Goal: Task Accomplishment & Management: Manage account settings

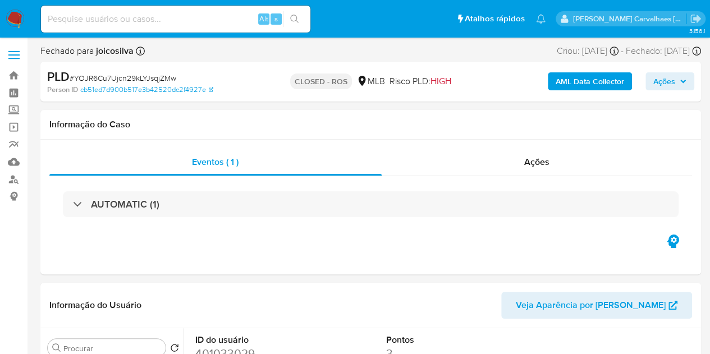
select select "10"
click at [17, 77] on link "Bandeja" at bounding box center [67, 75] width 134 height 17
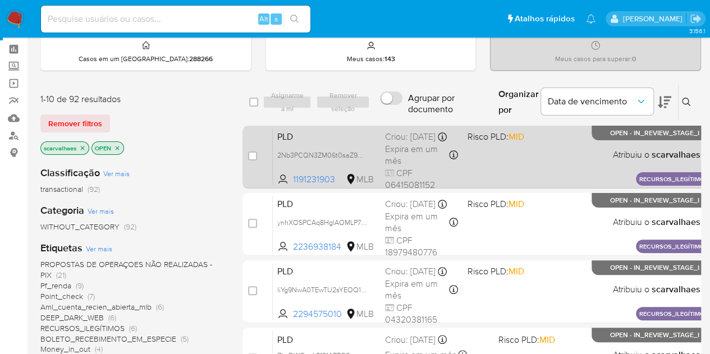
scroll to position [56, 0]
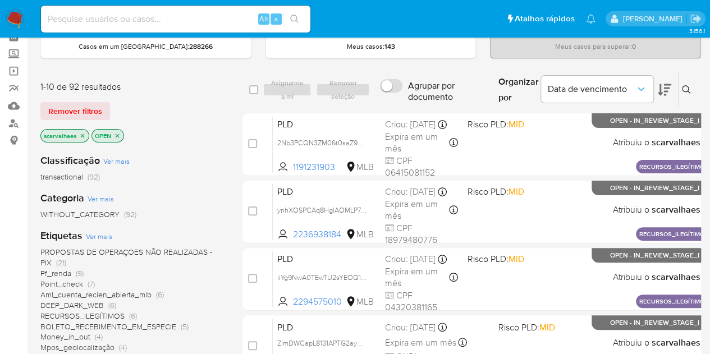
click at [152, 250] on span "PROPOSTAS DE OPERAÇOES NÃO REALIZADAS - PIX" at bounding box center [126, 257] width 172 height 22
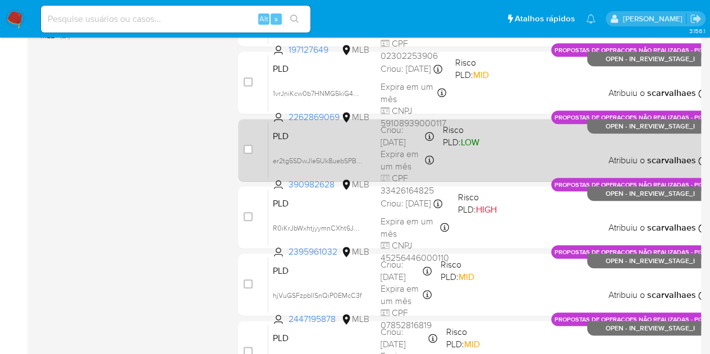
scroll to position [531, 0]
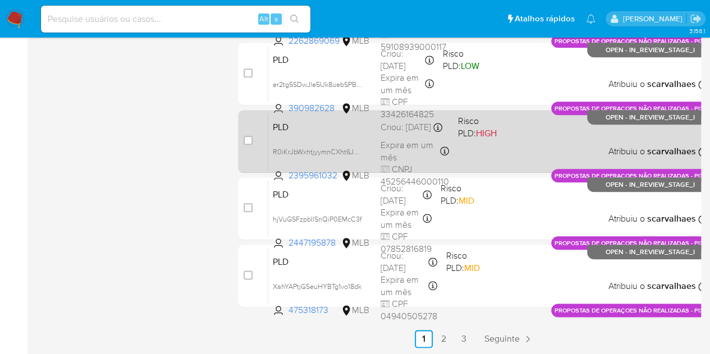
click at [478, 163] on div "PLD R0iKrJbWxhtjyymnCXht6Jm3 2395961032 MLB Risco PLD: HIGH Criou: 14/08/2025 C…" at bounding box center [487, 141] width 439 height 57
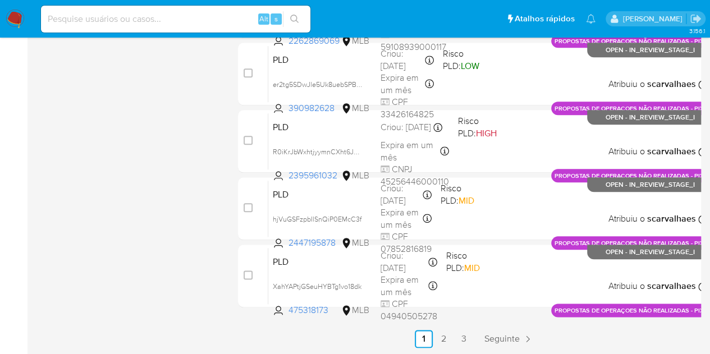
click at [445, 339] on link "2" at bounding box center [444, 339] width 18 height 18
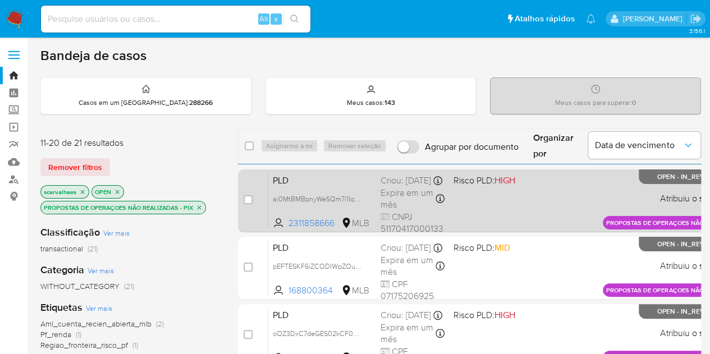
click at [444, 212] on div "PLD ai0MtBMBpnyWeSQm7i1IqopN 2311858666 MLB Risco PLD: HIGH Criou: 14/08/2025 C…" at bounding box center [513, 200] width 491 height 57
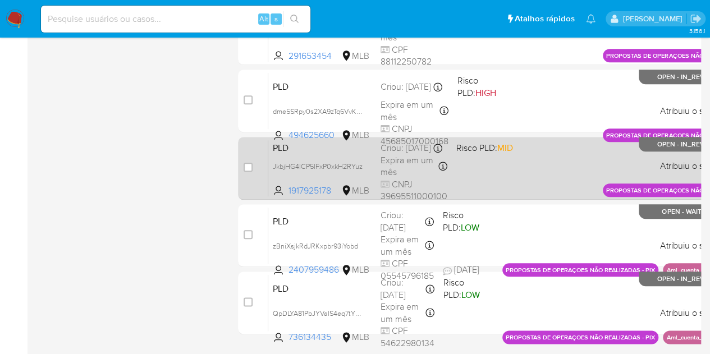
scroll to position [531, 0]
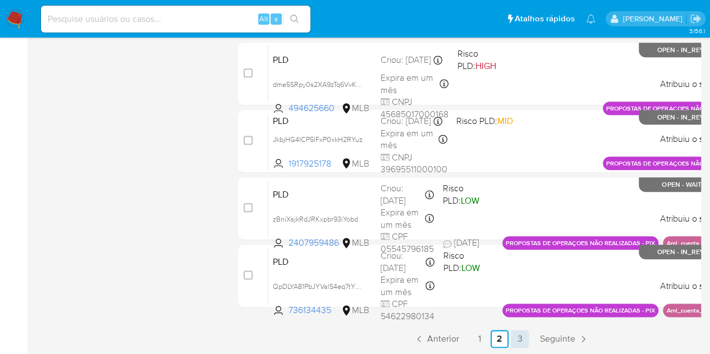
click at [515, 340] on link "3" at bounding box center [520, 339] width 18 height 18
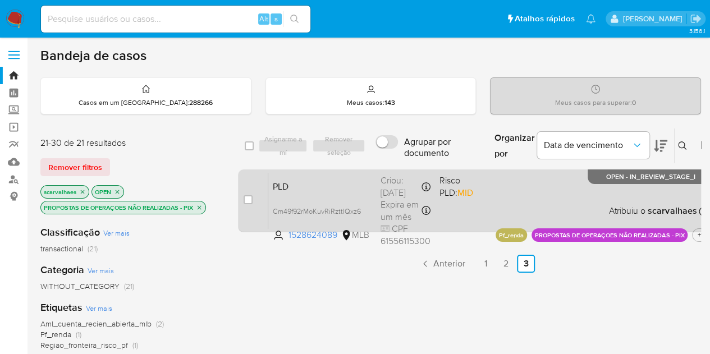
click at [481, 207] on div "PLD Cm49f92rMoKuvRiRzttIQxz6 1528624089 MLB Risco PLD: MID Criou: 12/08/2025 Cr…" at bounding box center [488, 200] width 440 height 57
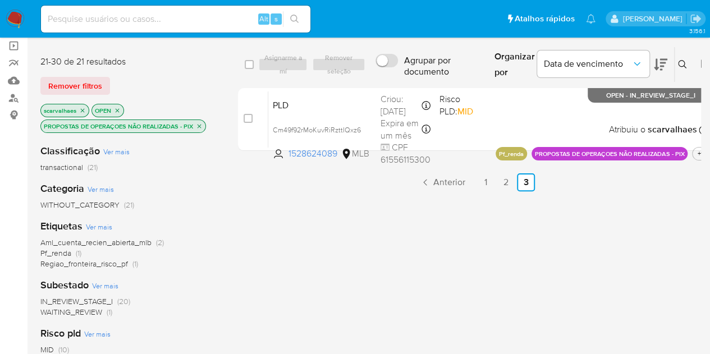
scroll to position [112, 0]
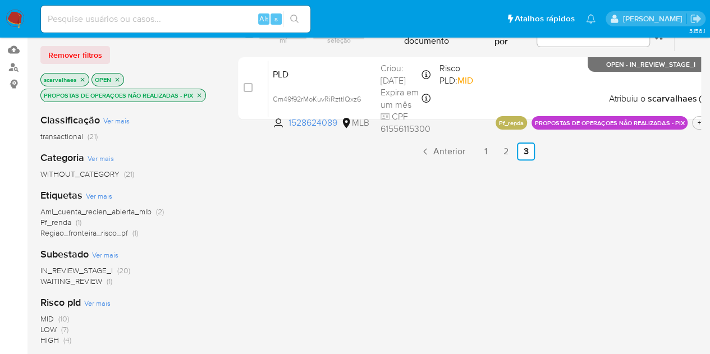
click at [200, 93] on icon "close-filter" at bounding box center [200, 95] width 4 height 4
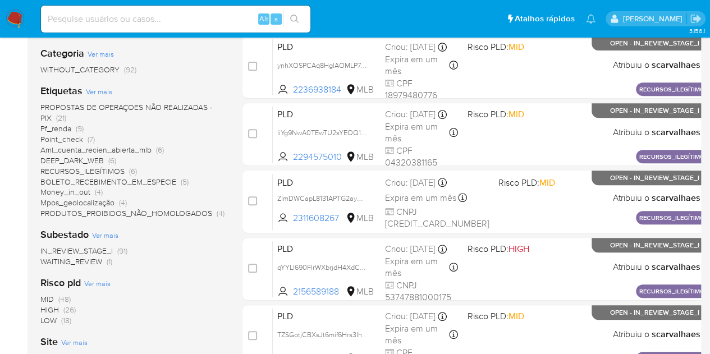
scroll to position [225, 0]
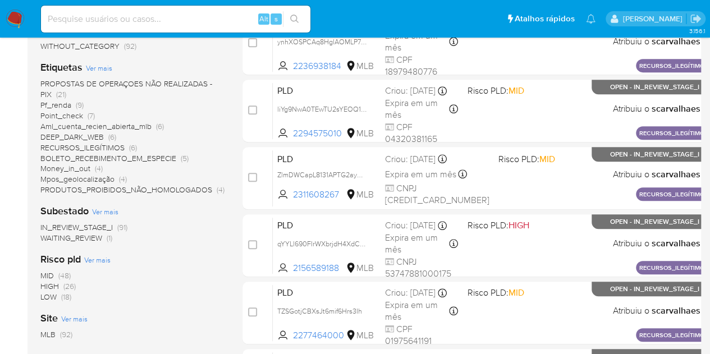
click at [78, 166] on span "Money_in_out" at bounding box center [65, 168] width 50 height 11
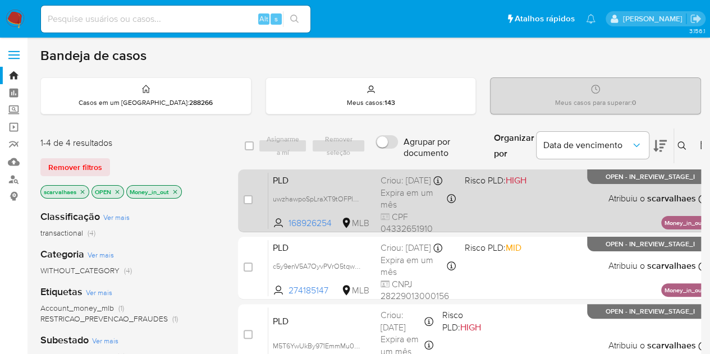
click at [507, 198] on div "PLD uwzhawpoSpLraXT9tOFPlBnN 168926254 MLB Risco PLD: HIGH Criou: 12/08/2025 Cr…" at bounding box center [487, 200] width 439 height 57
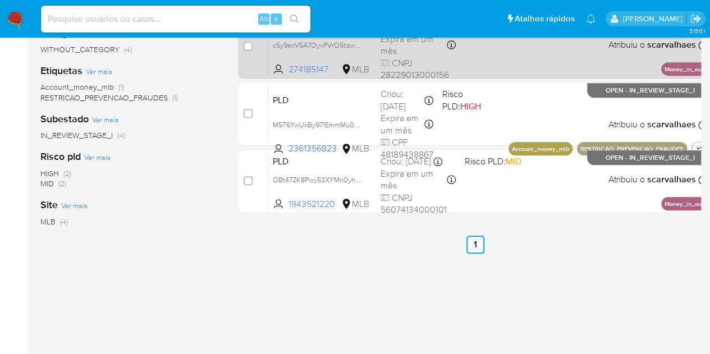
scroll to position [288, 0]
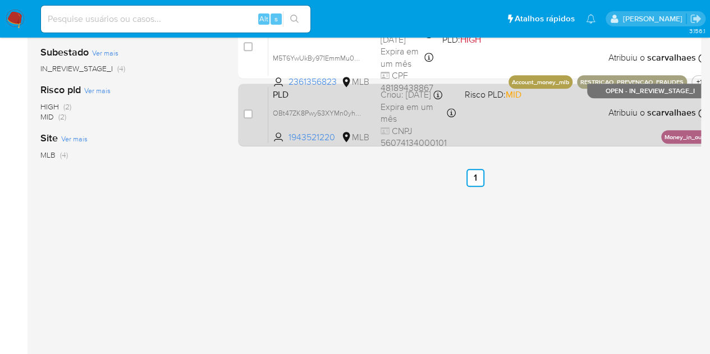
click at [491, 142] on div "case-item-checkbox Incapaz de atribuir o caso PLD OBt47ZK8Pwy53XYMn0yhiyL4 1943…" at bounding box center [475, 115] width 475 height 63
click at [523, 115] on div "PLD OBt47ZK8Pwy53XYMn0yhiyL4 1943521220 MLB Risco PLD: MID Criou: 12/08/2025 Cr…" at bounding box center [487, 114] width 439 height 57
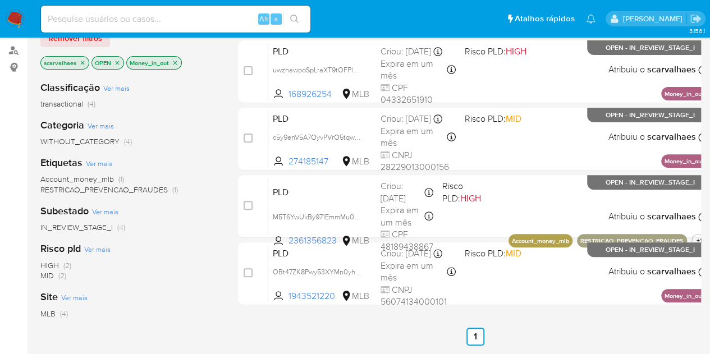
scroll to position [120, 0]
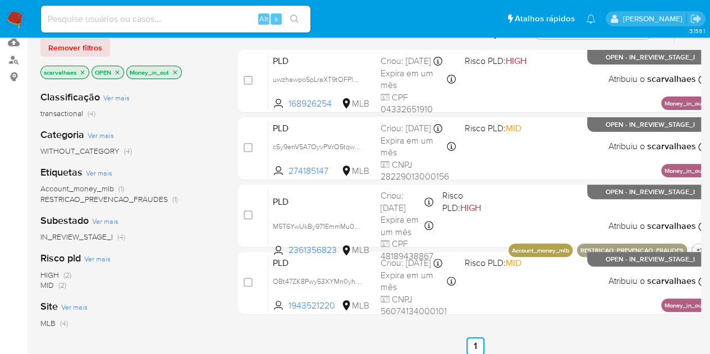
click at [175, 72] on icon "close-filter" at bounding box center [175, 72] width 7 height 7
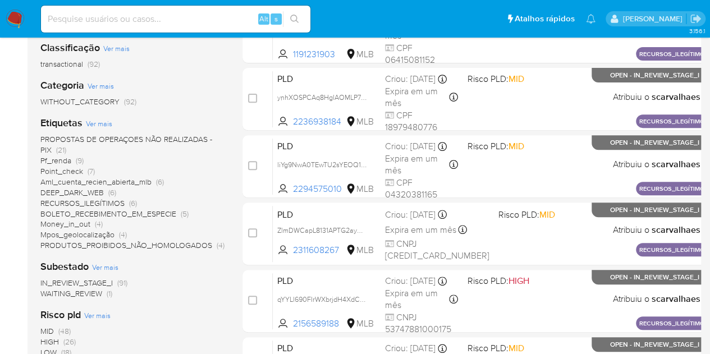
scroll to position [232, 0]
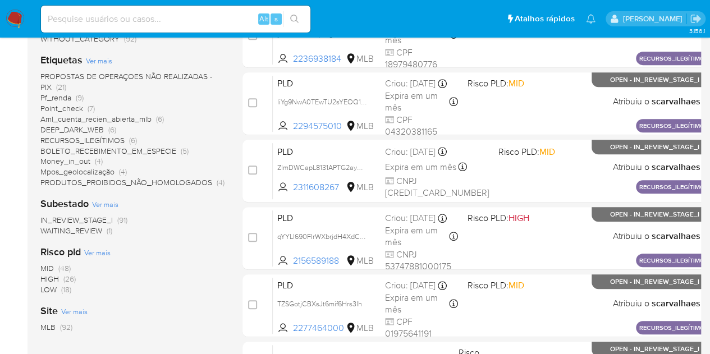
click at [95, 131] on span "DEEP_DARK_WEB" at bounding box center [71, 129] width 63 height 11
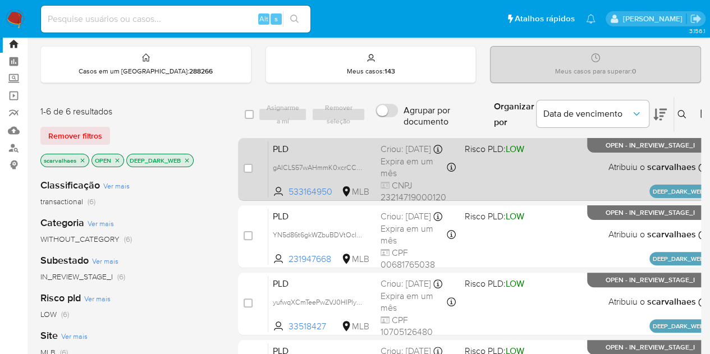
scroll to position [56, 0]
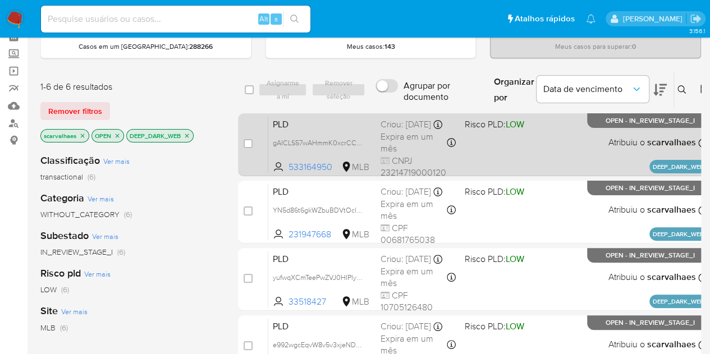
click at [459, 148] on div "PLD gAICLS57wAHmmK0xcrCCEMa0 533164950 MLB Risco PLD: LOW Criou: 14/08/2025 Cri…" at bounding box center [487, 144] width 439 height 57
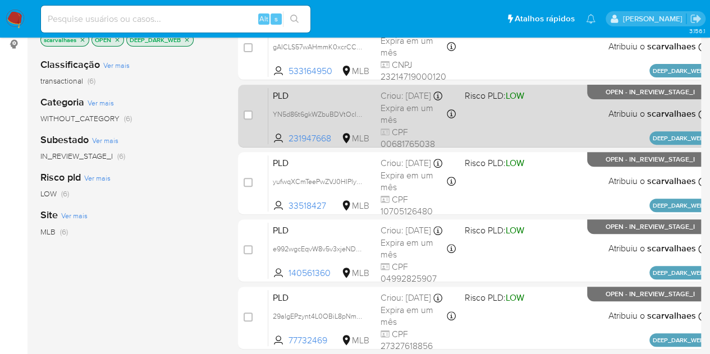
click at [468, 170] on div "case-item-checkbox Incapaz de atribuir o caso PLD gAICLS57wAHmmK0xcrCCEMa0 5331…" at bounding box center [475, 217] width 475 height 400
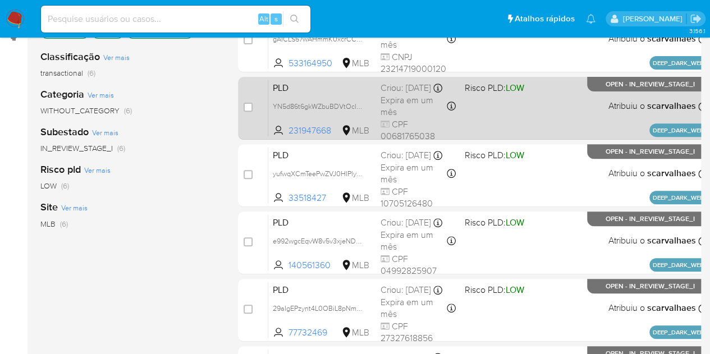
scroll to position [168, 0]
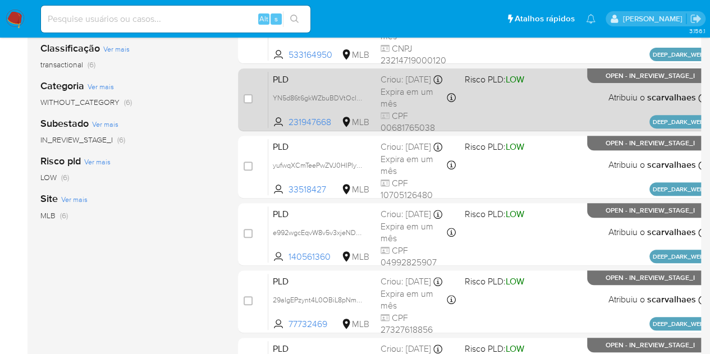
click at [484, 107] on div "PLD YN5d86t6gkWZbuBDVtOclGyV 231947668 MLB Risco PLD: LOW Criou: 14/08/2025 Cri…" at bounding box center [487, 99] width 439 height 57
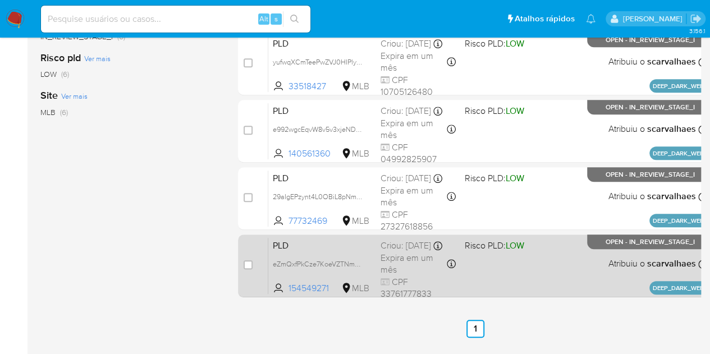
scroll to position [288, 0]
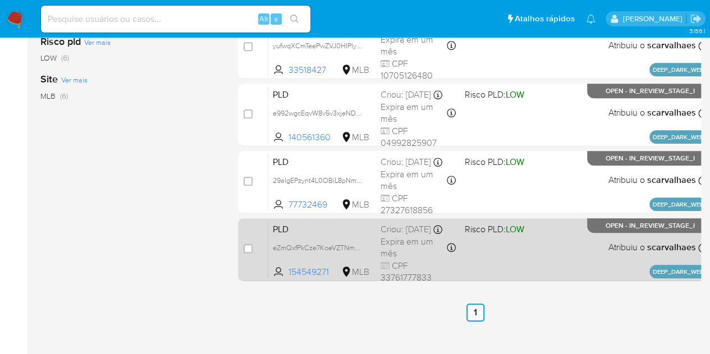
click at [533, 246] on div "PLD eZmQxfPkCze7KoeVZTNmRzFf 154549271 MLB Risco PLD: LOW Criou: 14/08/2025 Cri…" at bounding box center [487, 249] width 439 height 57
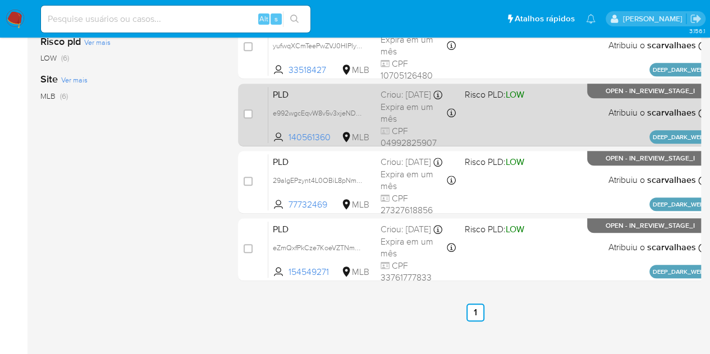
click at [491, 118] on div "PLD e992wgcEqvW8v5v3xjeNDBML 140561360 MLB Risco PLD: LOW Criou: 14/08/2025 Cri…" at bounding box center [487, 114] width 439 height 57
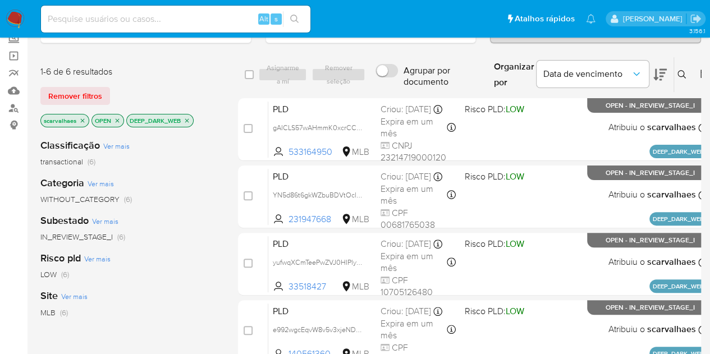
scroll to position [63, 0]
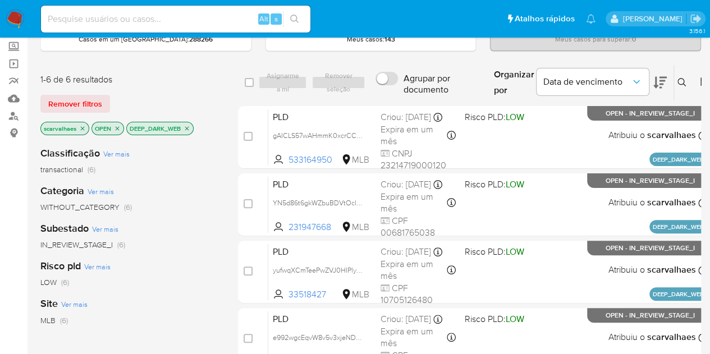
click at [189, 125] on icon "close-filter" at bounding box center [187, 128] width 7 height 7
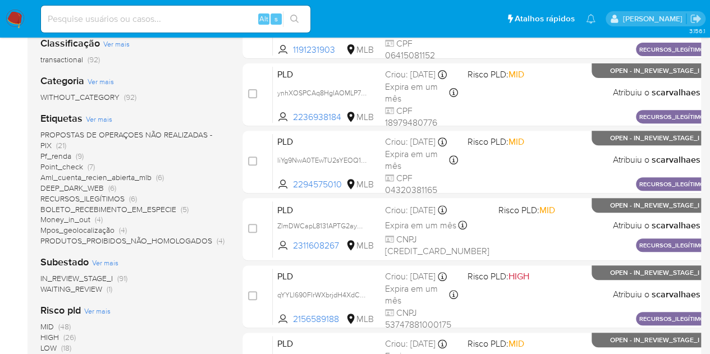
scroll to position [176, 0]
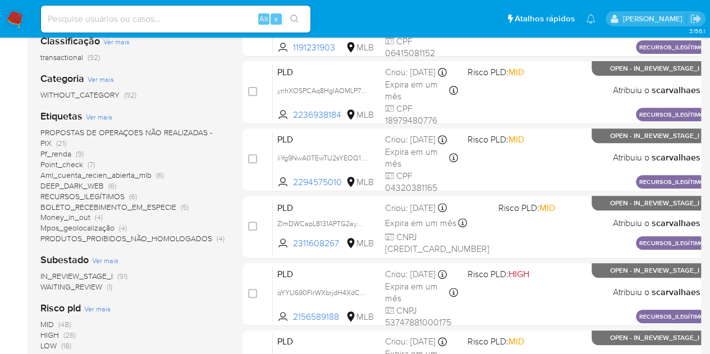
click at [54, 155] on span "Pf_renda" at bounding box center [55, 153] width 31 height 11
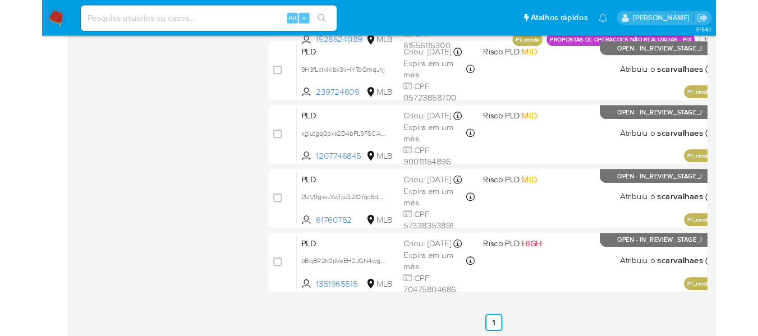
scroll to position [464, 0]
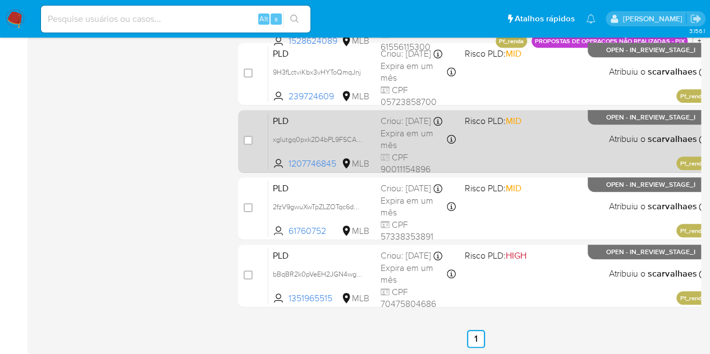
click at [490, 153] on div "PLD xgIutgq0pxk2D4bPL9FSCA7c 1207746845 MLB Risco PLD: MID Criou: 12/08/2025 Cr…" at bounding box center [488, 141] width 440 height 57
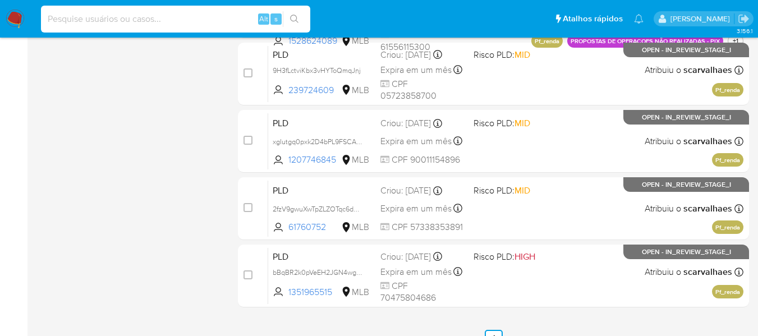
paste input "xgIutgq0pxk2D4bPL9FSCA7c"
type input "xgIutgq0pxk2D4bPL9FSCA7c"
click at [300, 12] on button "search-icon" at bounding box center [294, 19] width 23 height 16
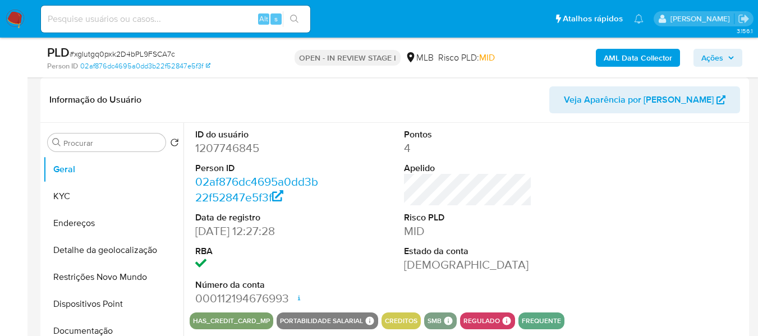
select select "10"
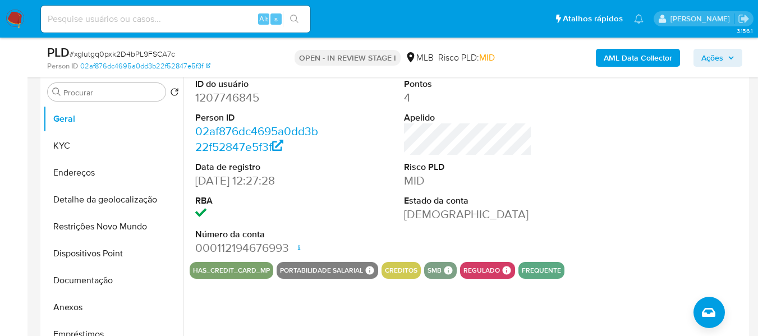
scroll to position [225, 0]
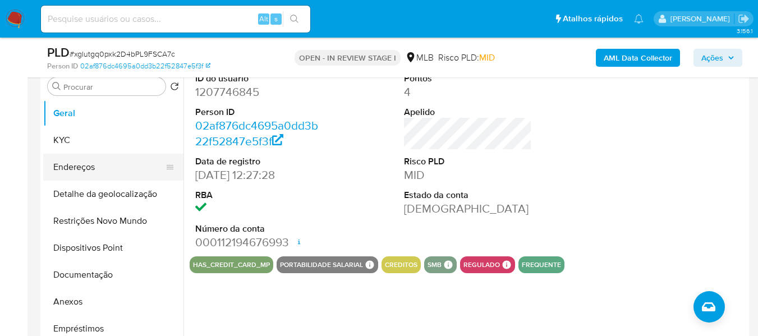
click at [109, 171] on button "Endereços" at bounding box center [108, 167] width 131 height 27
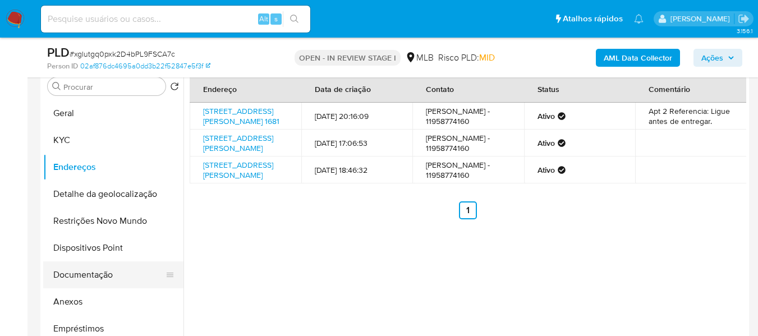
click at [116, 275] on button "Documentação" at bounding box center [108, 275] width 131 height 27
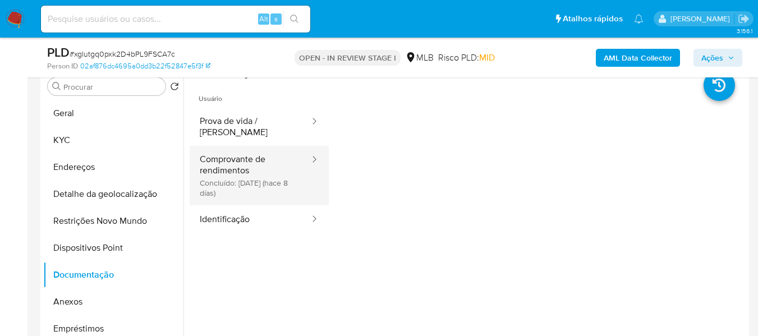
click at [230, 158] on button "Comprovante de rendimentos Concluído: 20/08/2025 (hace 8 días)" at bounding box center [250, 176] width 121 height 60
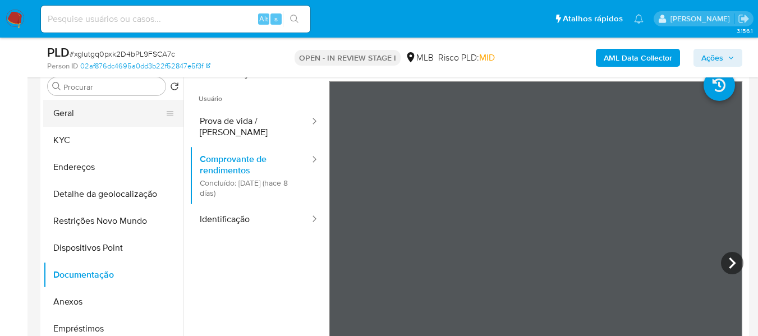
click at [102, 117] on button "Geral" at bounding box center [108, 113] width 131 height 27
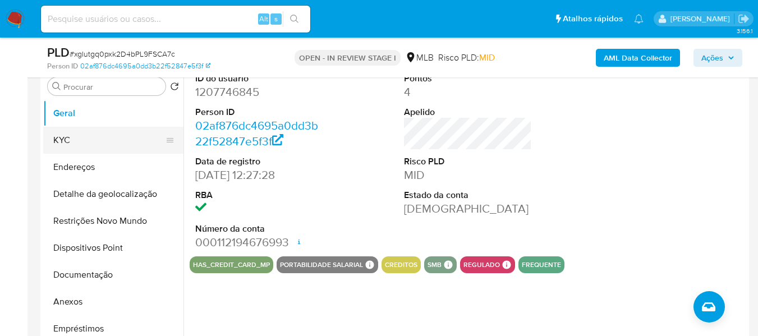
click at [117, 150] on button "KYC" at bounding box center [108, 140] width 131 height 27
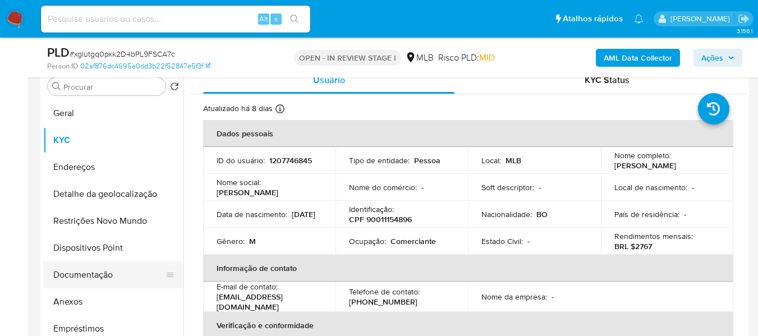
click at [118, 273] on button "Documentação" at bounding box center [108, 275] width 131 height 27
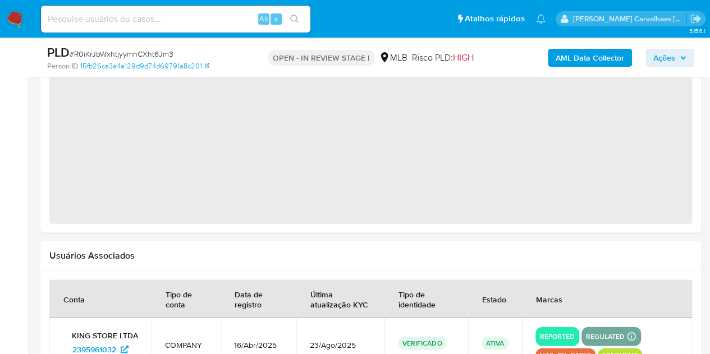
select select "10"
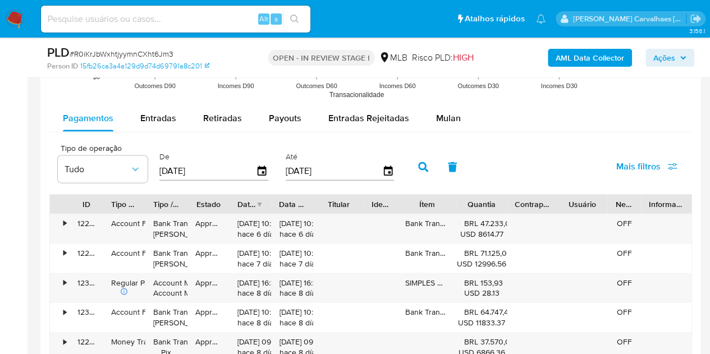
scroll to position [1149, 0]
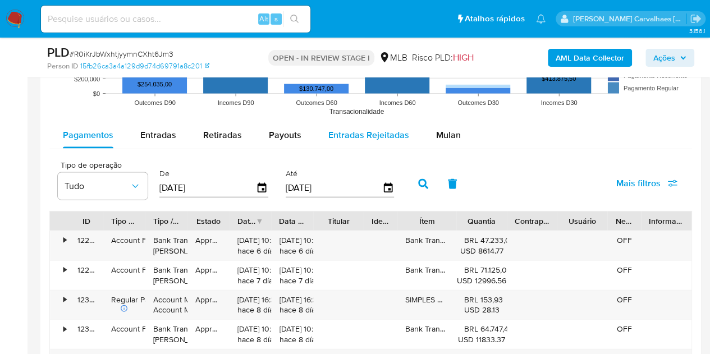
click at [362, 130] on span "Entradas Rejeitadas" at bounding box center [368, 135] width 81 height 13
select select "10"
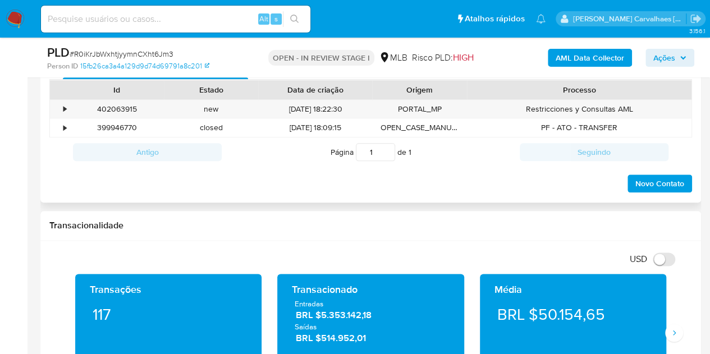
scroll to position [531, 0]
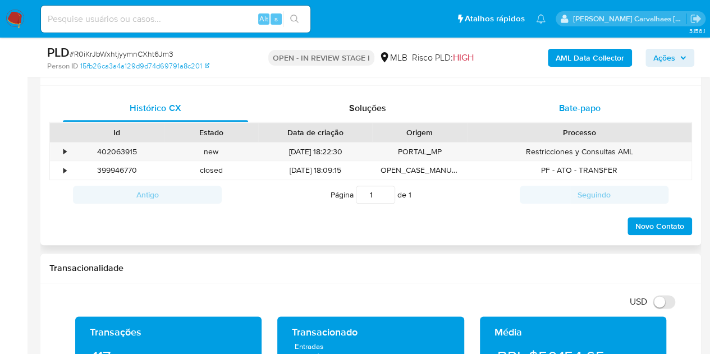
click at [659, 97] on div "Bate-papo" at bounding box center [579, 108] width 185 height 27
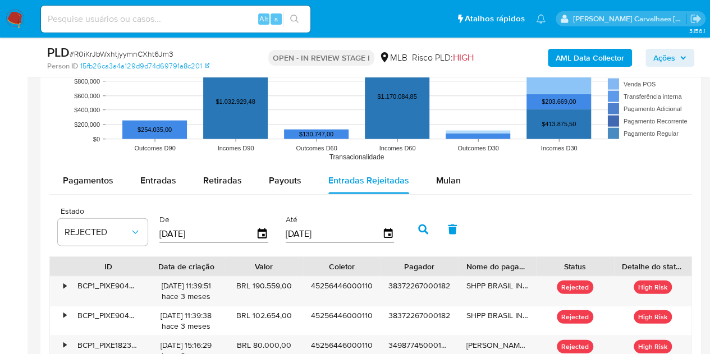
scroll to position [1347, 0]
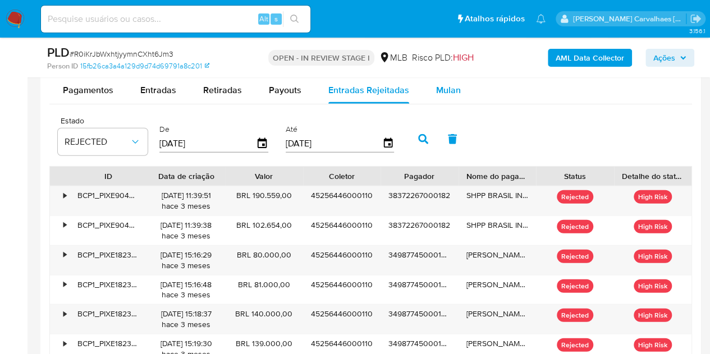
click at [446, 91] on span "Mulan" at bounding box center [448, 90] width 25 height 13
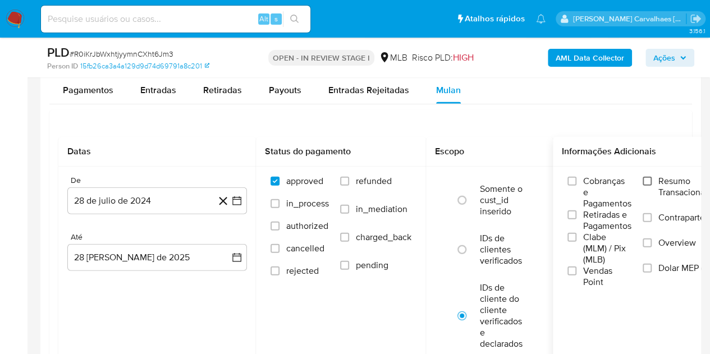
click at [647, 178] on input "Resumo Transacionalidade" at bounding box center [647, 181] width 9 height 9
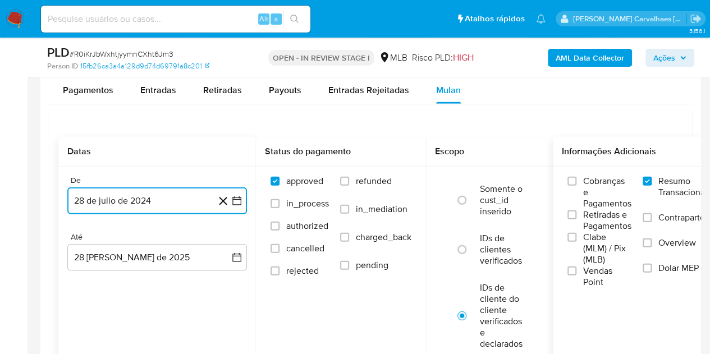
click at [236, 197] on icon "button" at bounding box center [236, 200] width 11 height 11
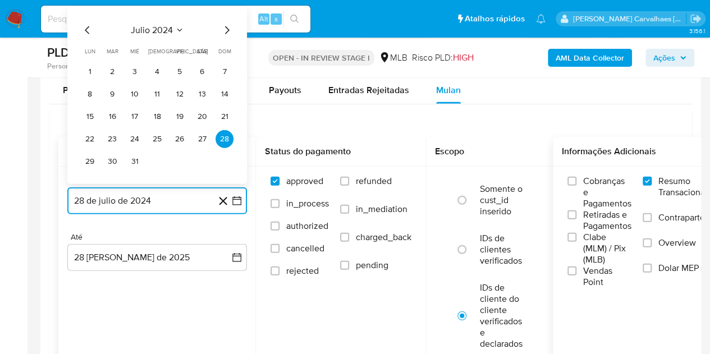
click at [228, 26] on icon "Mes siguiente" at bounding box center [226, 30] width 13 height 13
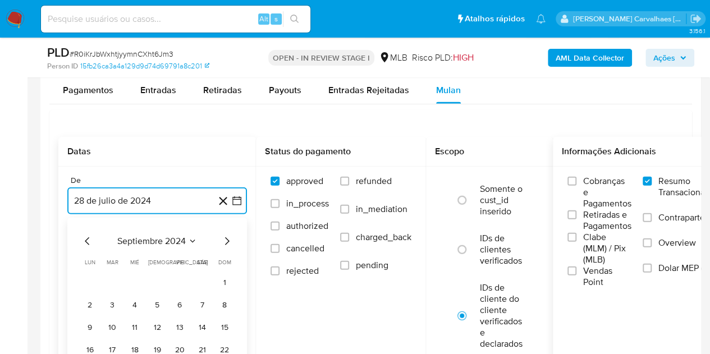
click at [228, 237] on icon "Mes siguiente" at bounding box center [226, 241] width 13 height 13
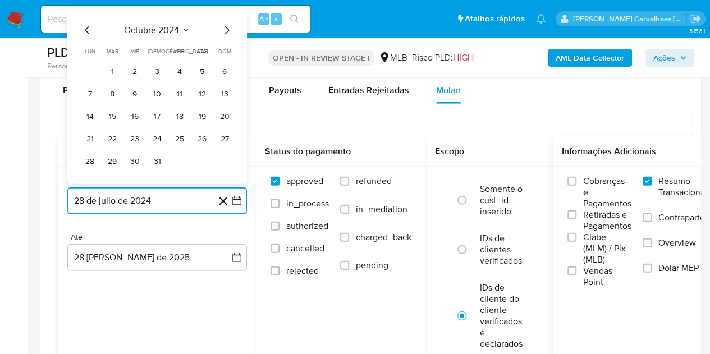
click at [227, 29] on icon "Mes siguiente" at bounding box center [227, 30] width 4 height 8
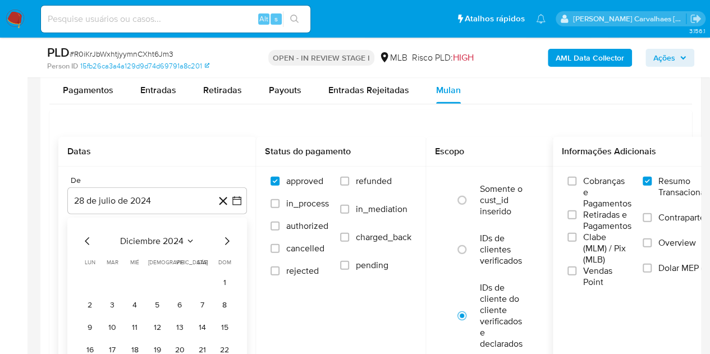
click at [226, 232] on div "diciembre 2024 diciembre 2024 lun lunes mar martes mié miércoles jue jueves vie…" at bounding box center [157, 318] width 180 height 200
click at [227, 236] on icon "Mes siguiente" at bounding box center [226, 241] width 13 height 13
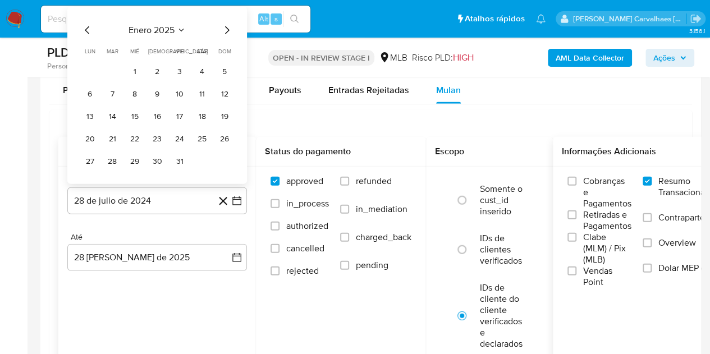
click at [226, 27] on icon "Mes siguiente" at bounding box center [226, 30] width 13 height 13
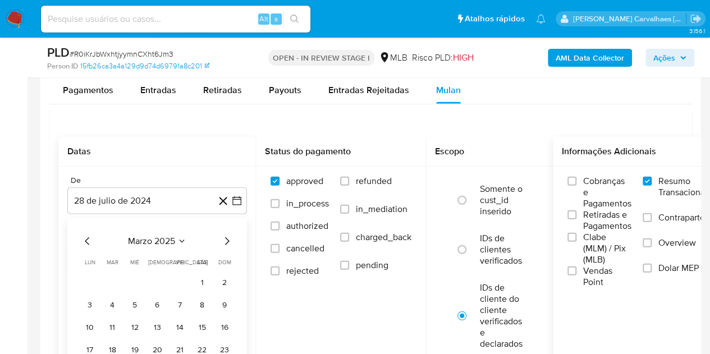
click at [227, 241] on icon "Mes siguiente" at bounding box center [227, 241] width 4 height 8
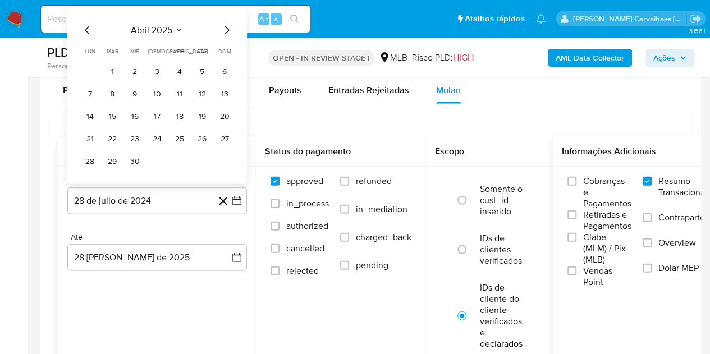
click at [226, 28] on icon "Mes siguiente" at bounding box center [226, 30] width 13 height 13
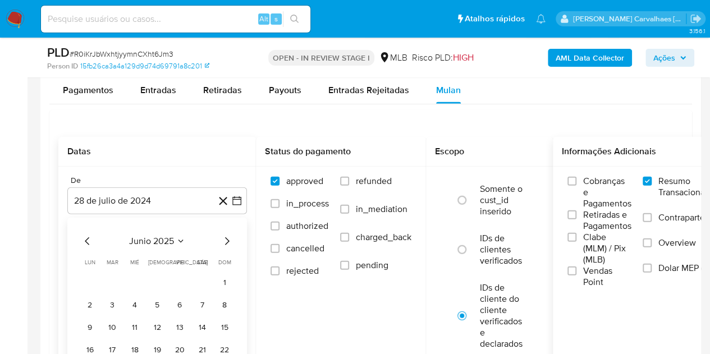
click at [223, 237] on icon "Mes siguiente" at bounding box center [226, 241] width 13 height 13
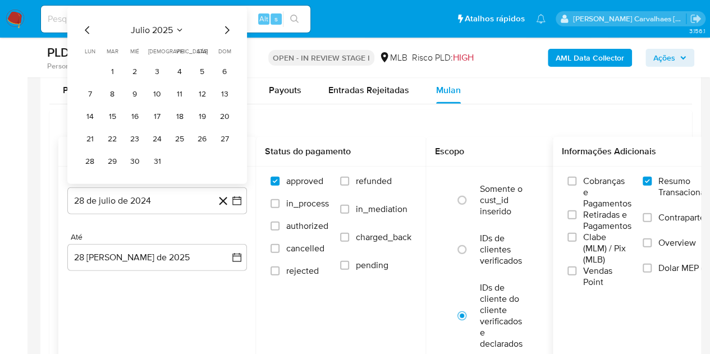
click at [85, 28] on icon "Mes anterior" at bounding box center [87, 30] width 4 height 8
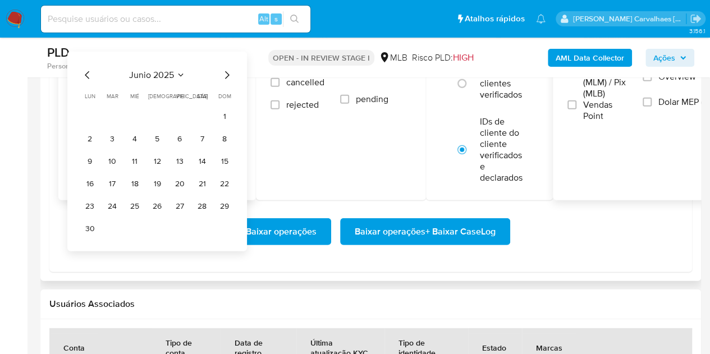
scroll to position [1516, 0]
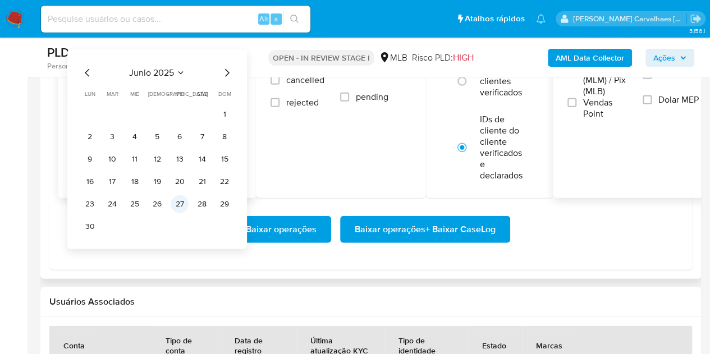
click at [183, 202] on button "27" at bounding box center [180, 204] width 18 height 18
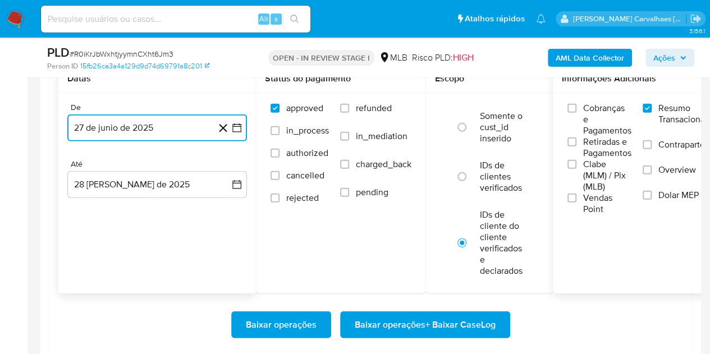
scroll to position [1403, 0]
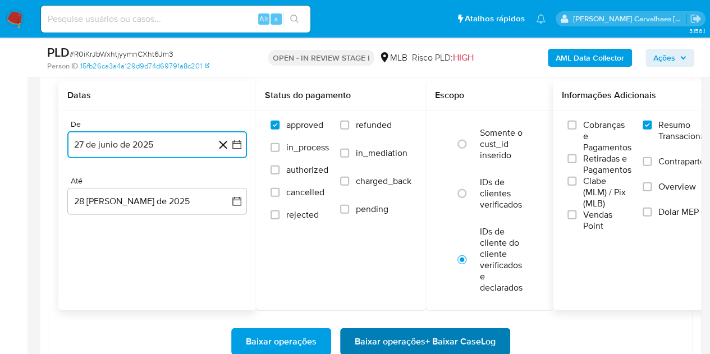
click at [437, 340] on span "Baixar operações + Baixar CaseLog" at bounding box center [425, 342] width 141 height 25
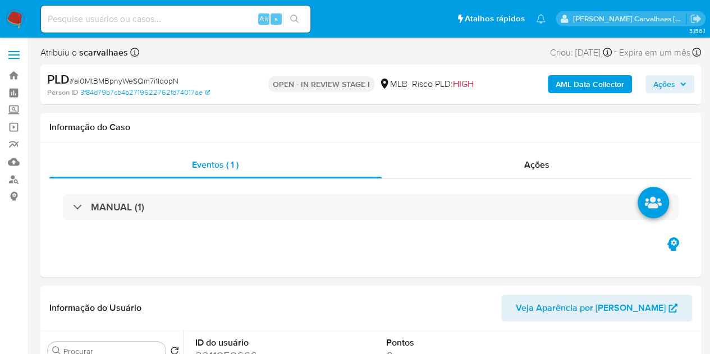
select select "10"
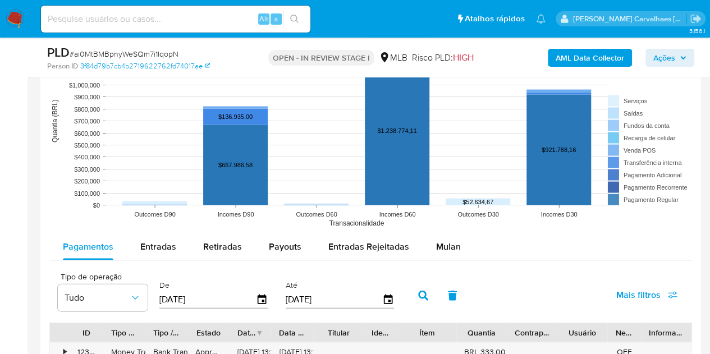
scroll to position [1123, 0]
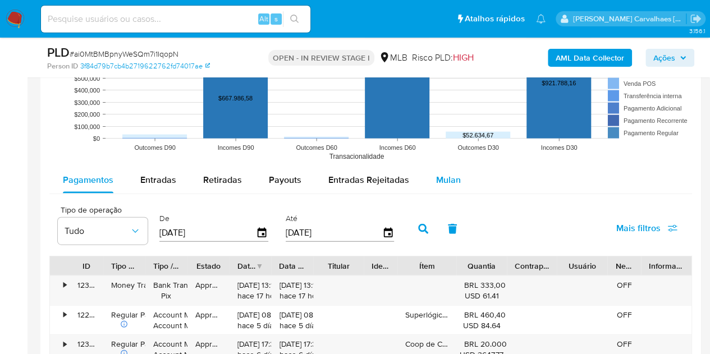
click at [449, 169] on div "Mulan" at bounding box center [448, 180] width 25 height 27
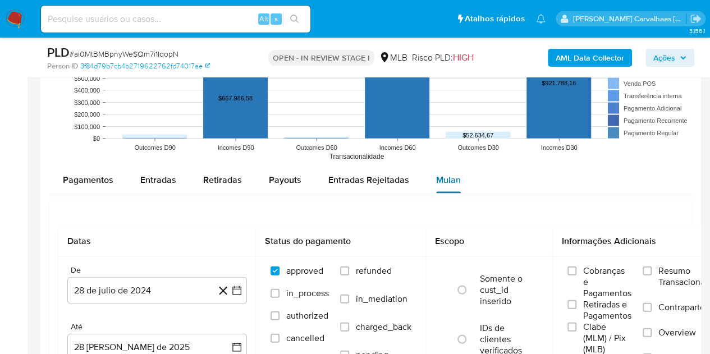
scroll to position [1235, 0]
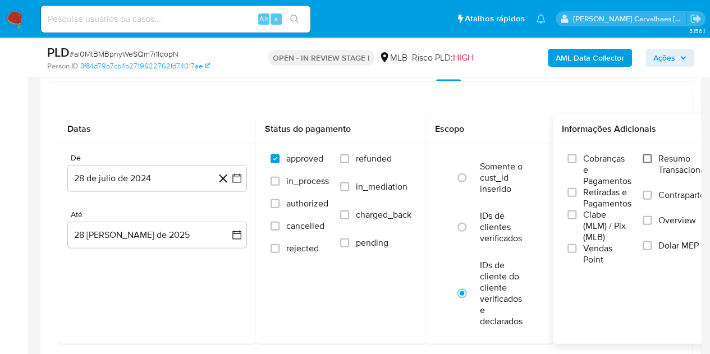
click at [652, 157] on input "Resumo Transacionalidade" at bounding box center [647, 158] width 9 height 9
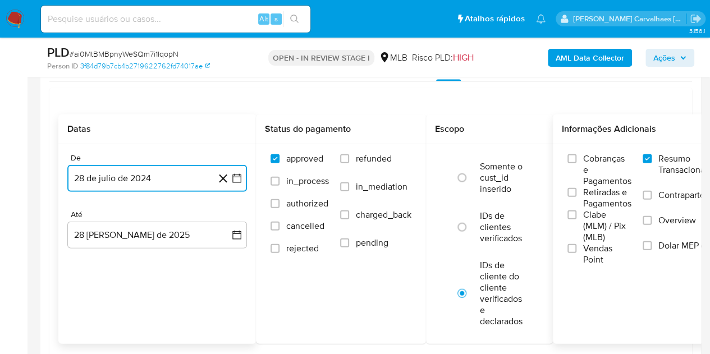
click at [235, 179] on icon "button" at bounding box center [236, 178] width 11 height 11
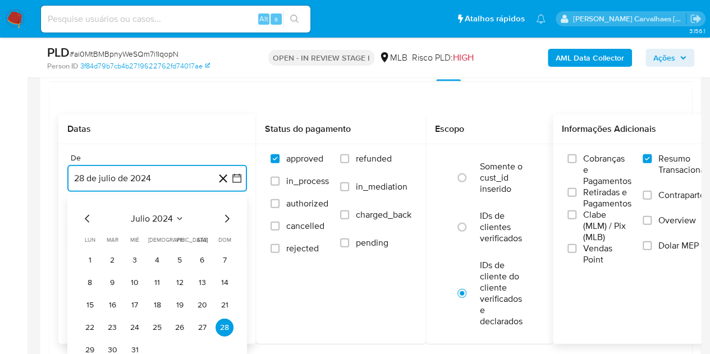
click at [227, 215] on icon "Mes siguiente" at bounding box center [227, 219] width 4 height 8
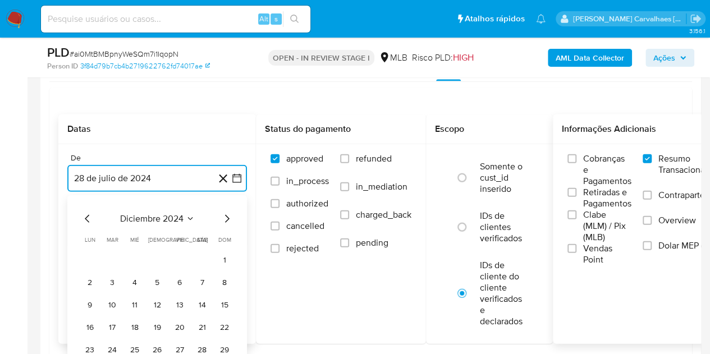
click at [227, 215] on icon "Mes siguiente" at bounding box center [227, 219] width 4 height 8
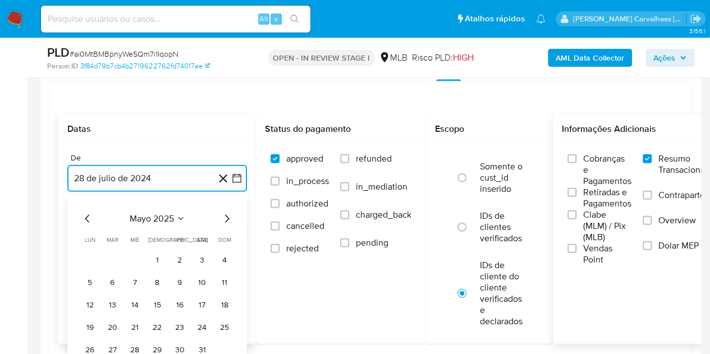
click at [227, 215] on icon "Mes siguiente" at bounding box center [227, 219] width 4 height 8
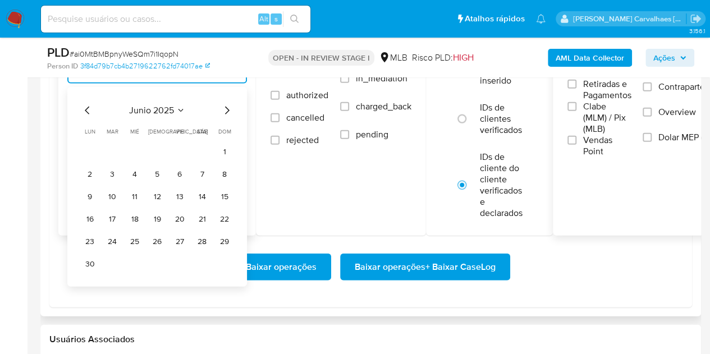
scroll to position [1347, 0]
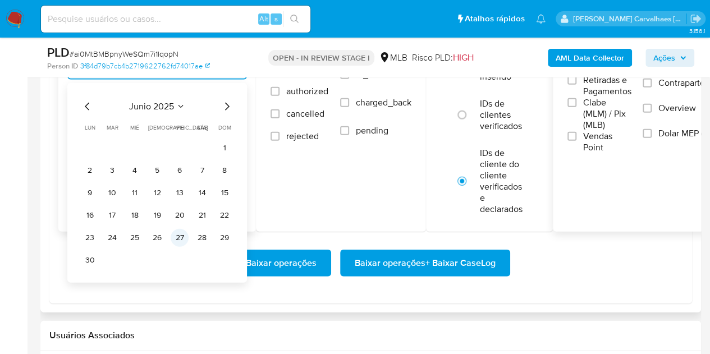
click at [177, 234] on button "27" at bounding box center [180, 238] width 18 height 18
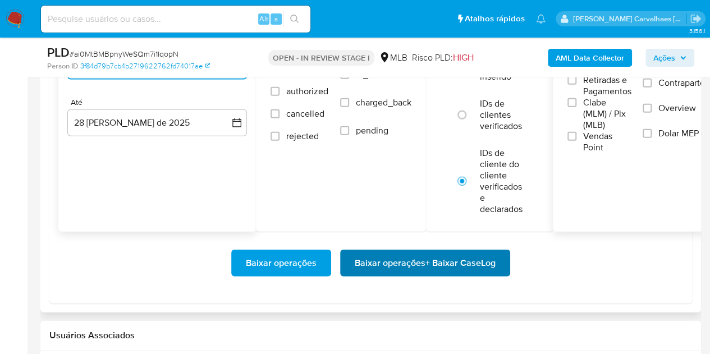
click at [431, 256] on span "Baixar operações + Baixar CaseLog" at bounding box center [425, 263] width 141 height 25
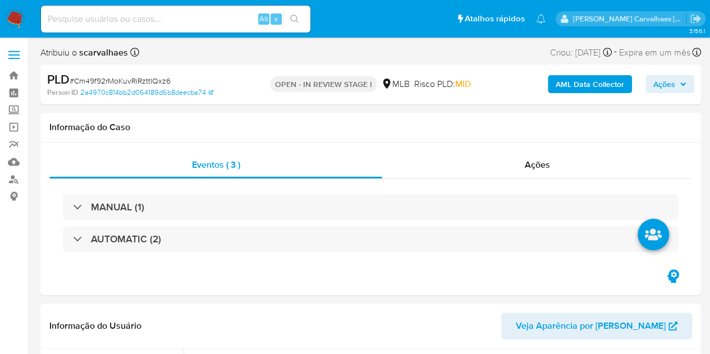
select select "10"
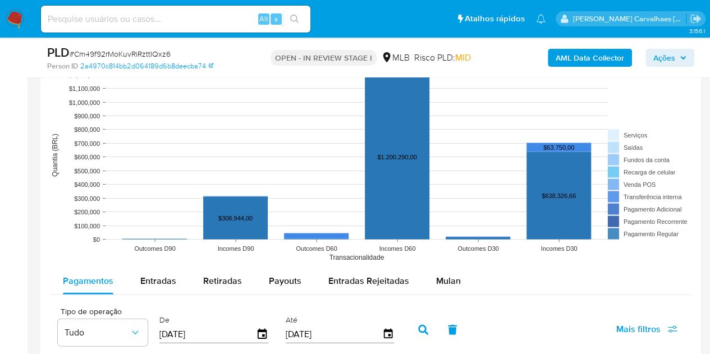
scroll to position [1179, 0]
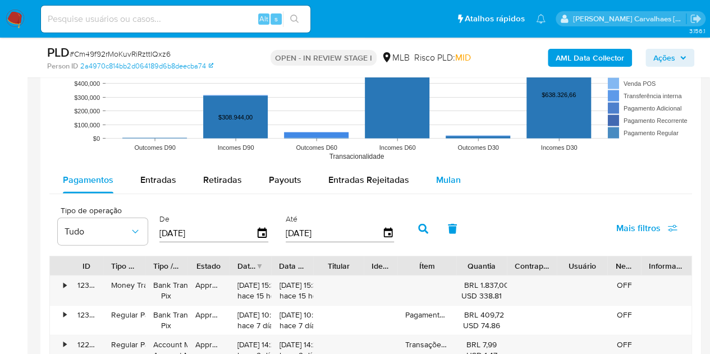
click at [445, 179] on span "Mulan" at bounding box center [448, 179] width 25 height 13
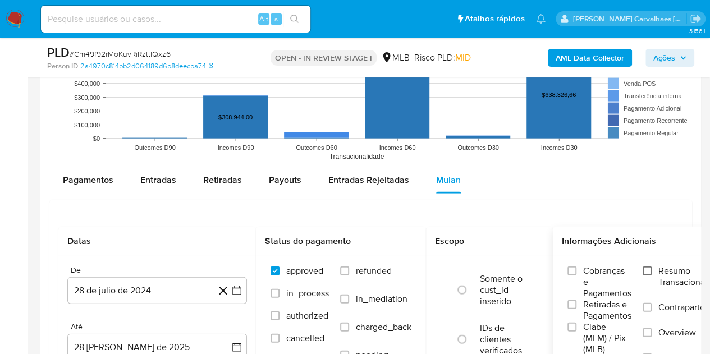
click at [652, 267] on input "Resumo Transacionalidade" at bounding box center [647, 271] width 9 height 9
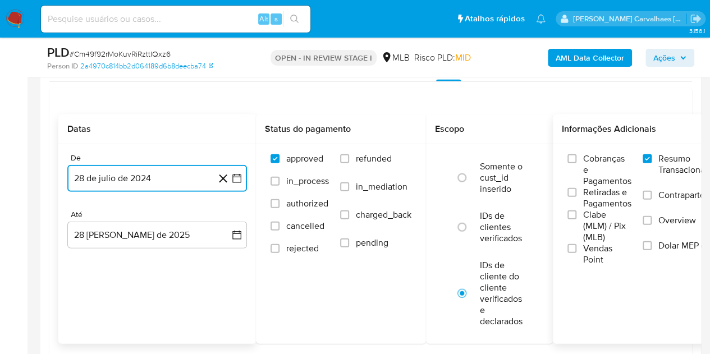
click at [236, 179] on icon "button" at bounding box center [236, 178] width 11 height 11
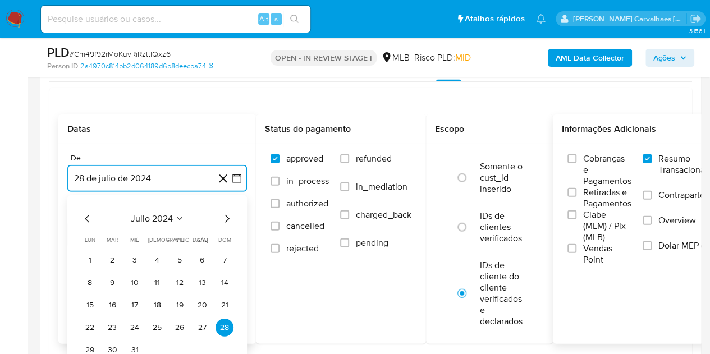
click at [236, 179] on icon "button" at bounding box center [236, 178] width 11 height 11
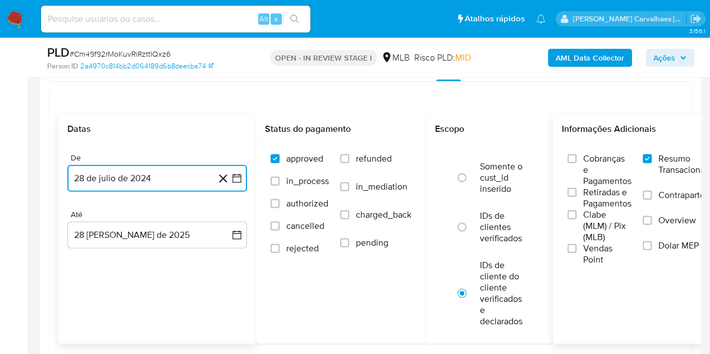
click at [236, 181] on icon "button" at bounding box center [236, 178] width 11 height 11
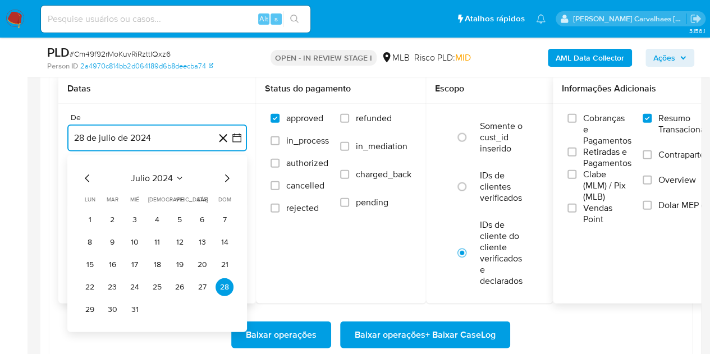
scroll to position [1347, 0]
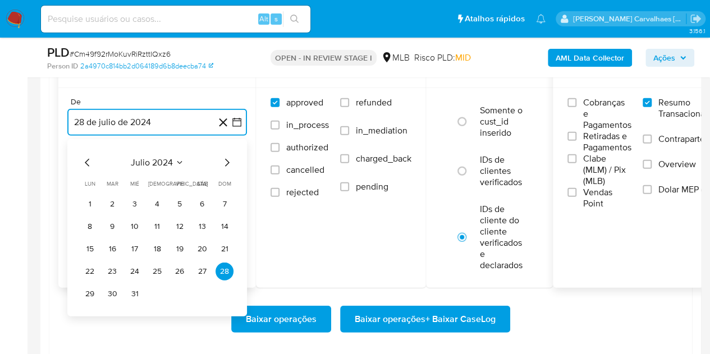
click at [227, 162] on icon "Mes siguiente" at bounding box center [227, 163] width 4 height 8
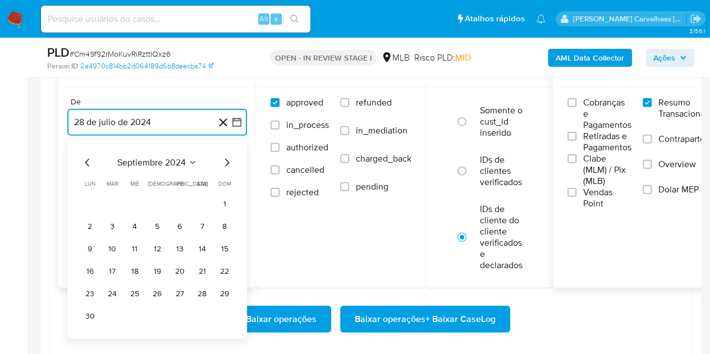
click at [227, 162] on icon "Mes siguiente" at bounding box center [227, 163] width 4 height 8
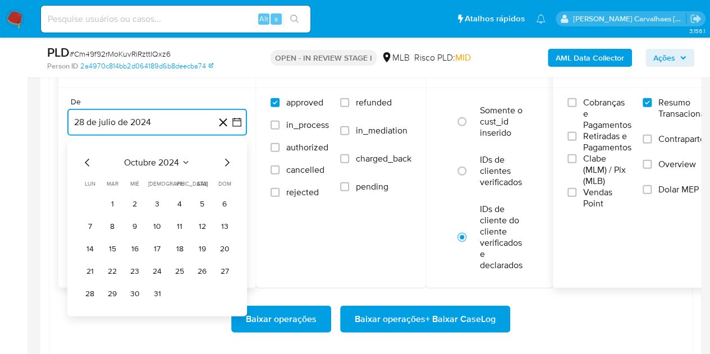
click at [227, 162] on icon "Mes siguiente" at bounding box center [227, 163] width 4 height 8
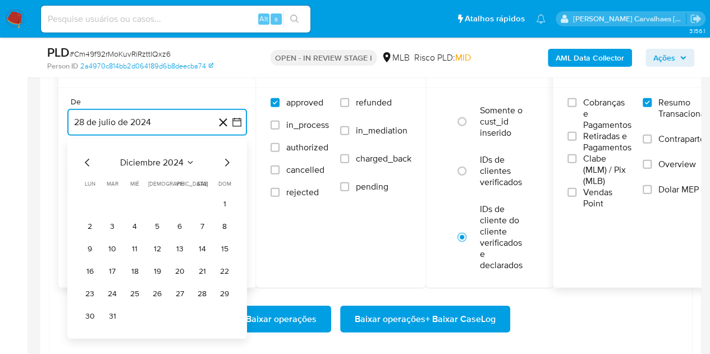
click at [227, 162] on icon "Mes siguiente" at bounding box center [227, 163] width 4 height 8
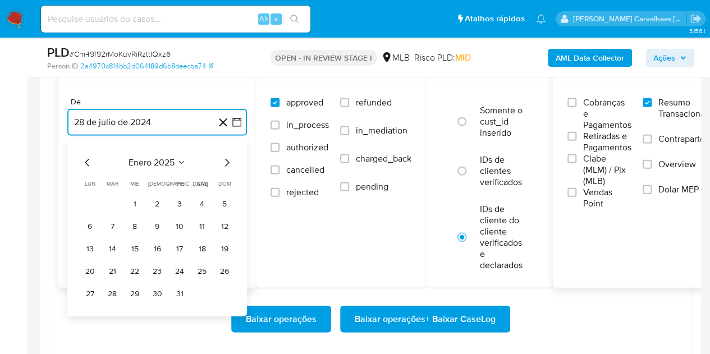
click at [227, 162] on icon "Mes siguiente" at bounding box center [227, 163] width 4 height 8
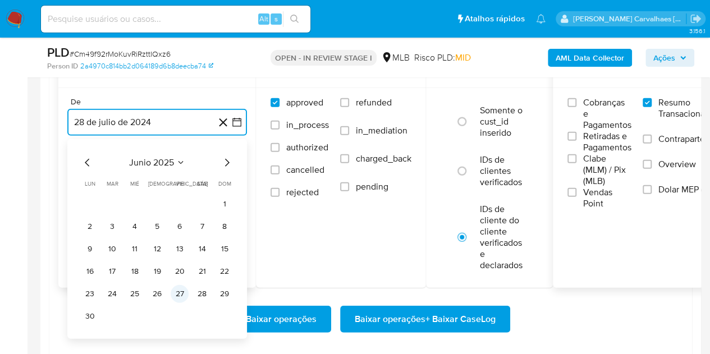
click at [179, 291] on button "27" at bounding box center [180, 294] width 18 height 18
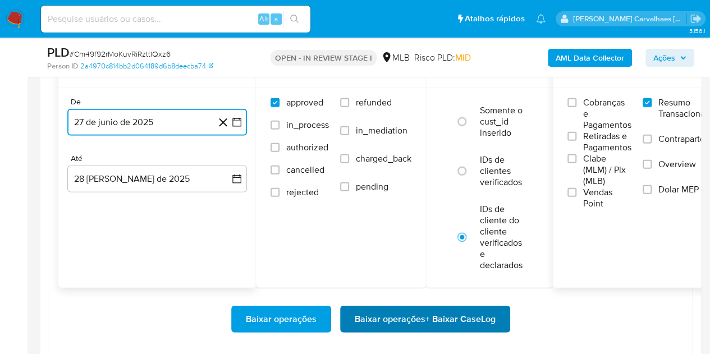
click at [395, 314] on span "Baixar operações + Baixar CaseLog" at bounding box center [425, 319] width 141 height 25
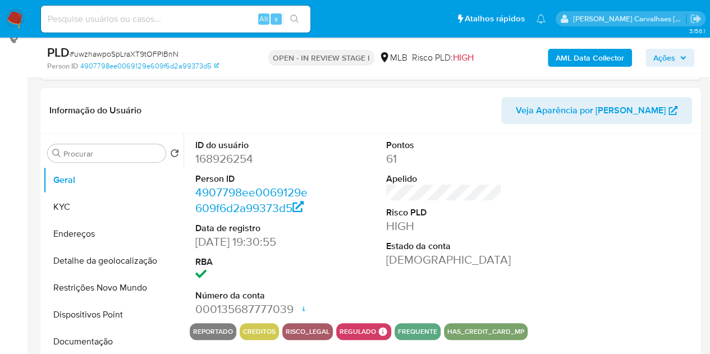
scroll to position [225, 0]
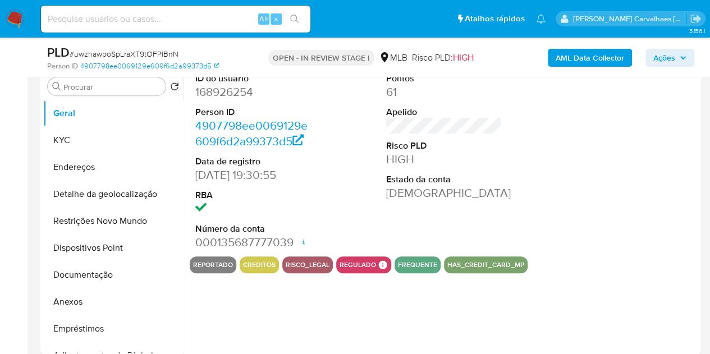
select select "10"
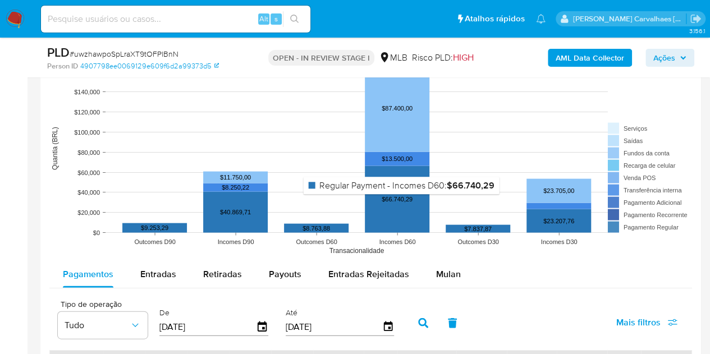
scroll to position [1179, 0]
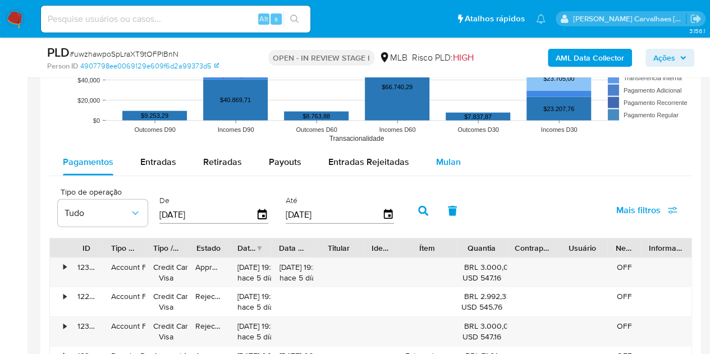
click at [437, 157] on span "Mulan" at bounding box center [448, 162] width 25 height 13
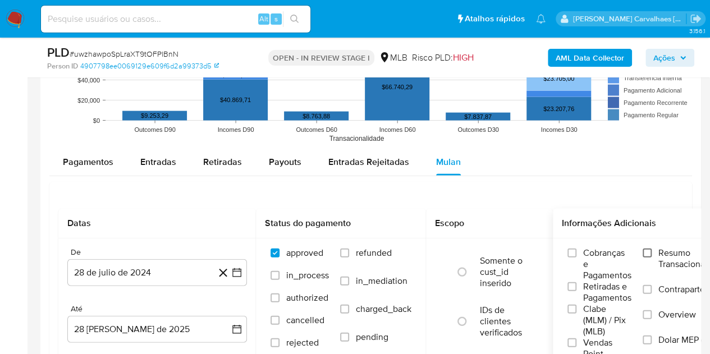
click at [652, 250] on input "Resumo Transacionalidade" at bounding box center [647, 253] width 9 height 9
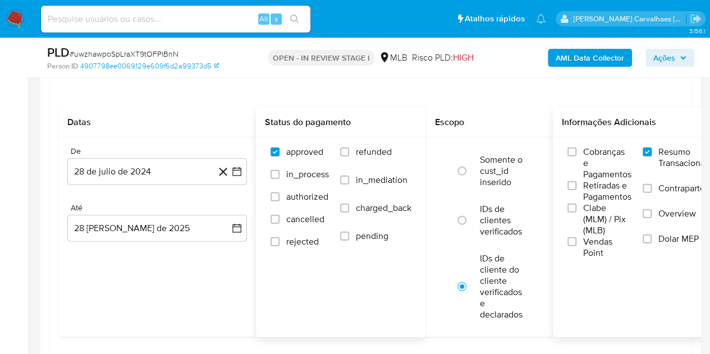
scroll to position [1291, 0]
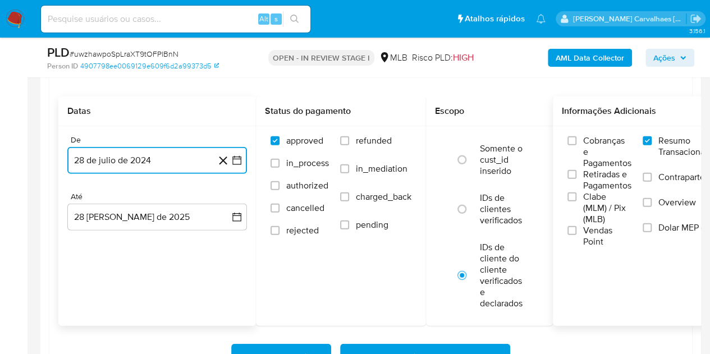
click at [235, 155] on icon "button" at bounding box center [236, 160] width 11 height 11
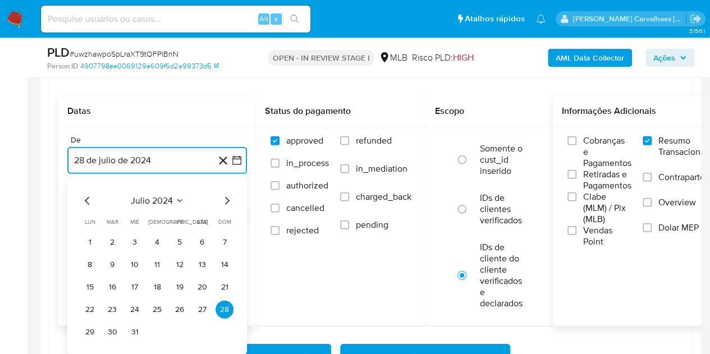
click at [228, 197] on icon "Mes siguiente" at bounding box center [226, 200] width 13 height 13
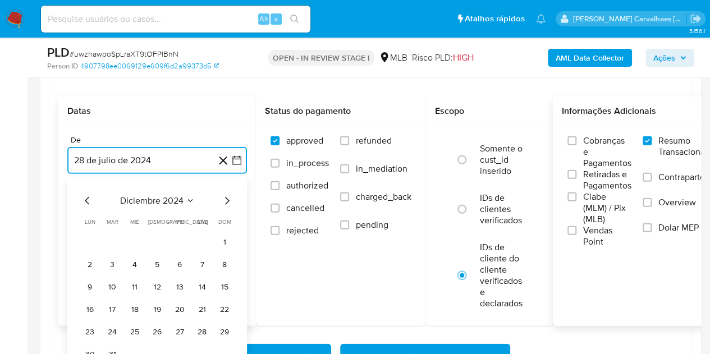
click at [228, 197] on icon "Mes siguiente" at bounding box center [226, 200] width 13 height 13
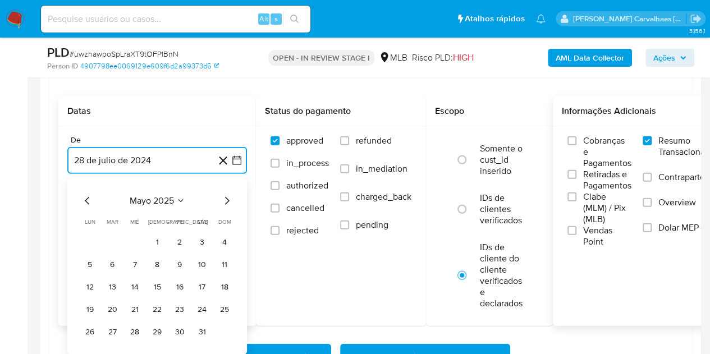
click at [228, 197] on icon "Mes siguiente" at bounding box center [226, 200] width 13 height 13
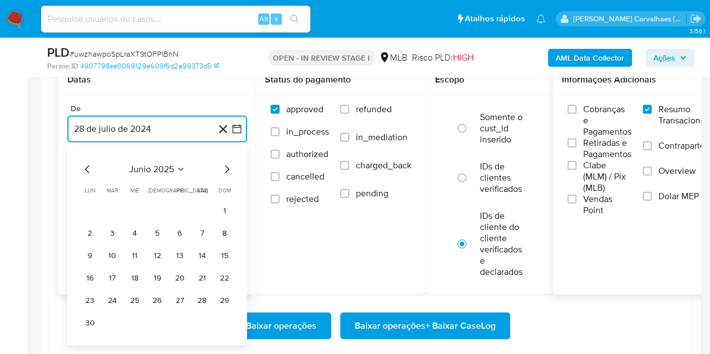
scroll to position [1347, 0]
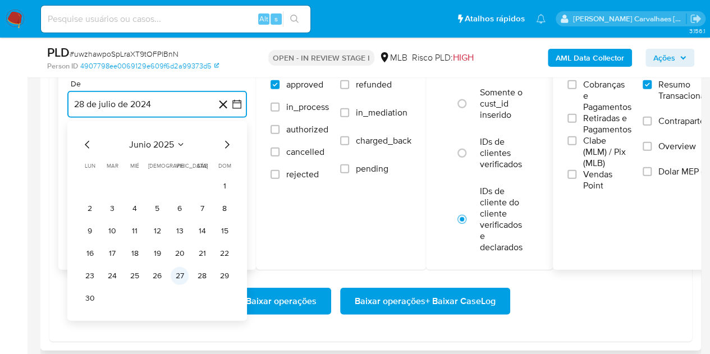
click at [177, 270] on button "27" at bounding box center [180, 276] width 18 height 18
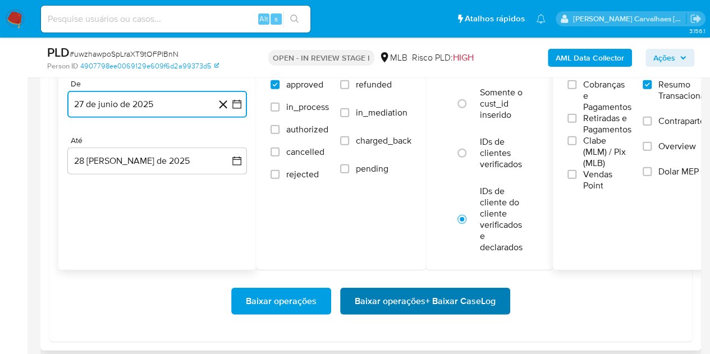
click at [385, 301] on span "Baixar operações + Baixar CaseLog" at bounding box center [425, 301] width 141 height 25
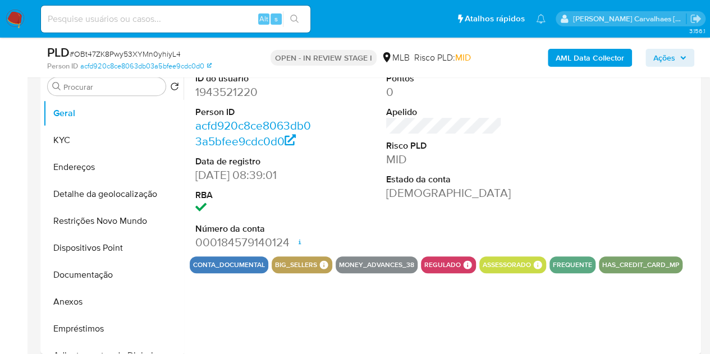
select select "10"
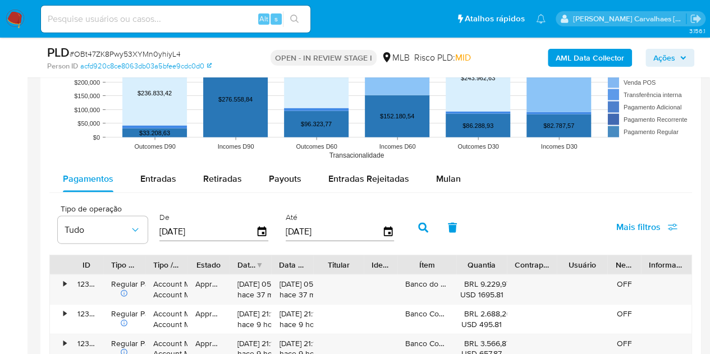
scroll to position [1123, 0]
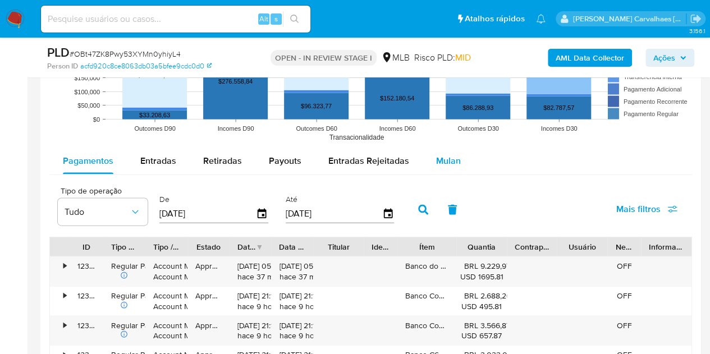
click at [442, 160] on span "Mulan" at bounding box center [448, 160] width 25 height 13
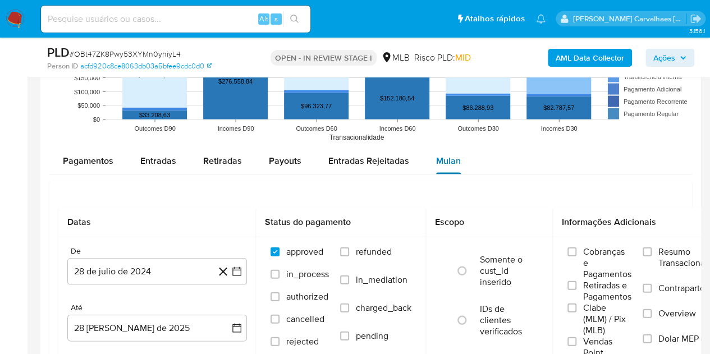
scroll to position [1235, 0]
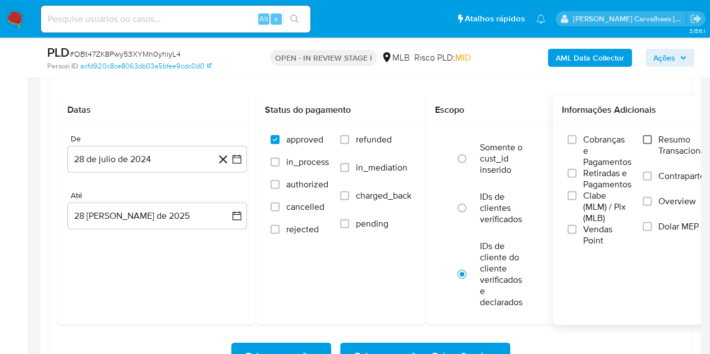
click at [648, 139] on input "Resumo Transacionalidade" at bounding box center [647, 139] width 9 height 9
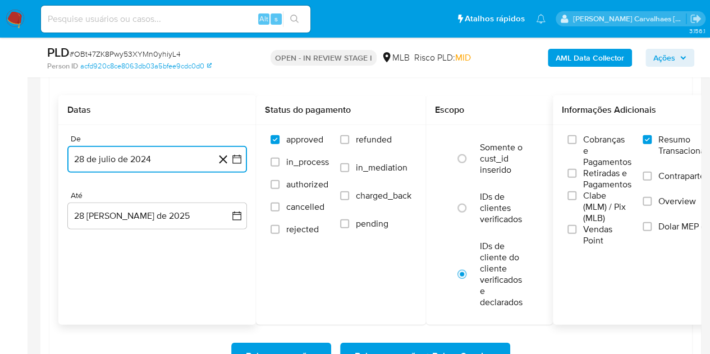
click at [239, 154] on icon "button" at bounding box center [236, 159] width 11 height 11
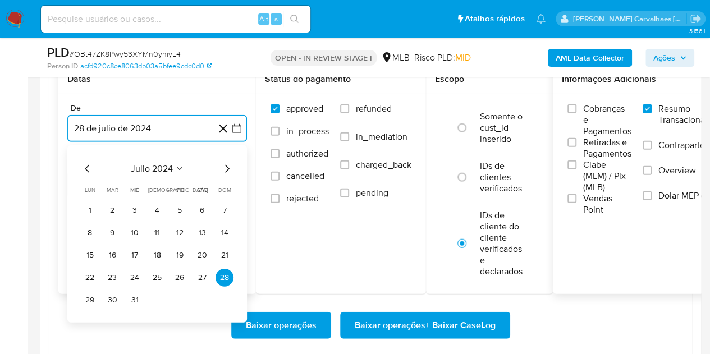
scroll to position [1291, 0]
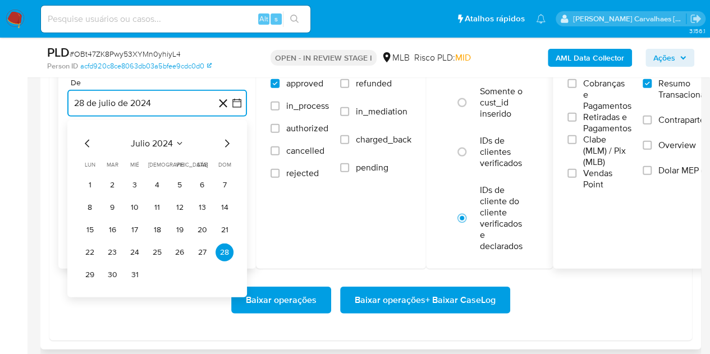
click at [223, 144] on icon "Mes siguiente" at bounding box center [226, 143] width 13 height 13
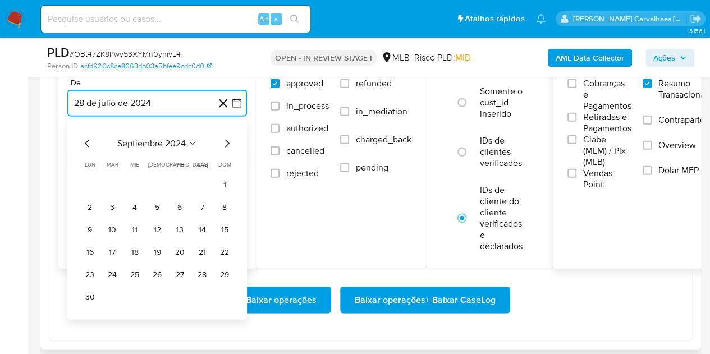
click at [223, 144] on icon "Mes siguiente" at bounding box center [226, 143] width 13 height 13
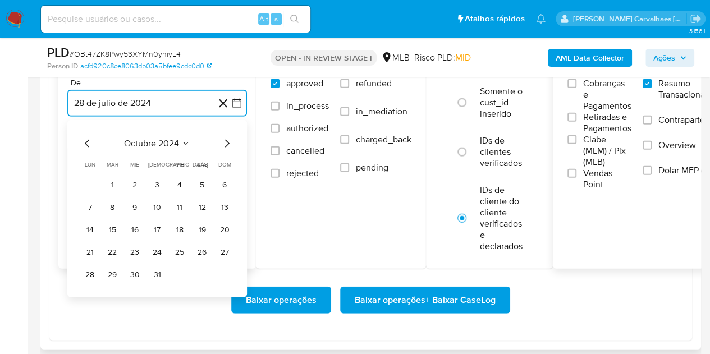
click at [223, 144] on icon "Mes siguiente" at bounding box center [226, 143] width 13 height 13
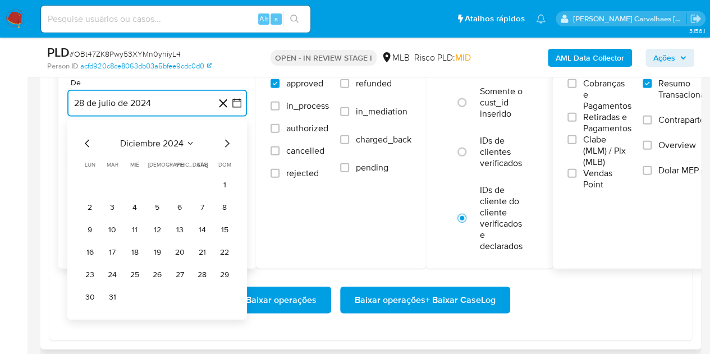
click at [223, 144] on icon "Mes siguiente" at bounding box center [226, 143] width 13 height 13
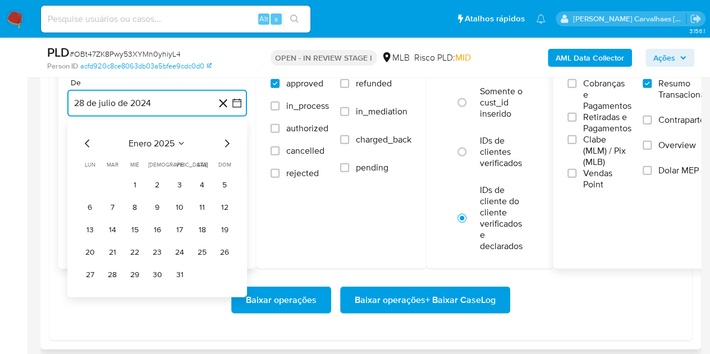
click at [223, 144] on icon "Mes siguiente" at bounding box center [226, 143] width 13 height 13
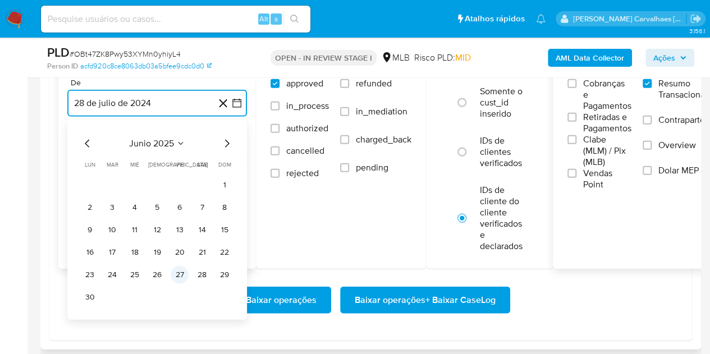
click at [175, 272] on button "27" at bounding box center [180, 275] width 18 height 18
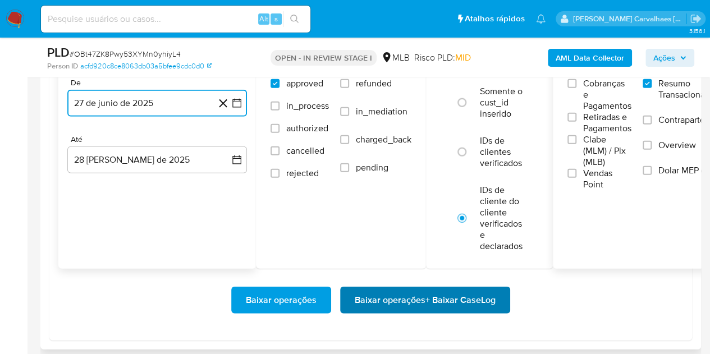
click at [418, 304] on span "Baixar operações + Baixar CaseLog" at bounding box center [425, 300] width 141 height 25
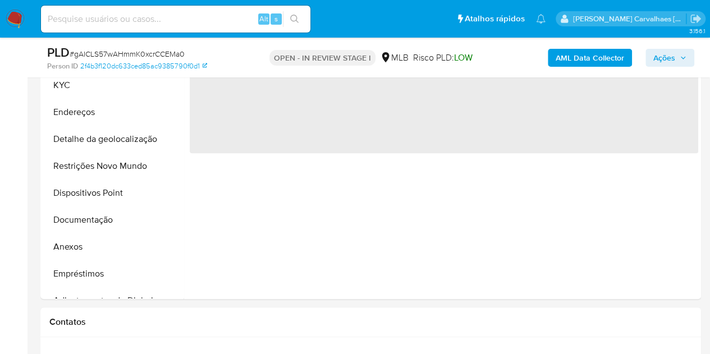
scroll to position [281, 0]
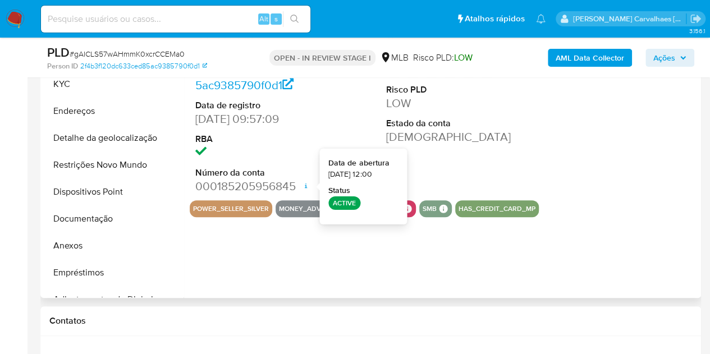
select select "10"
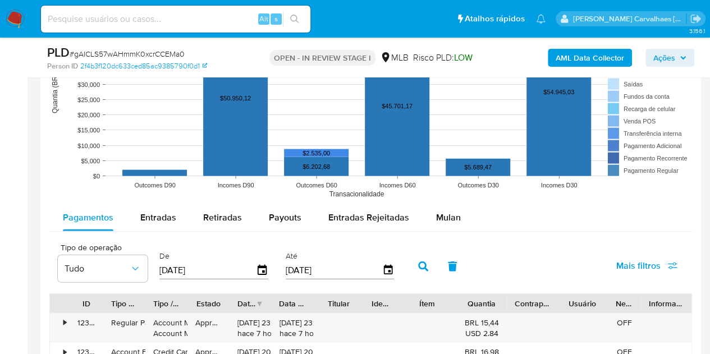
scroll to position [1179, 0]
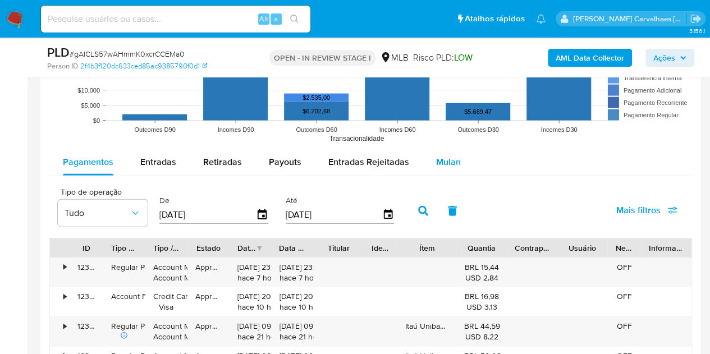
click at [440, 161] on span "Mulan" at bounding box center [448, 162] width 25 height 13
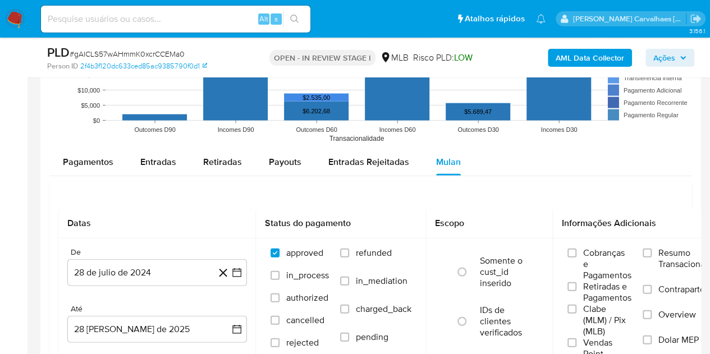
scroll to position [1291, 0]
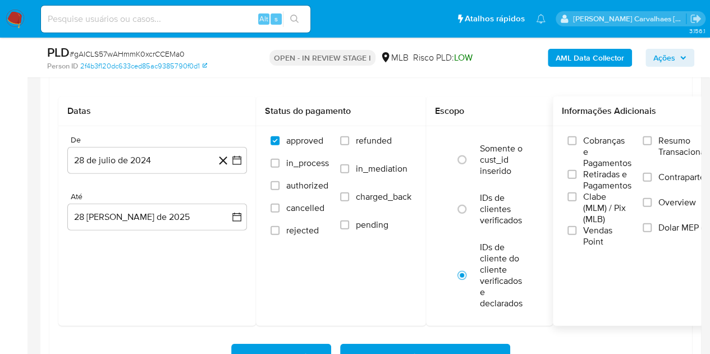
click at [644, 136] on div "Cobranças e Pagamentos Retiradas e Pagamentos Clabe (MLM) / Pix (MLB) Vendas Po…" at bounding box center [648, 191] width 173 height 112
click at [647, 141] on input "Resumo Transacionalidade" at bounding box center [647, 140] width 9 height 9
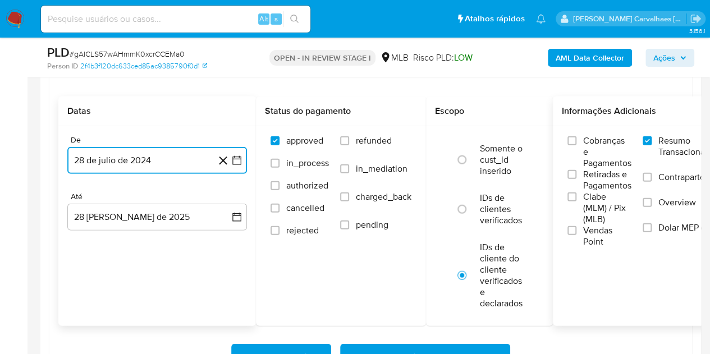
click at [236, 160] on icon "button" at bounding box center [236, 160] width 11 height 11
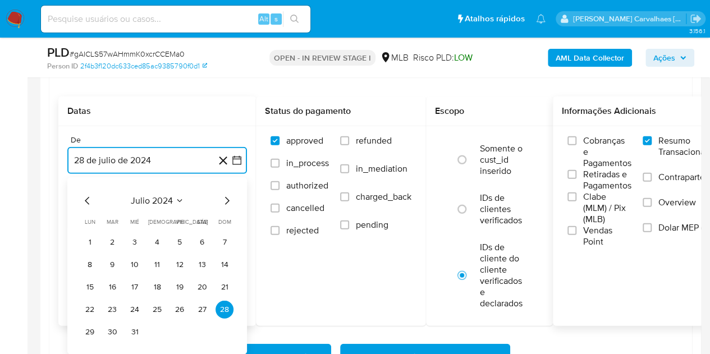
click at [225, 202] on icon "Mes siguiente" at bounding box center [226, 200] width 13 height 13
click at [226, 197] on icon "Mes siguiente" at bounding box center [226, 200] width 13 height 13
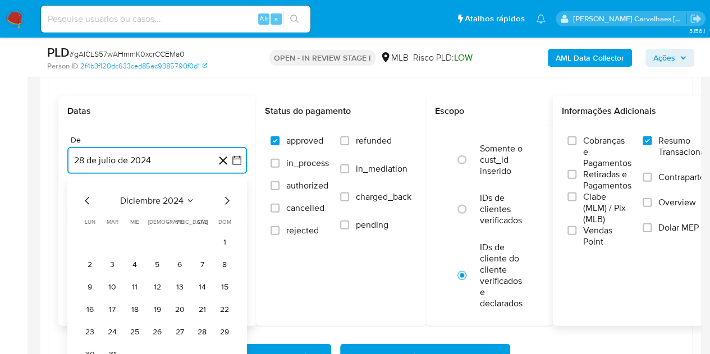
click at [226, 197] on icon "Mes siguiente" at bounding box center [226, 200] width 13 height 13
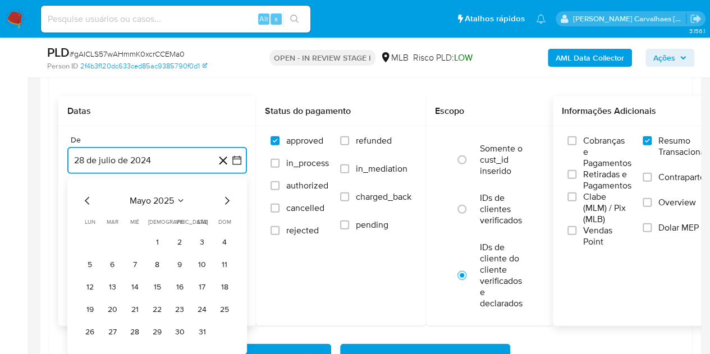
click at [226, 197] on icon "Mes siguiente" at bounding box center [226, 200] width 13 height 13
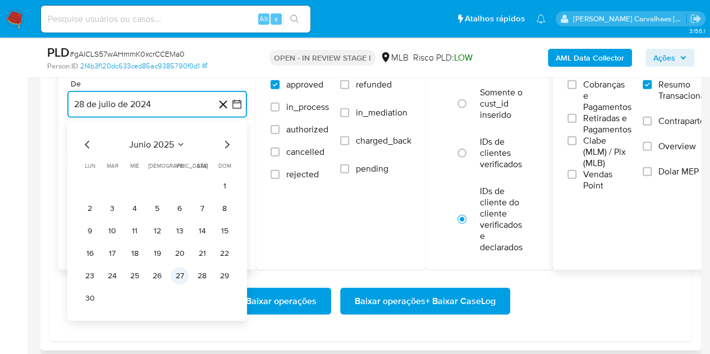
click at [181, 275] on button "27" at bounding box center [180, 276] width 18 height 18
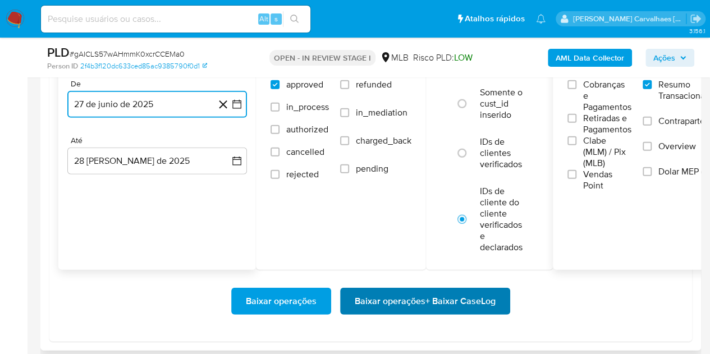
click at [378, 304] on span "Baixar operações + Baixar CaseLog" at bounding box center [425, 301] width 141 height 25
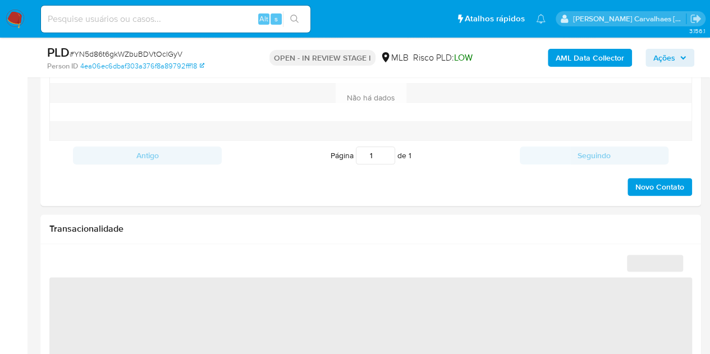
select select "10"
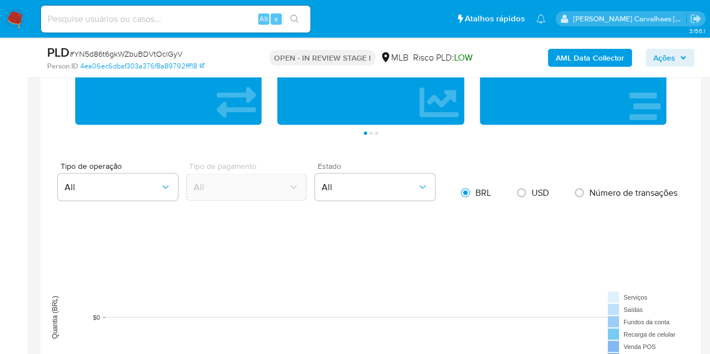
scroll to position [1067, 0]
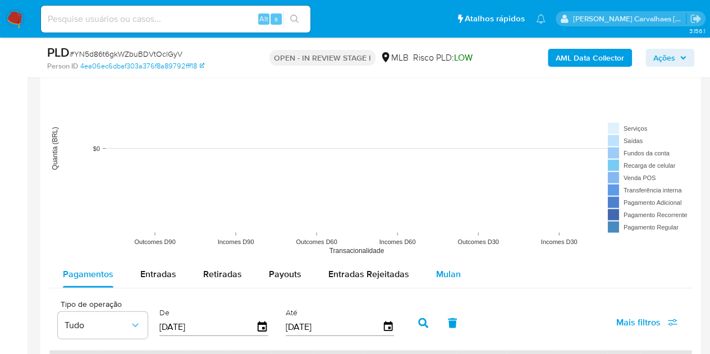
click at [446, 272] on span "Mulan" at bounding box center [448, 274] width 25 height 13
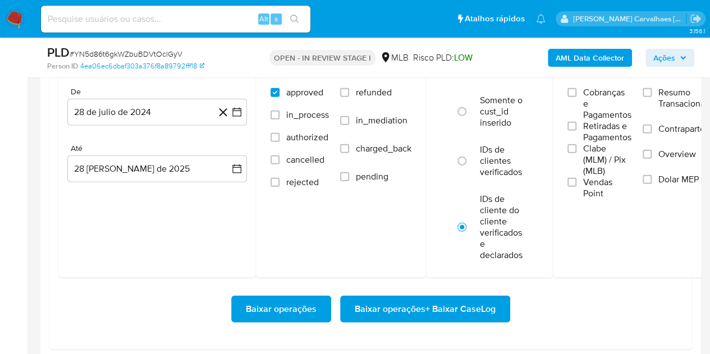
scroll to position [1291, 0]
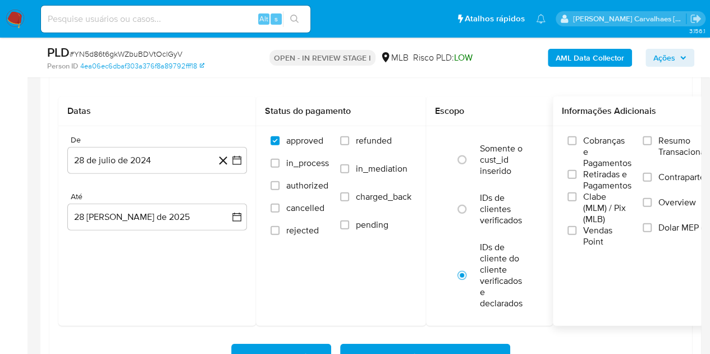
click at [653, 135] on label "Resumo Transacionalidade" at bounding box center [686, 153] width 86 height 36
click at [652, 136] on input "Resumo Transacionalidade" at bounding box center [647, 140] width 9 height 9
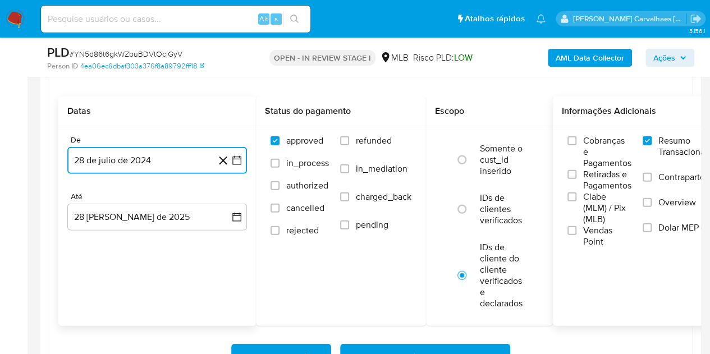
click at [245, 159] on button "28 de julio de 2024" at bounding box center [157, 160] width 180 height 27
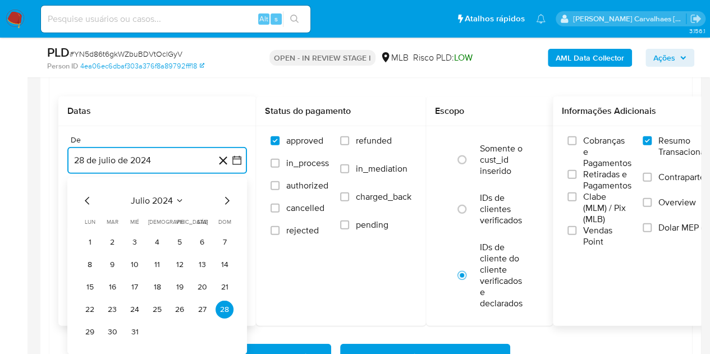
click at [224, 200] on icon "Mes siguiente" at bounding box center [226, 200] width 13 height 13
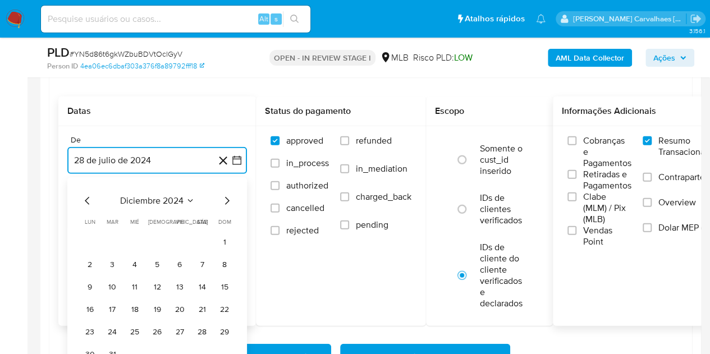
click at [224, 200] on icon "Mes siguiente" at bounding box center [226, 200] width 13 height 13
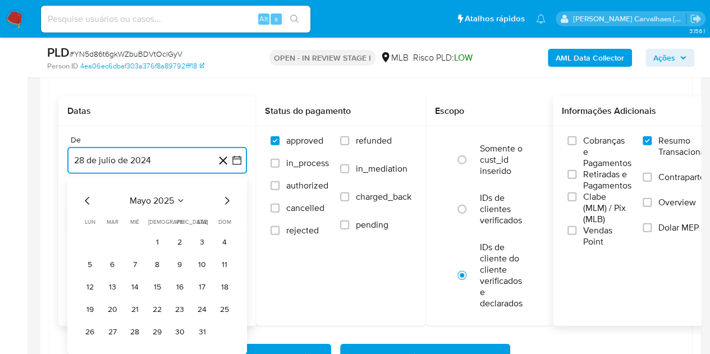
click at [224, 200] on icon "Mes siguiente" at bounding box center [226, 200] width 13 height 13
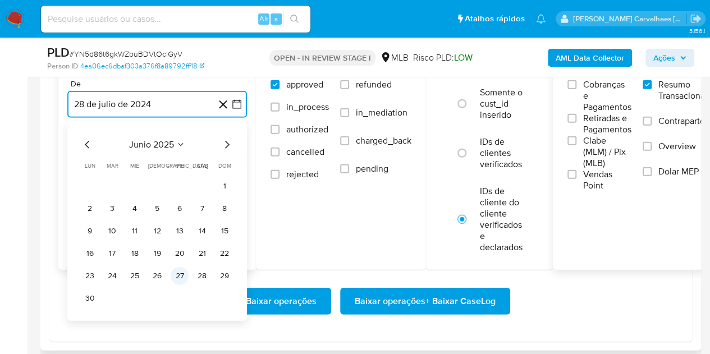
click at [180, 273] on button "27" at bounding box center [180, 276] width 18 height 18
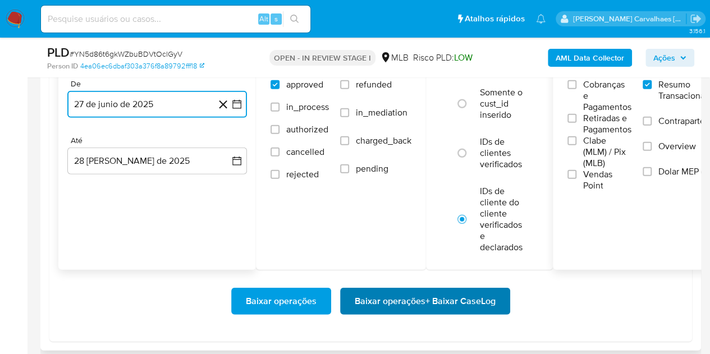
click at [420, 297] on span "Baixar operações + Baixar CaseLog" at bounding box center [425, 301] width 141 height 25
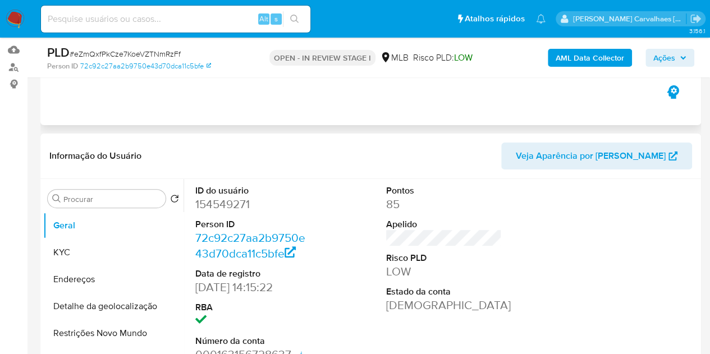
select select "10"
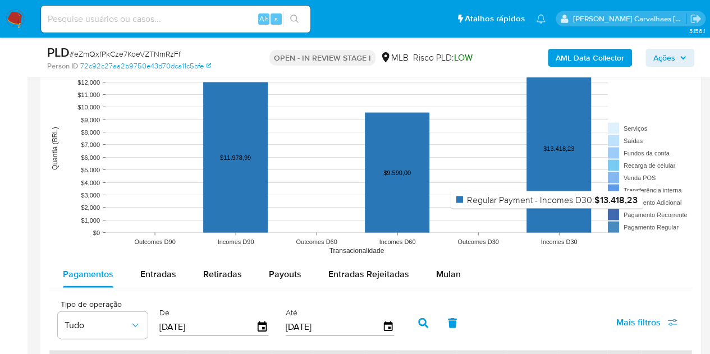
scroll to position [1123, 0]
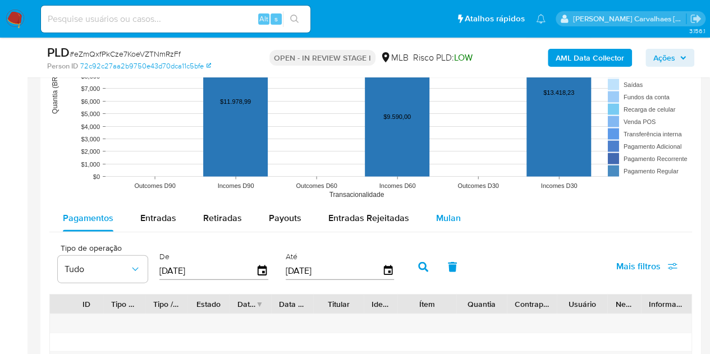
click at [447, 220] on span "Mulan" at bounding box center [448, 218] width 25 height 13
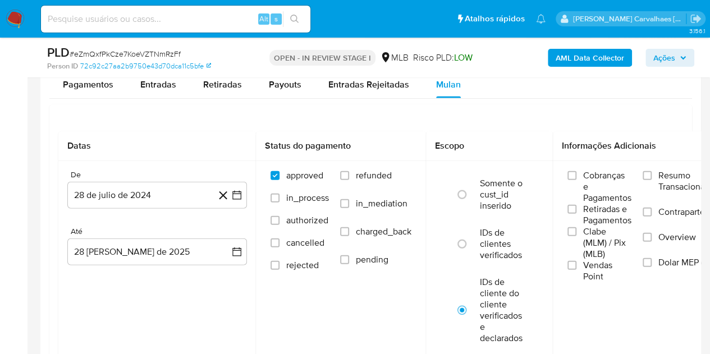
scroll to position [1291, 0]
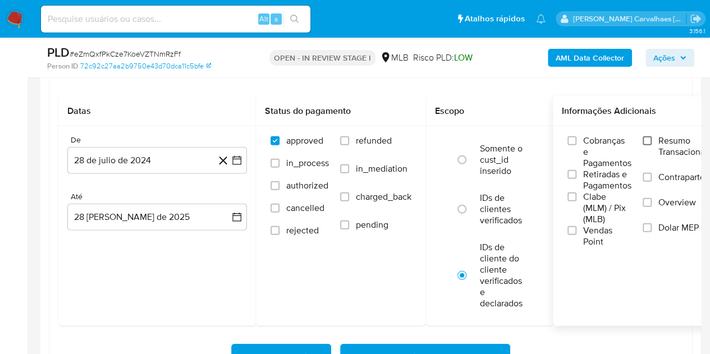
click at [652, 138] on input "Resumo Transacionalidade" at bounding box center [647, 140] width 9 height 9
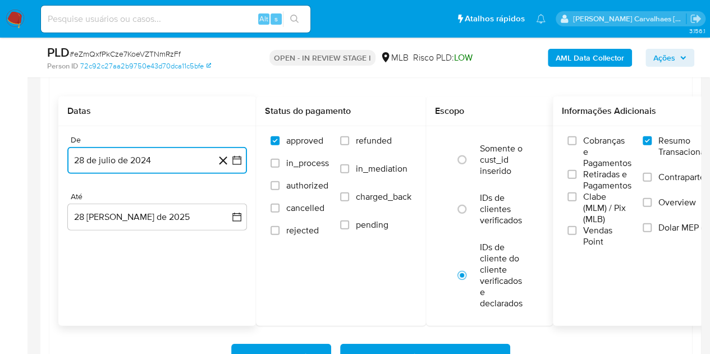
click at [240, 156] on icon "button" at bounding box center [236, 160] width 11 height 11
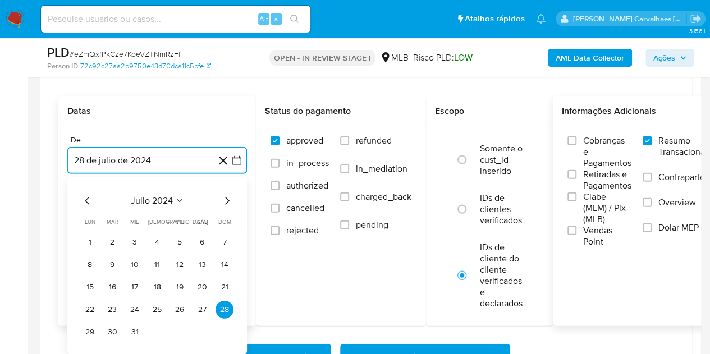
click at [226, 198] on icon "Mes siguiente" at bounding box center [226, 200] width 13 height 13
click at [227, 197] on icon "Mes siguiente" at bounding box center [227, 201] width 4 height 8
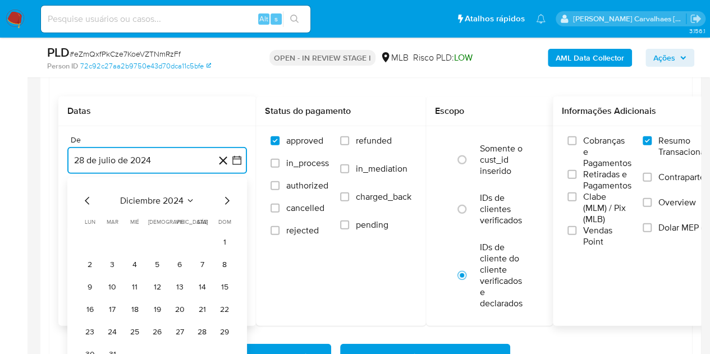
click at [227, 197] on icon "Mes siguiente" at bounding box center [227, 201] width 4 height 8
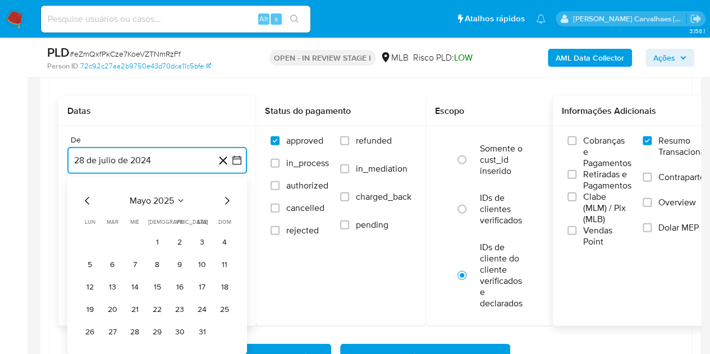
click at [227, 197] on icon "Mes siguiente" at bounding box center [227, 201] width 4 height 8
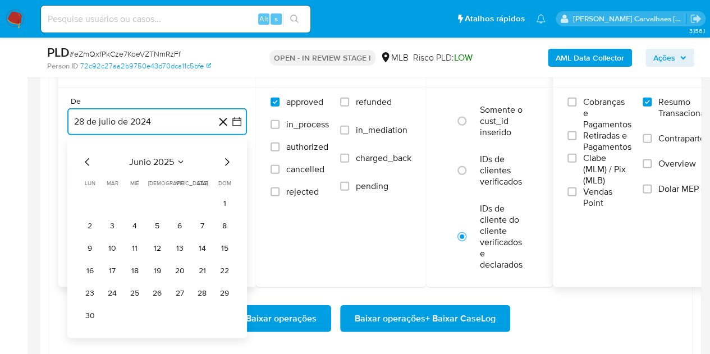
scroll to position [1347, 0]
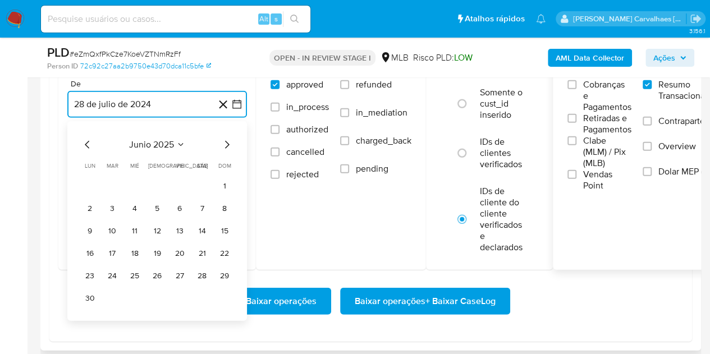
click at [185, 272] on button "27" at bounding box center [180, 276] width 18 height 18
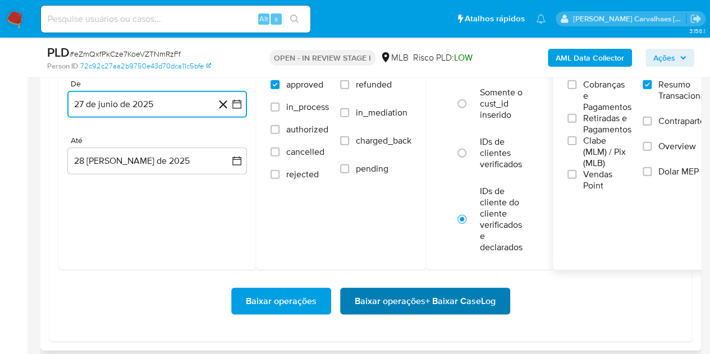
click at [417, 292] on span "Baixar operações + Baixar CaseLog" at bounding box center [425, 301] width 141 height 25
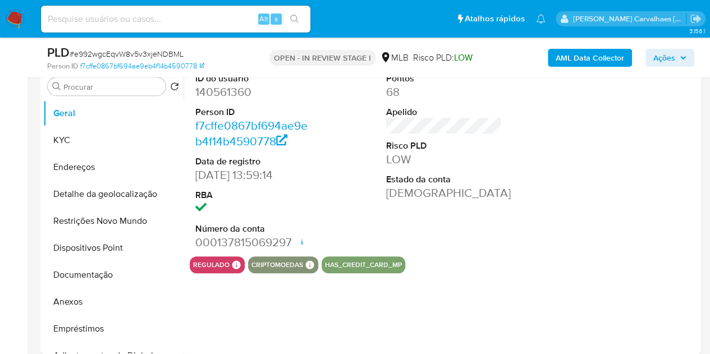
scroll to position [393, 0]
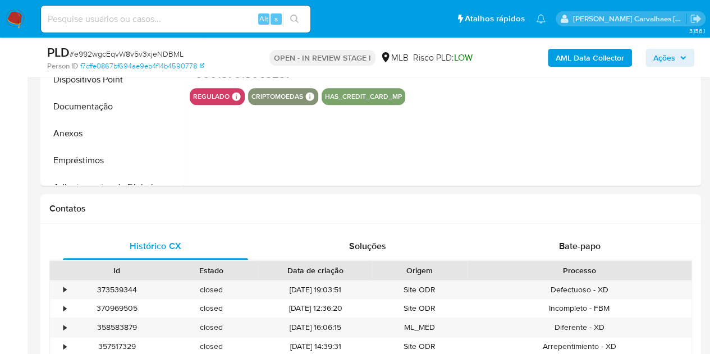
select select "10"
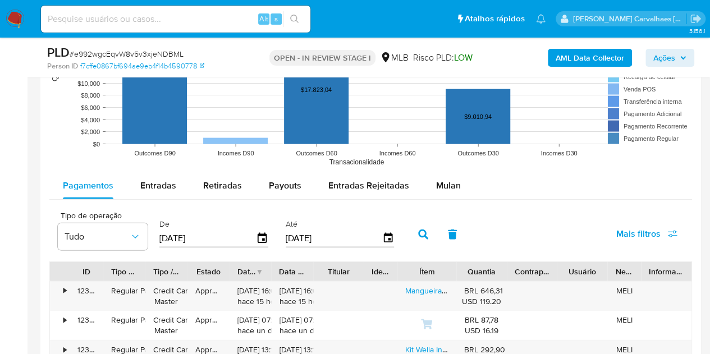
scroll to position [1235, 0]
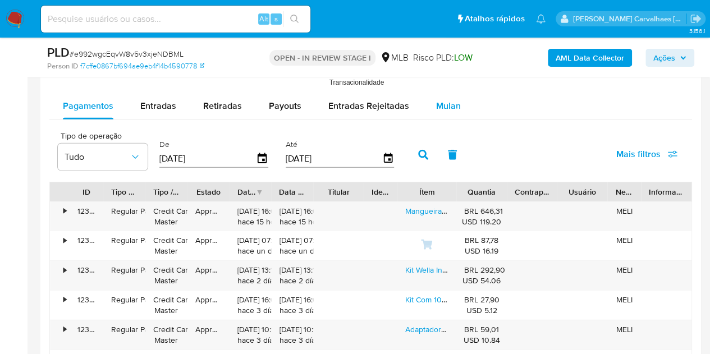
click at [447, 102] on span "Mulan" at bounding box center [448, 105] width 25 height 13
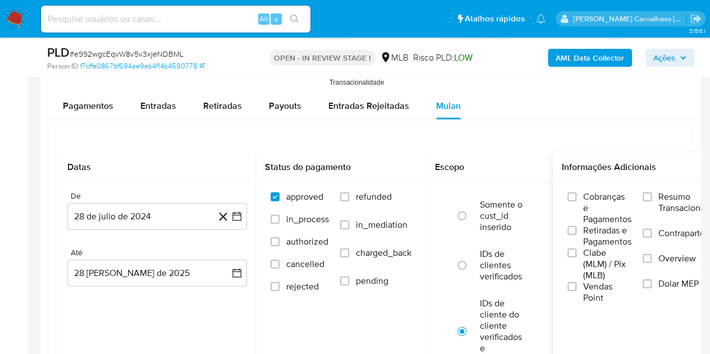
click at [656, 196] on label "Resumo Transacionalidade" at bounding box center [686, 209] width 86 height 36
click at [652, 196] on input "Resumo Transacionalidade" at bounding box center [647, 197] width 9 height 9
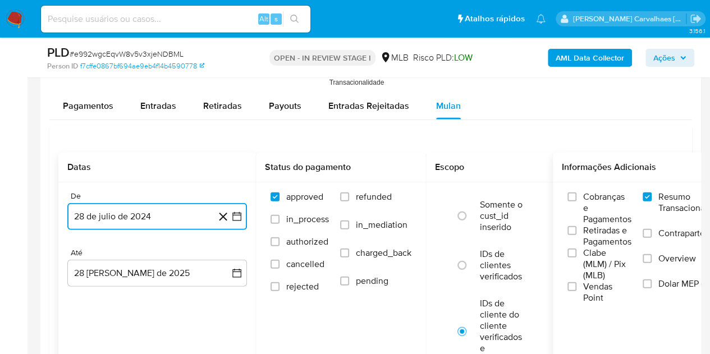
click at [238, 214] on icon "button" at bounding box center [236, 216] width 11 height 11
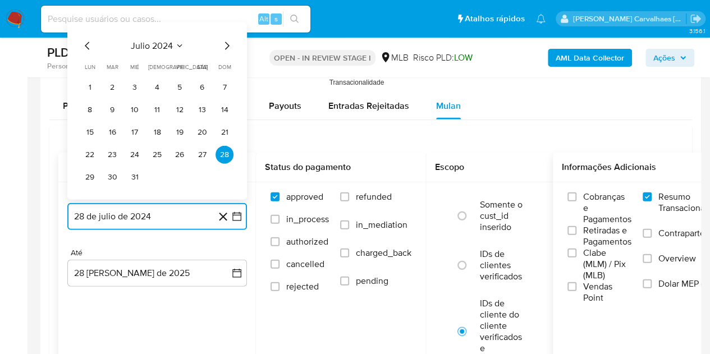
click at [228, 43] on icon "Mes siguiente" at bounding box center [226, 45] width 13 height 13
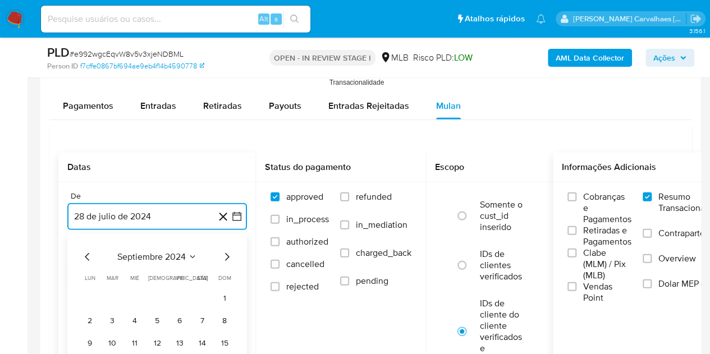
click at [225, 257] on icon "Mes siguiente" at bounding box center [226, 256] width 13 height 13
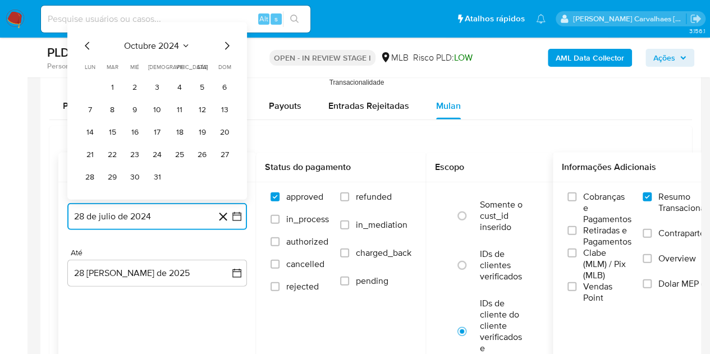
click at [227, 47] on icon "Mes siguiente" at bounding box center [226, 45] width 13 height 13
click at [226, 42] on icon "Mes siguiente" at bounding box center [226, 45] width 13 height 13
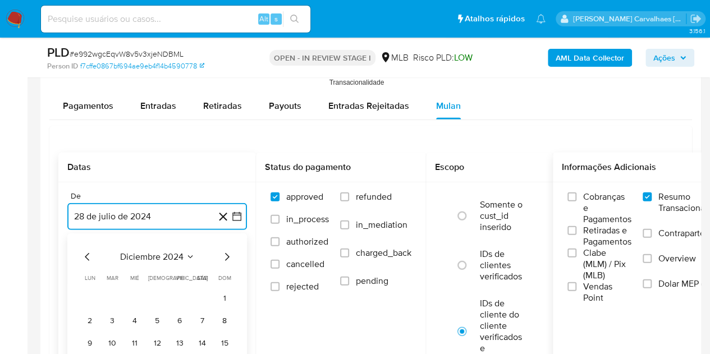
click at [227, 251] on icon "Mes siguiente" at bounding box center [226, 256] width 13 height 13
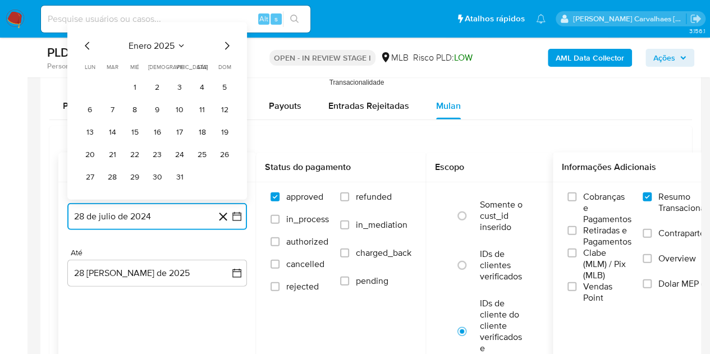
click at [228, 42] on icon "Mes siguiente" at bounding box center [227, 46] width 4 height 8
click at [228, 40] on icon "Mes siguiente" at bounding box center [226, 45] width 13 height 13
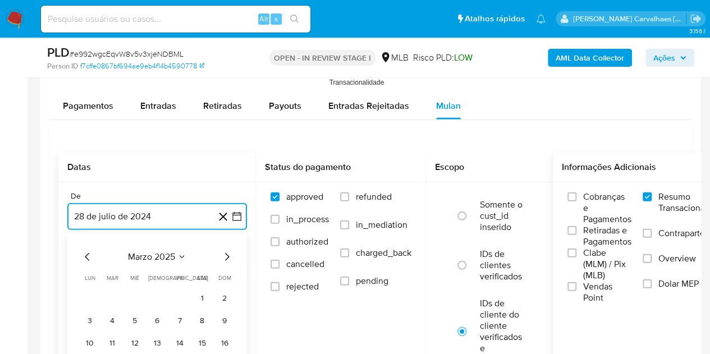
click at [228, 257] on icon "Mes siguiente" at bounding box center [226, 256] width 13 height 13
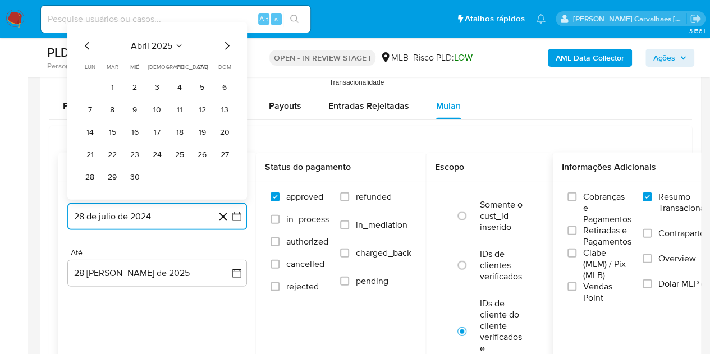
click at [224, 42] on icon "Mes siguiente" at bounding box center [226, 45] width 13 height 13
click at [224, 43] on icon "Mes siguiente" at bounding box center [226, 45] width 13 height 13
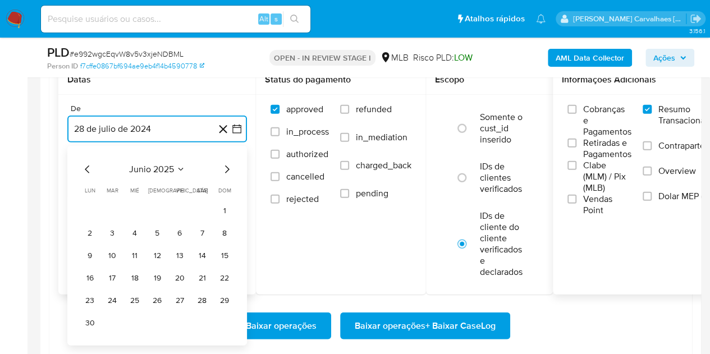
scroll to position [1347, 0]
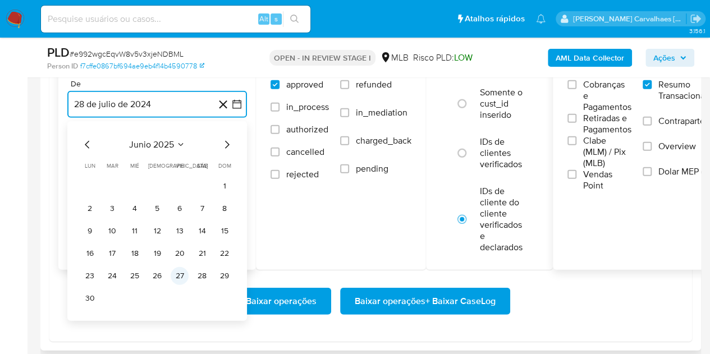
click at [176, 273] on button "27" at bounding box center [180, 276] width 18 height 18
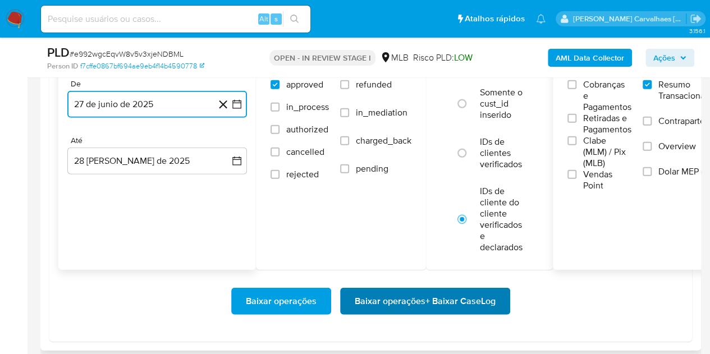
click at [383, 300] on span "Baixar operações + Baixar CaseLog" at bounding box center [425, 301] width 141 height 25
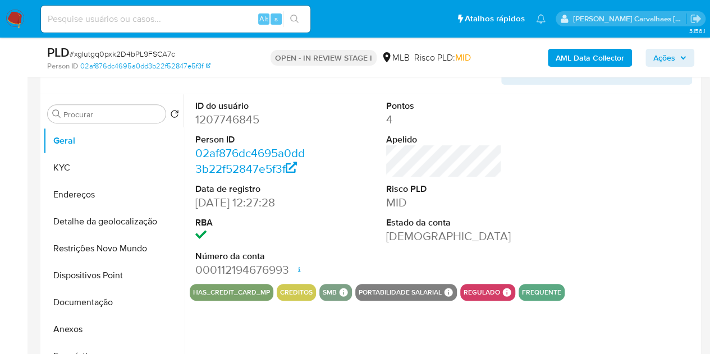
scroll to position [225, 0]
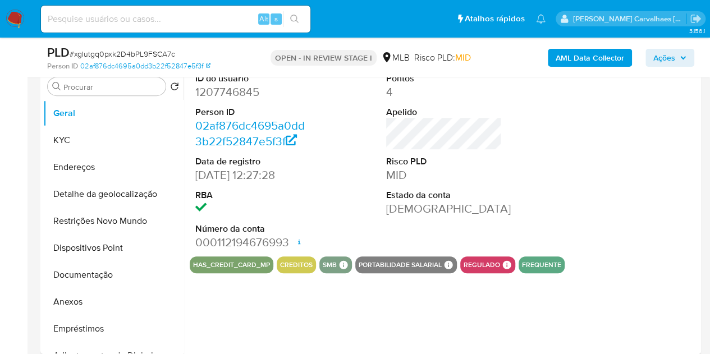
select select "10"
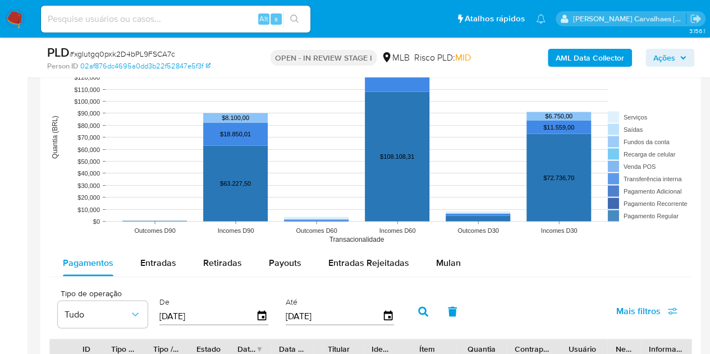
scroll to position [1010, 0]
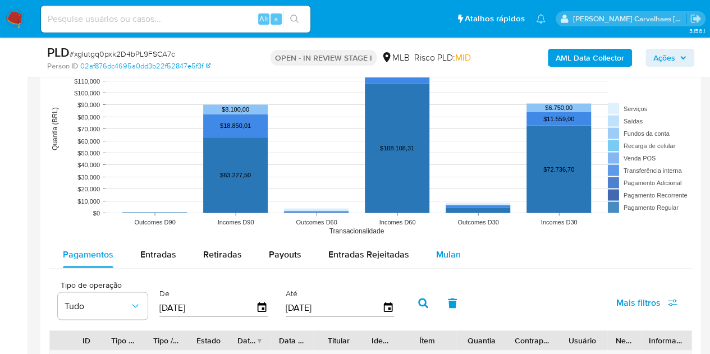
click at [451, 260] on div "Mulan" at bounding box center [448, 254] width 25 height 27
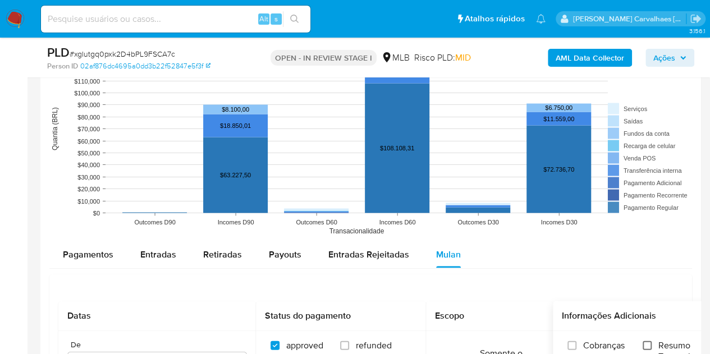
click at [651, 342] on input "Resumo Transacionalidade" at bounding box center [647, 345] width 9 height 9
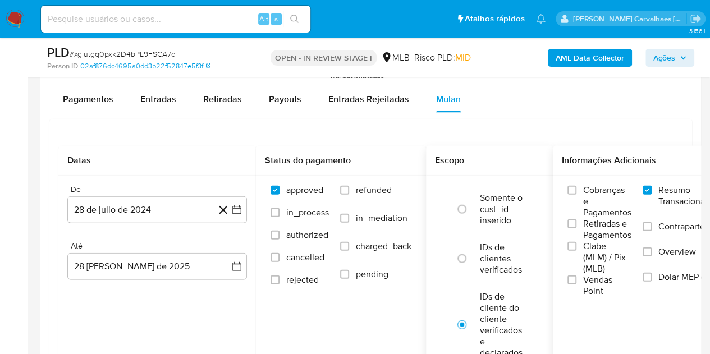
scroll to position [1179, 0]
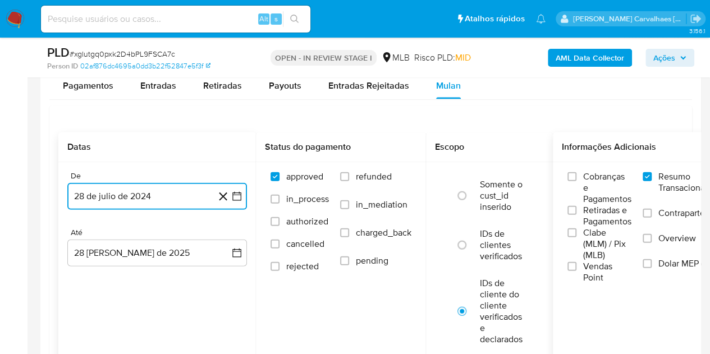
click at [237, 192] on icon "button" at bounding box center [236, 196] width 9 height 9
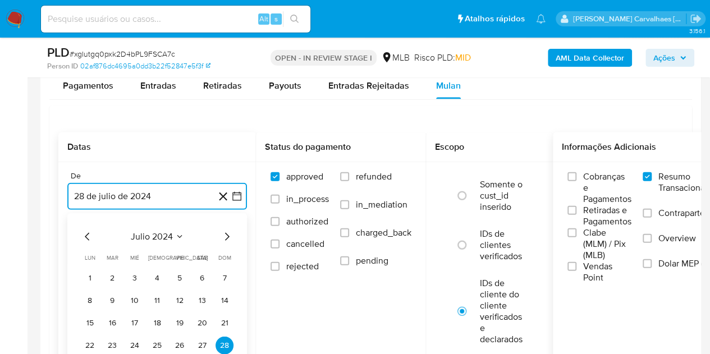
click at [227, 237] on icon "Mes siguiente" at bounding box center [226, 236] width 13 height 13
click at [226, 238] on icon "Mes siguiente" at bounding box center [227, 237] width 4 height 8
click at [224, 237] on icon "Mes siguiente" at bounding box center [226, 236] width 13 height 13
click at [224, 236] on icon "Mes siguiente" at bounding box center [226, 236] width 13 height 13
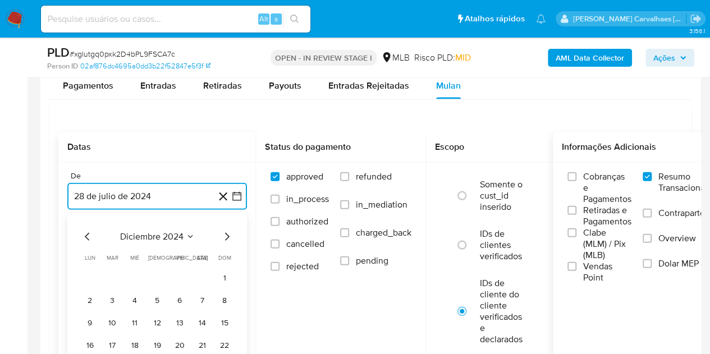
click at [224, 236] on icon "Mes siguiente" at bounding box center [226, 236] width 13 height 13
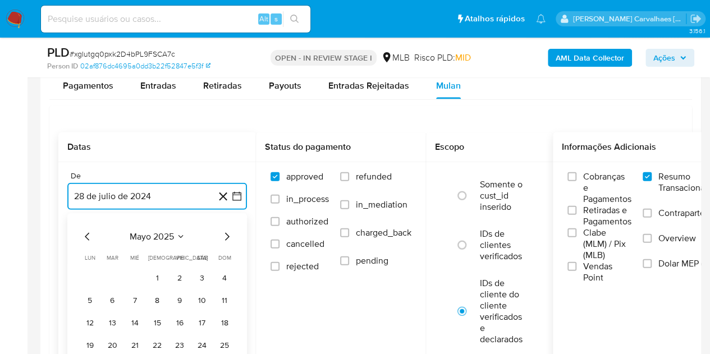
click at [224, 236] on icon "Mes siguiente" at bounding box center [226, 236] width 13 height 13
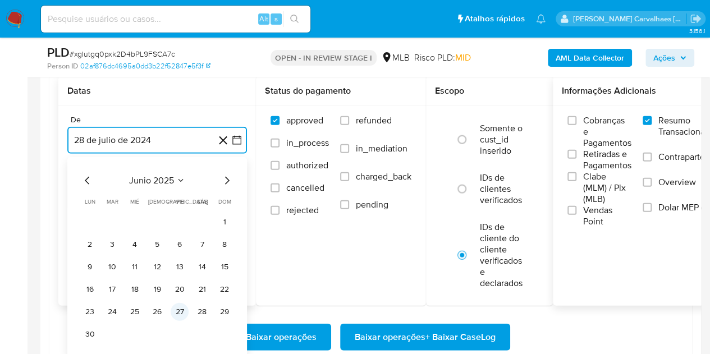
click at [180, 312] on button "27" at bounding box center [180, 312] width 18 height 18
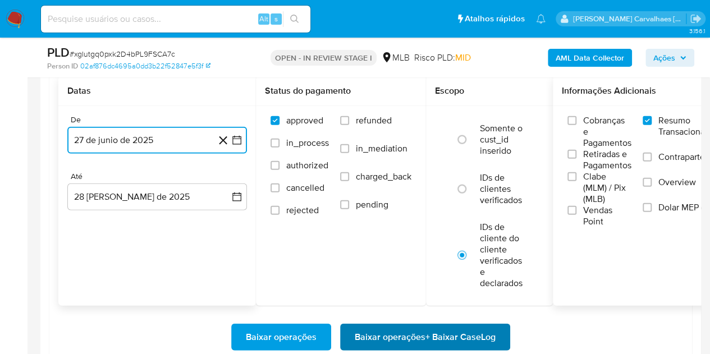
click at [408, 334] on span "Baixar operações + Baixar CaseLog" at bounding box center [425, 337] width 141 height 25
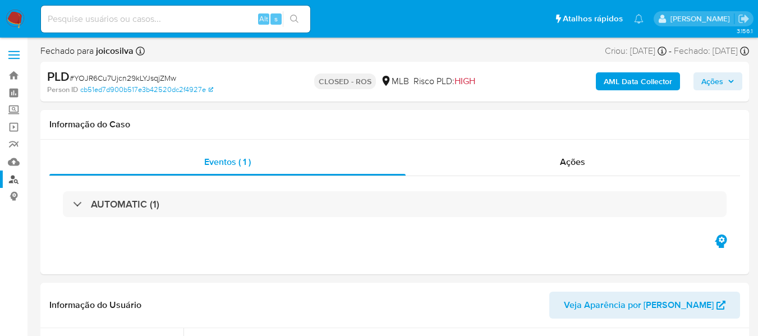
click at [12, 180] on link "Localizador de pessoas" at bounding box center [67, 179] width 134 height 17
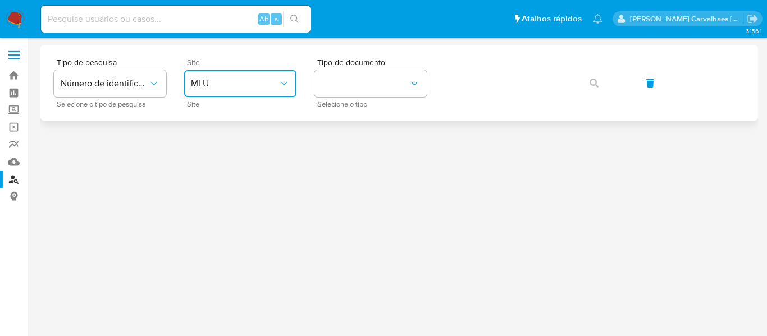
click at [286, 84] on icon "site_id" at bounding box center [283, 83] width 11 height 11
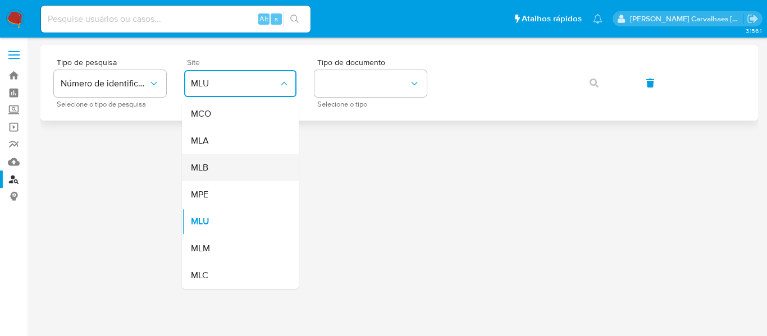
click at [231, 163] on div "MLB" at bounding box center [237, 167] width 92 height 27
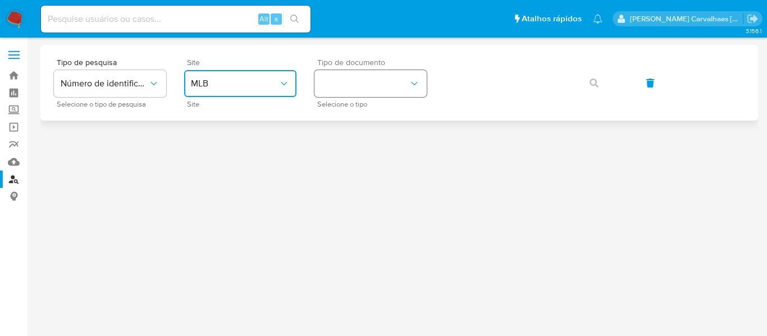
click at [368, 94] on button "identificationType" at bounding box center [370, 83] width 112 height 27
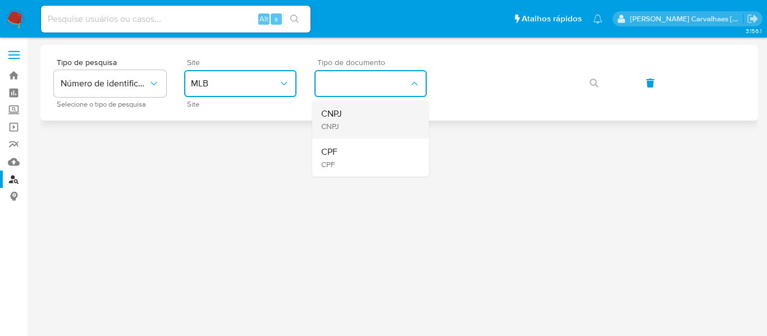
click at [346, 120] on div "CNPJ CNPJ" at bounding box center [367, 119] width 92 height 38
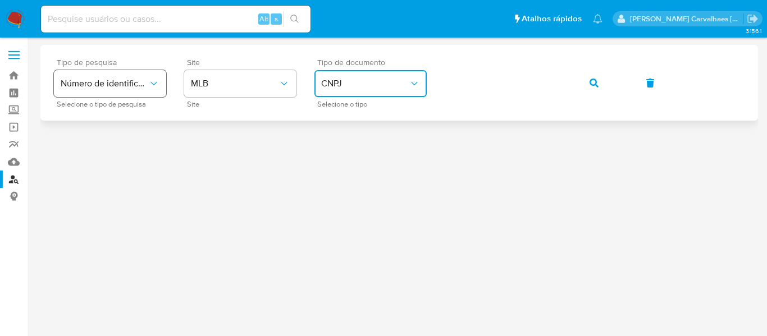
click at [60, 79] on div "Tipo de pesquisa Número de identificação Selecione o tipo de pesquisa Site MLB …" at bounding box center [399, 82] width 691 height 49
click at [596, 81] on icon "button" at bounding box center [593, 83] width 9 height 9
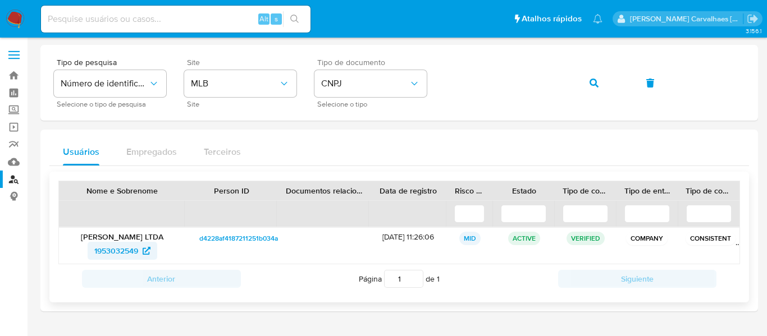
click at [123, 250] on span "1953032549" at bounding box center [116, 251] width 44 height 18
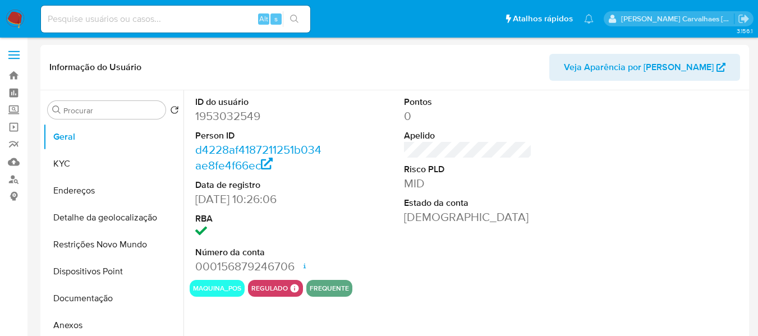
select select "10"
click at [80, 301] on button "Documentação" at bounding box center [108, 298] width 131 height 27
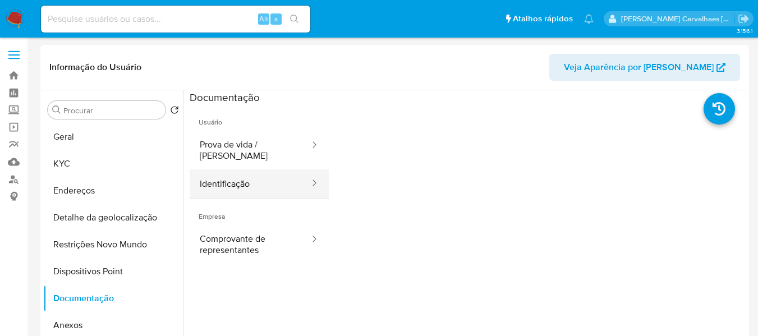
click at [212, 171] on button "Identificação" at bounding box center [250, 184] width 121 height 29
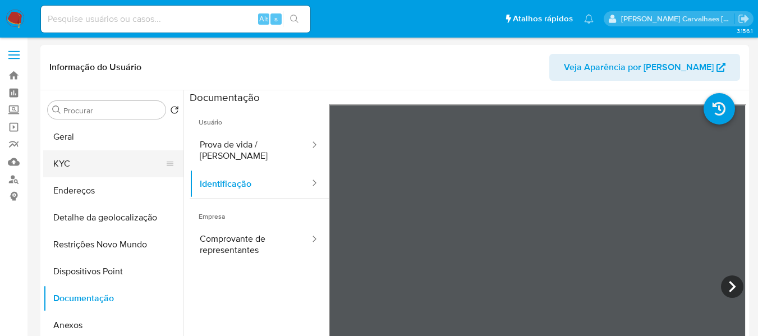
click at [89, 163] on button "KYC" at bounding box center [108, 163] width 131 height 27
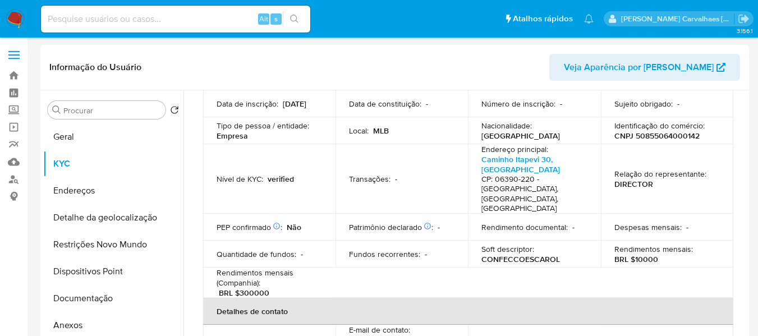
scroll to position [112, 0]
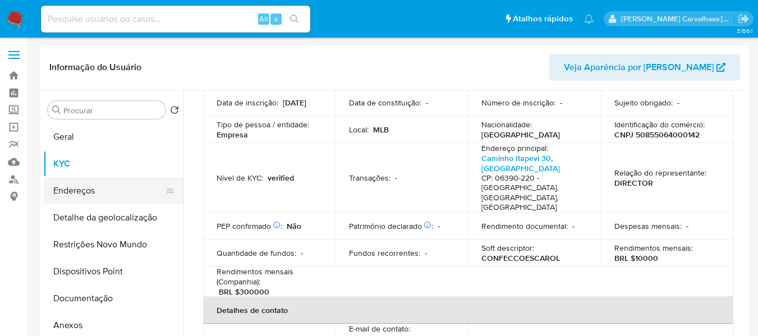
click at [96, 190] on button "Endereços" at bounding box center [108, 190] width 131 height 27
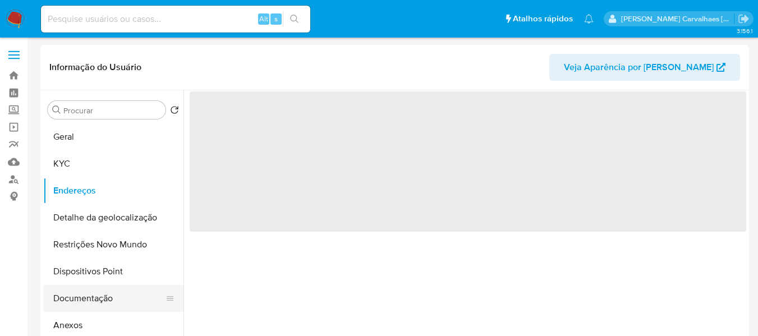
click at [107, 303] on button "Documentação" at bounding box center [108, 298] width 131 height 27
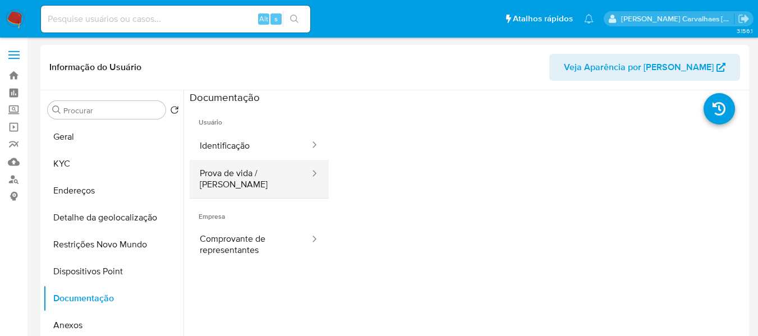
click at [290, 172] on button "Prova de vida / [PERSON_NAME]" at bounding box center [250, 179] width 121 height 38
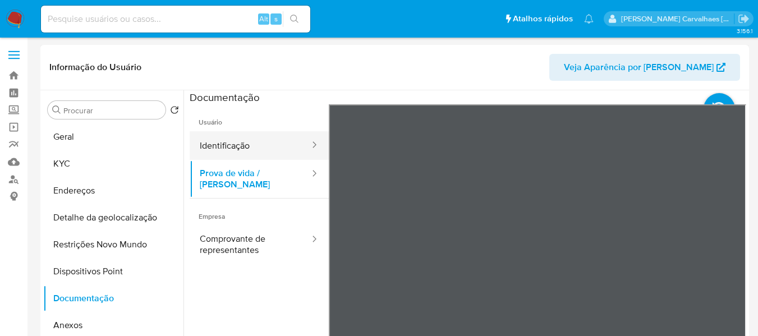
click at [254, 147] on button "Identificação" at bounding box center [250, 145] width 121 height 29
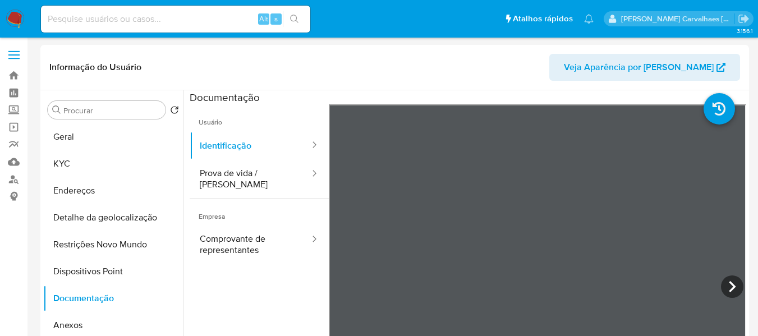
click at [151, 14] on input at bounding box center [175, 19] width 269 height 15
paste input "xgIutgq0pxk2D4bPL9FSCA7c"
type input "xgIutgq0pxk2D4bPL9FSCA7c"
click at [295, 21] on icon "search-icon" at bounding box center [294, 19] width 9 height 9
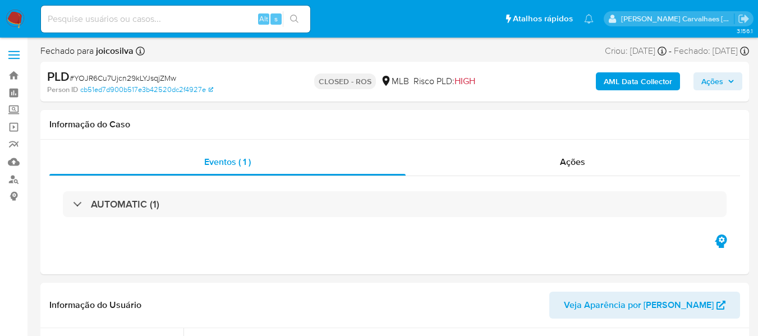
select select "10"
paste input "xgIutgq0pxk2D4bPL9FSCA7c"
type input "xgIutgq0pxk2D4bPL9FSCA7c"
click at [293, 15] on icon "search-icon" at bounding box center [294, 19] width 9 height 9
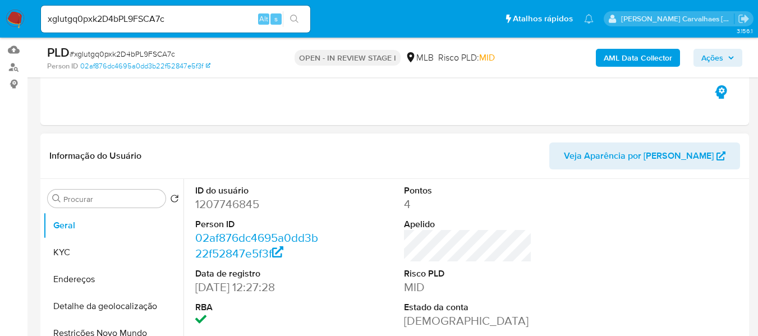
select select "10"
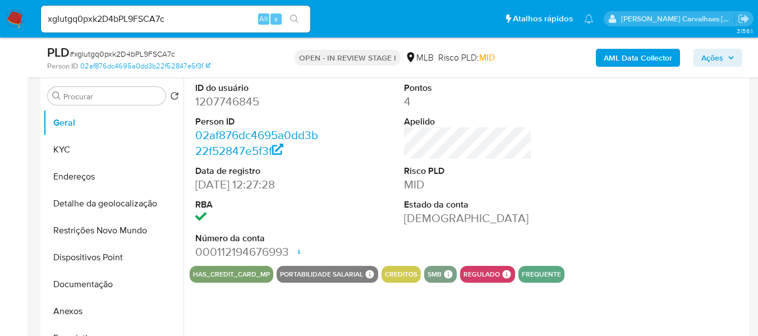
scroll to position [225, 0]
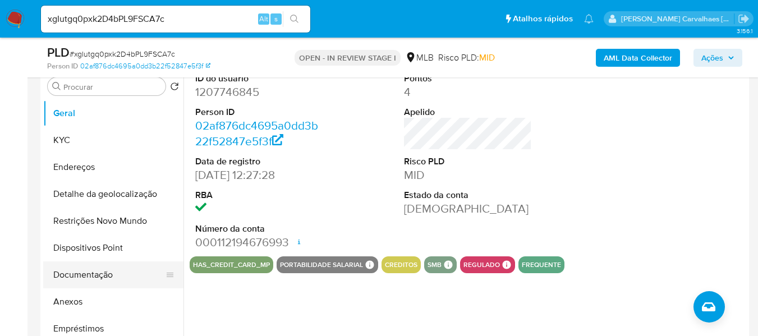
click at [100, 272] on button "Documentação" at bounding box center [108, 275] width 131 height 27
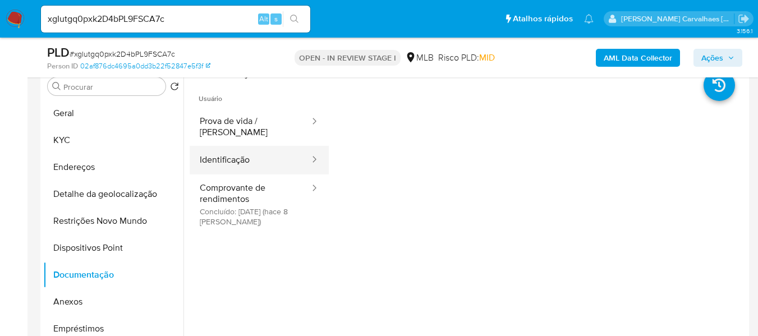
click at [244, 149] on button "Identificação" at bounding box center [250, 160] width 121 height 29
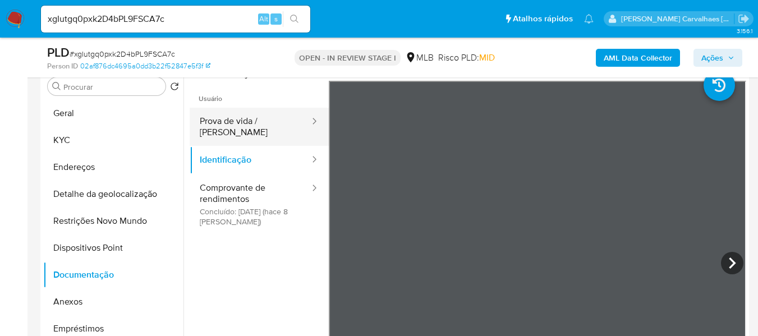
click at [251, 123] on button "Prova de vida / [PERSON_NAME]" at bounding box center [250, 127] width 121 height 38
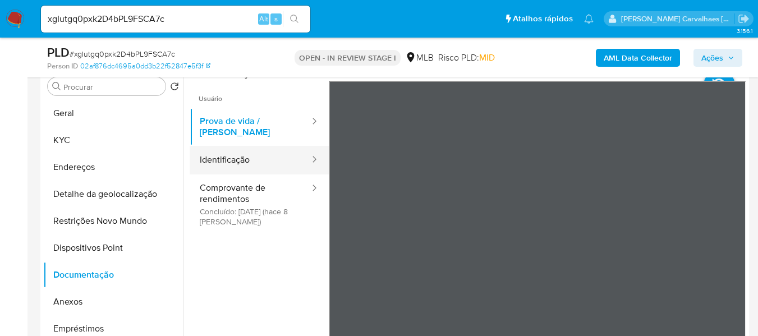
click at [248, 155] on button "Identificação" at bounding box center [250, 160] width 121 height 29
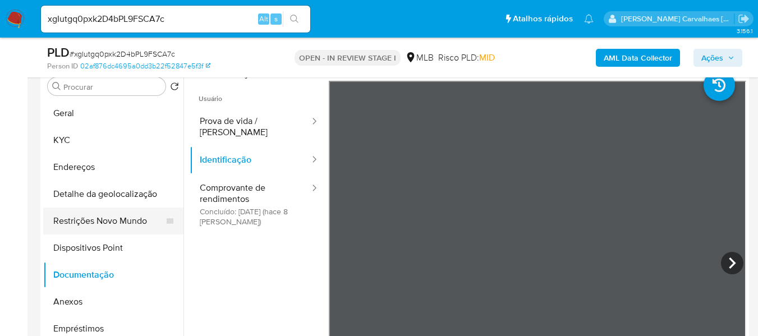
click at [119, 227] on button "Restrições Novo Mundo" at bounding box center [108, 221] width 131 height 27
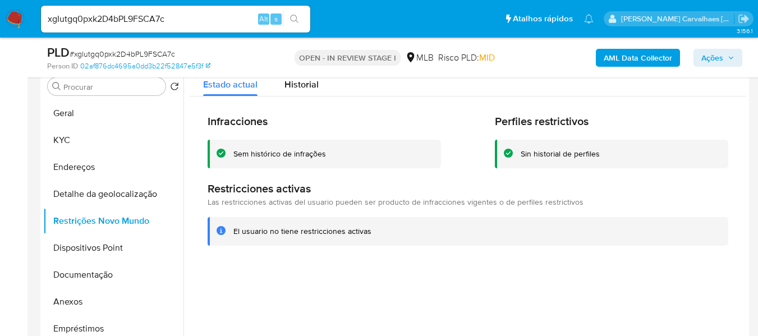
drag, startPoint x: 235, startPoint y: 232, endPoint x: 372, endPoint y: 235, distance: 137.0
click at [372, 235] on div "El usuario no tiene restricciones activas" at bounding box center [477, 231] width 486 height 11
click at [84, 301] on button "Anexos" at bounding box center [108, 302] width 131 height 27
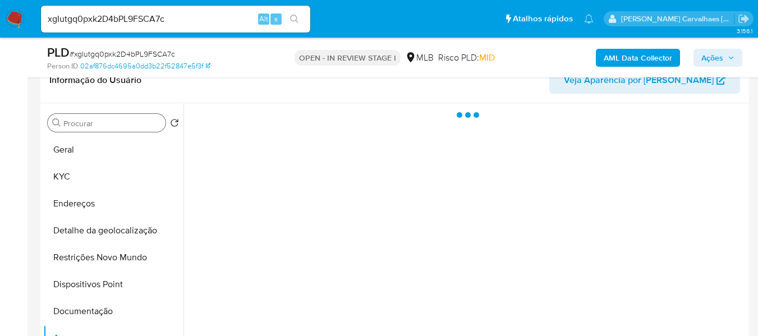
scroll to position [168, 0]
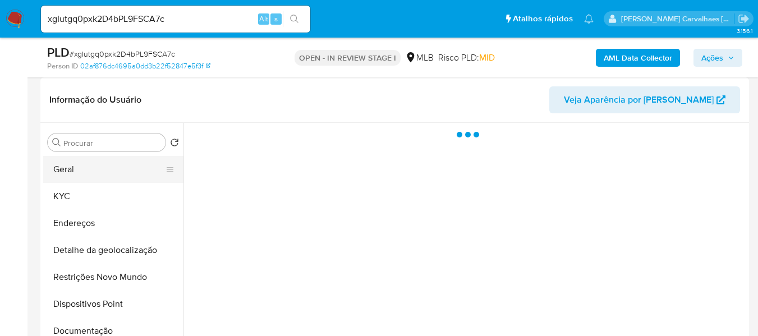
click at [85, 170] on button "Geral" at bounding box center [108, 169] width 131 height 27
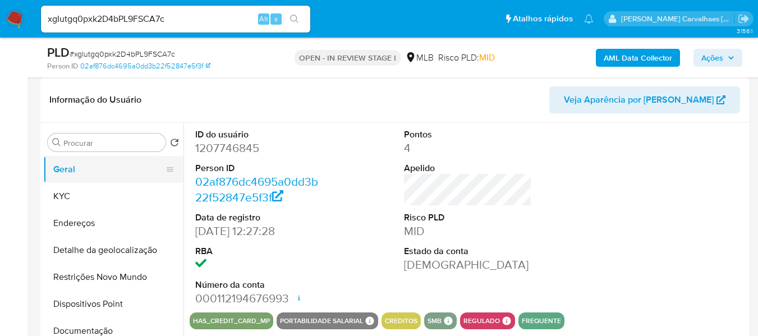
click at [79, 169] on button "Geral" at bounding box center [108, 169] width 131 height 27
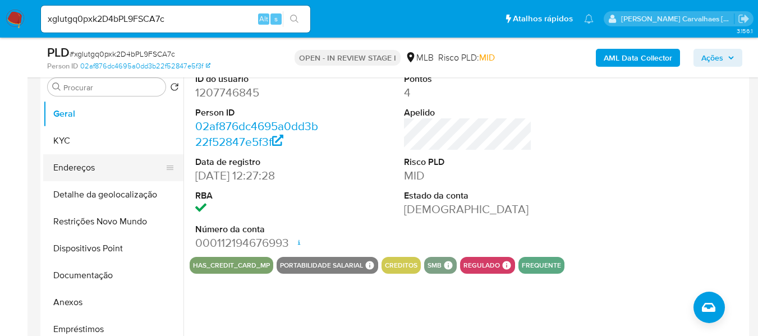
scroll to position [225, 0]
click at [85, 178] on button "Endereços" at bounding box center [108, 167] width 131 height 27
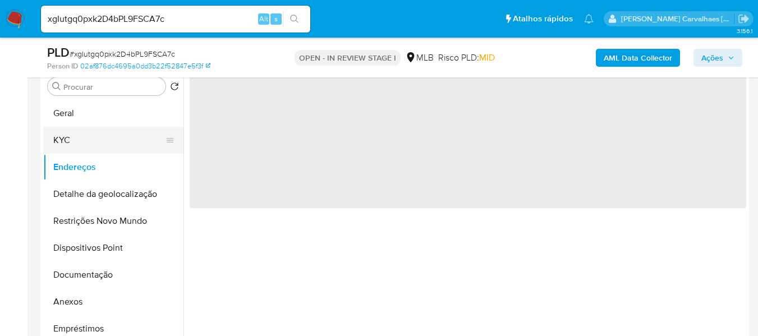
click at [81, 134] on button "KYC" at bounding box center [108, 140] width 131 height 27
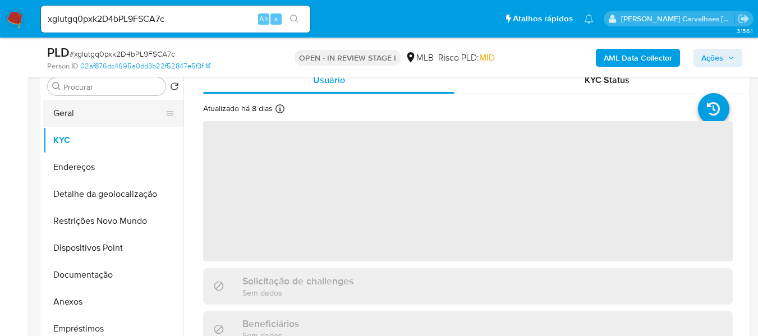
click at [84, 117] on button "Geral" at bounding box center [108, 113] width 131 height 27
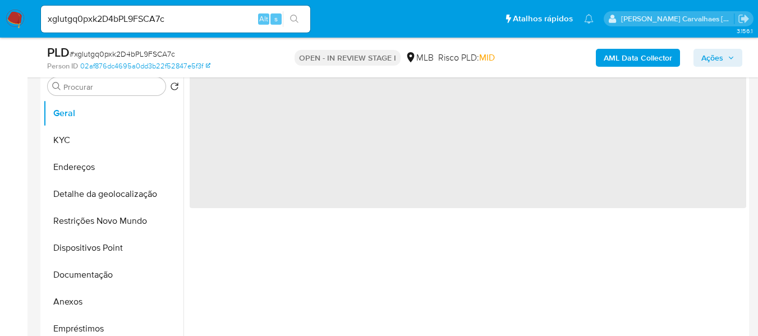
scroll to position [168, 0]
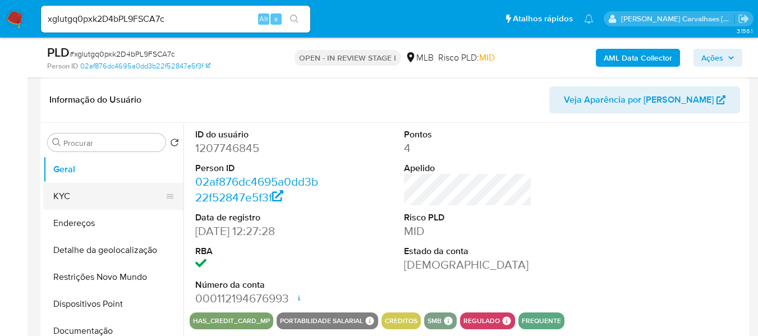
click at [114, 192] on button "KYC" at bounding box center [108, 196] width 131 height 27
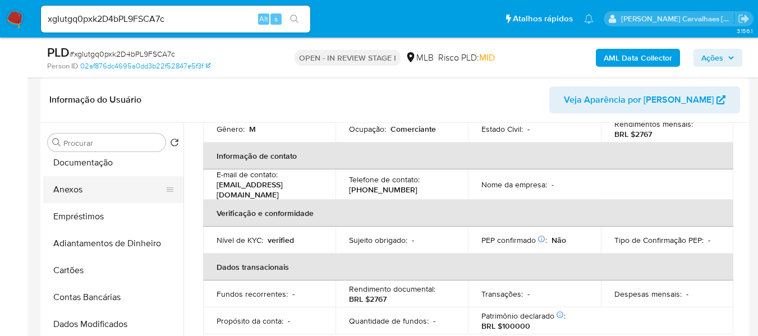
click at [80, 189] on button "Anexos" at bounding box center [108, 189] width 131 height 27
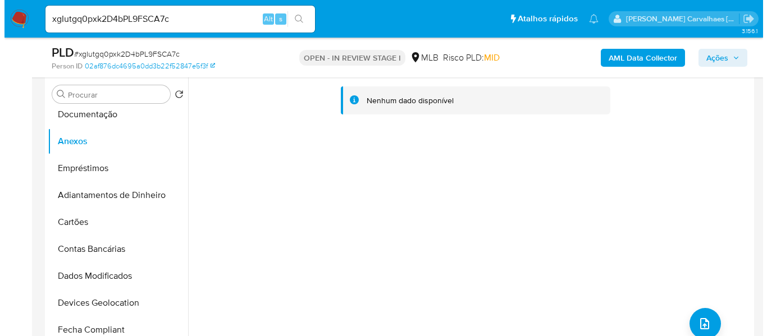
scroll to position [281, 0]
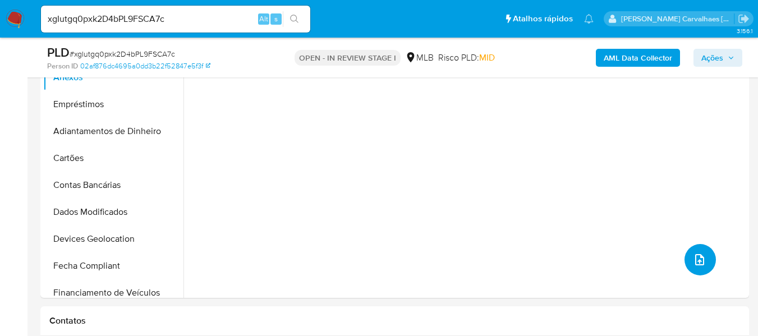
click at [694, 258] on icon "upload-file" at bounding box center [699, 259] width 13 height 13
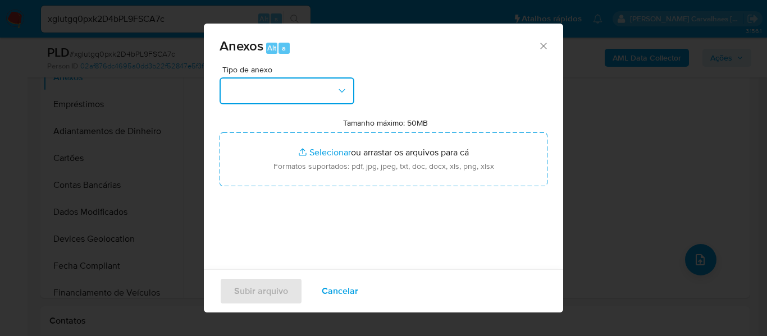
click at [332, 94] on button "button" at bounding box center [287, 90] width 135 height 27
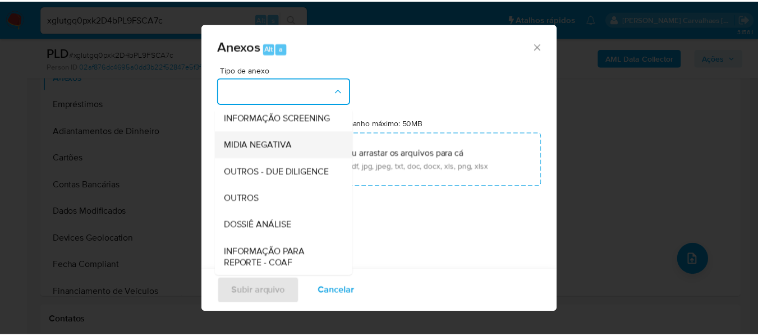
scroll to position [112, 0]
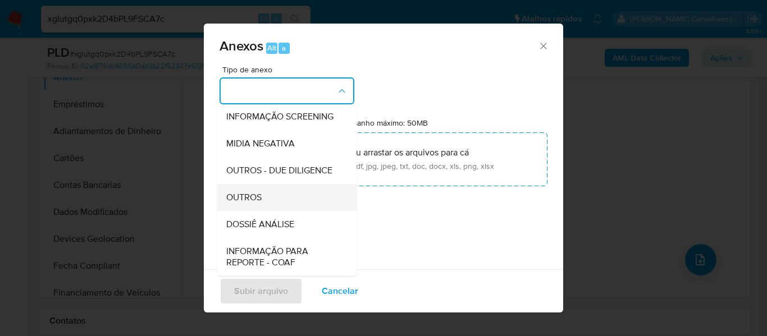
click at [249, 203] on span "OUTROS" at bounding box center [243, 197] width 35 height 11
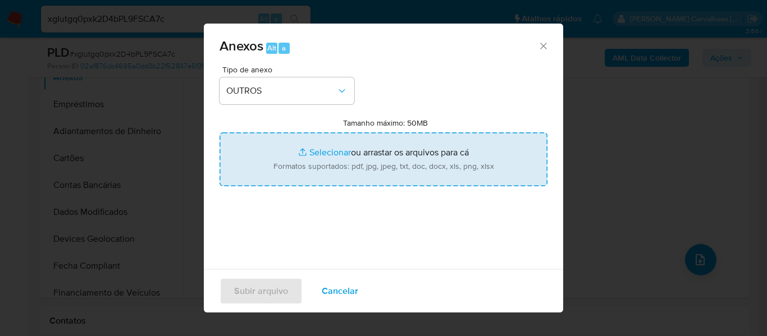
click at [310, 153] on input "Tamanho máximo: 50MB Selecionar arquivos" at bounding box center [384, 159] width 328 height 54
type input "C:\fakepath\Mulan Enrique Choque Hidalgo 1207746845_2025_08_27_22_04_58 - Tabla…"
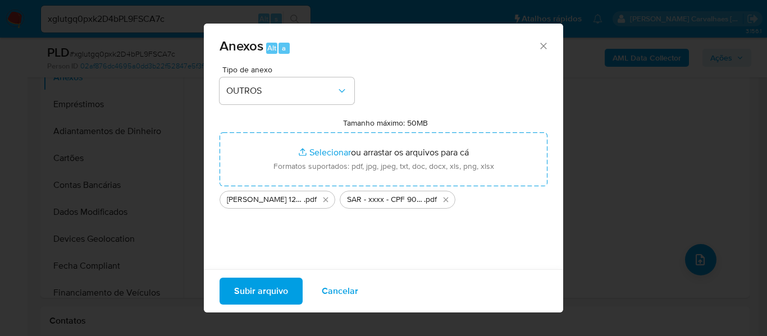
click at [287, 294] on button "Subir arquivo" at bounding box center [261, 291] width 83 height 27
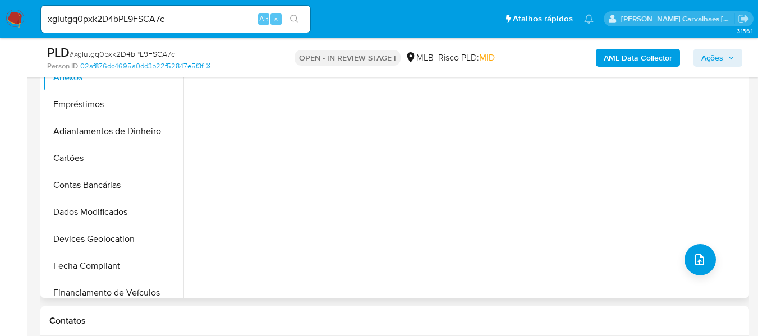
scroll to position [168, 0]
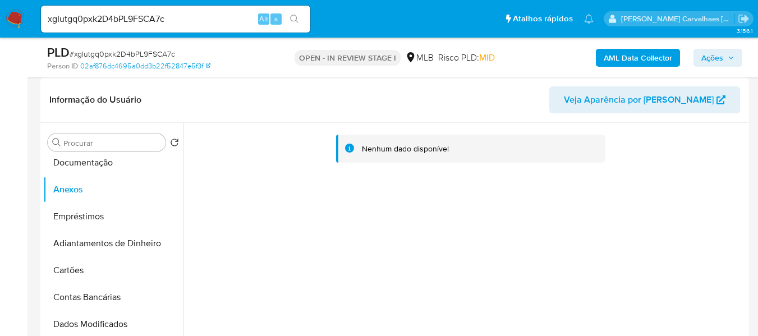
click at [720, 62] on span "Ações" at bounding box center [713, 58] width 22 height 18
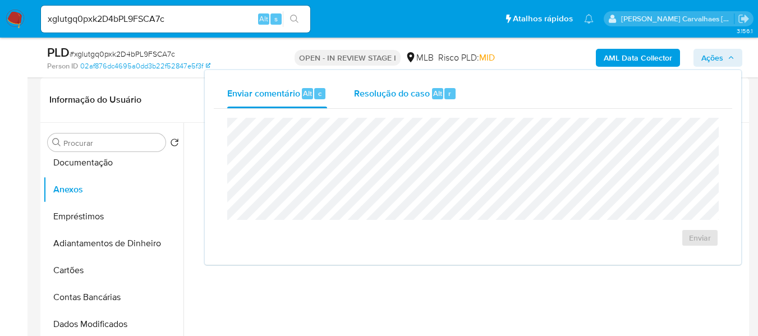
click at [406, 93] on span "Resolução do caso" at bounding box center [392, 92] width 76 height 13
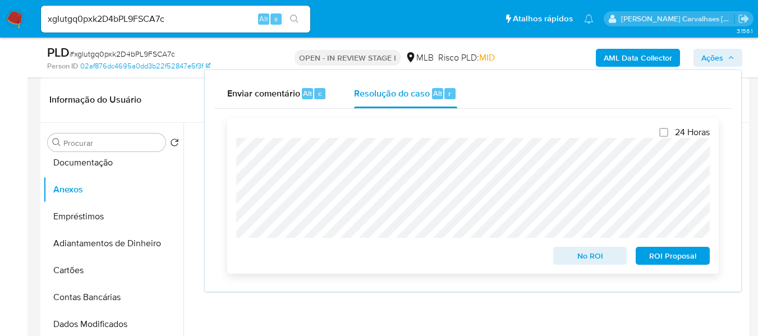
click at [657, 259] on span "ROI Proposal" at bounding box center [673, 256] width 58 height 16
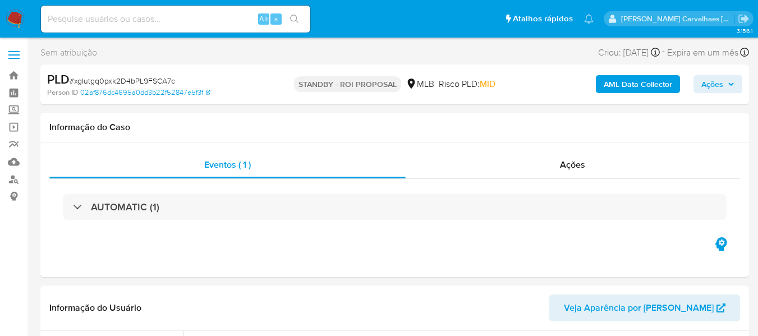
select select "10"
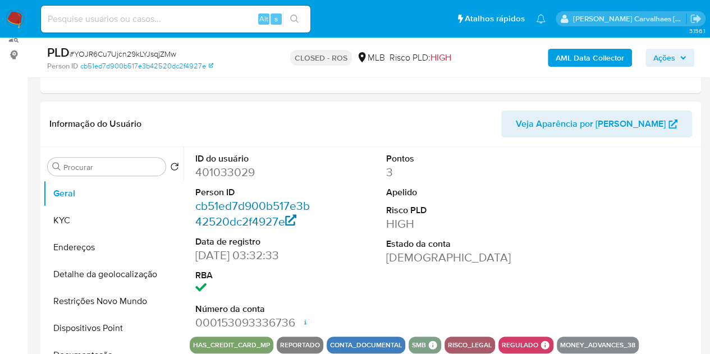
scroll to position [168, 0]
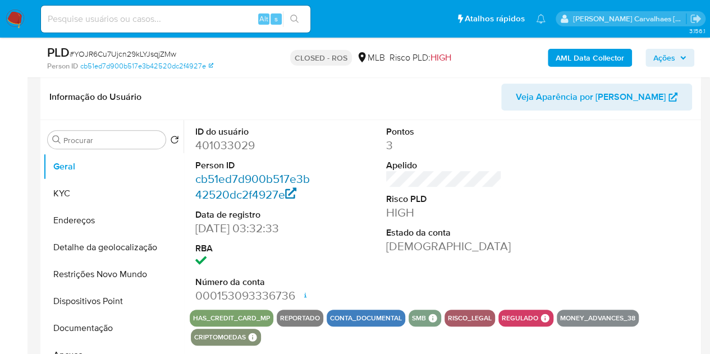
select select "10"
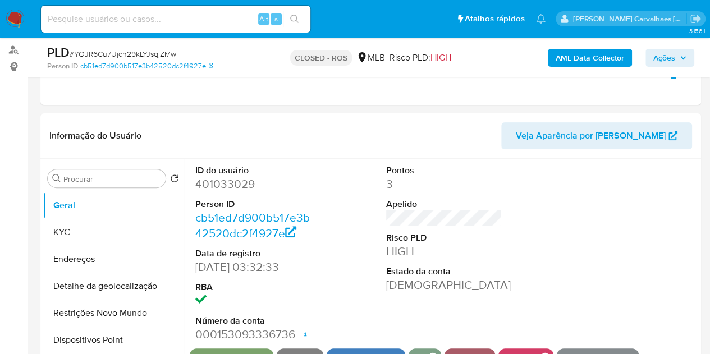
scroll to position [112, 0]
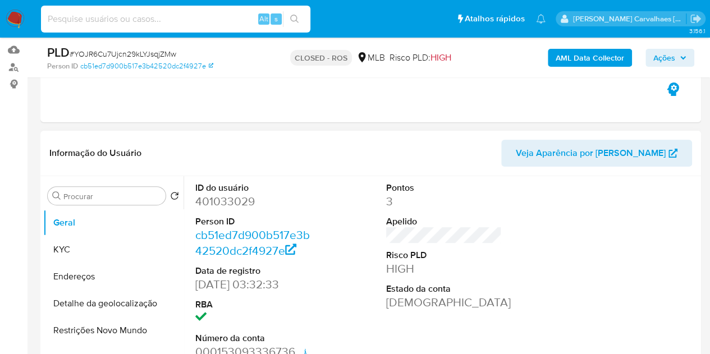
drag, startPoint x: 88, startPoint y: 22, endPoint x: 302, endPoint y: 161, distance: 254.9
click at [302, 161] on header "Informação do Usuário Veja Aparência por [PERSON_NAME]" at bounding box center [370, 153] width 643 height 27
paste input "xwlAHbuatG46xafBmU0CCJrf"
type input "xwlAHbuatG46xafBmU0CCJrf"
click at [299, 17] on button "search-icon" at bounding box center [294, 19] width 23 height 16
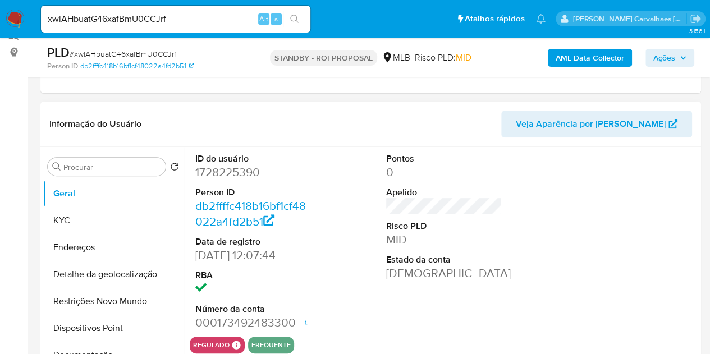
scroll to position [168, 0]
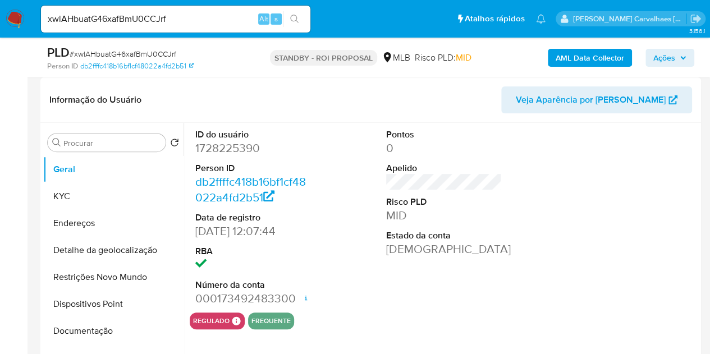
select select "10"
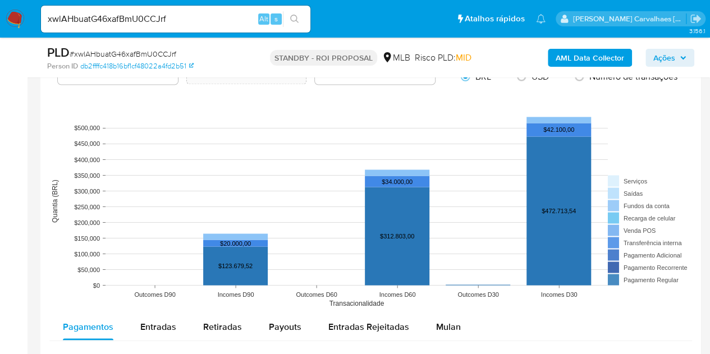
scroll to position [1010, 0]
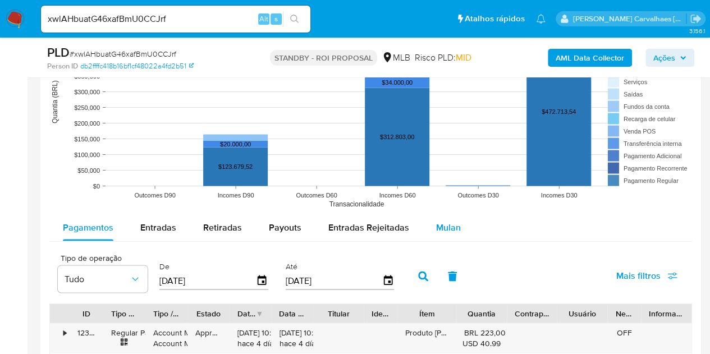
click at [450, 226] on span "Mulan" at bounding box center [448, 227] width 25 height 13
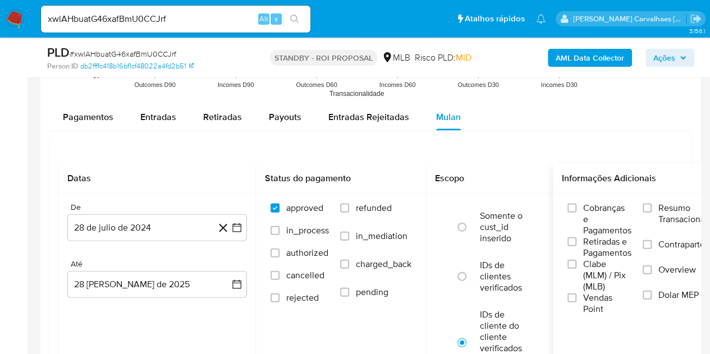
scroll to position [1123, 0]
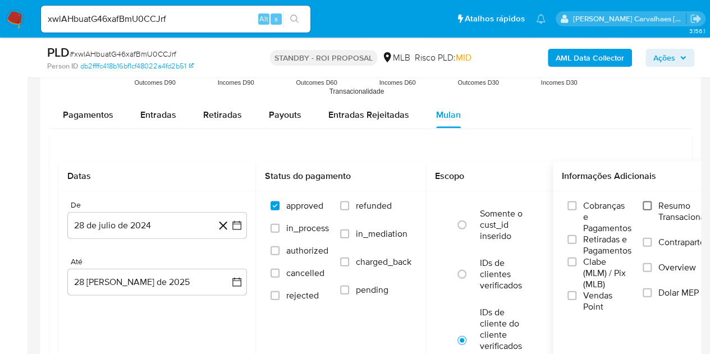
click at [650, 203] on input "Resumo Transacionalidade" at bounding box center [647, 206] width 9 height 9
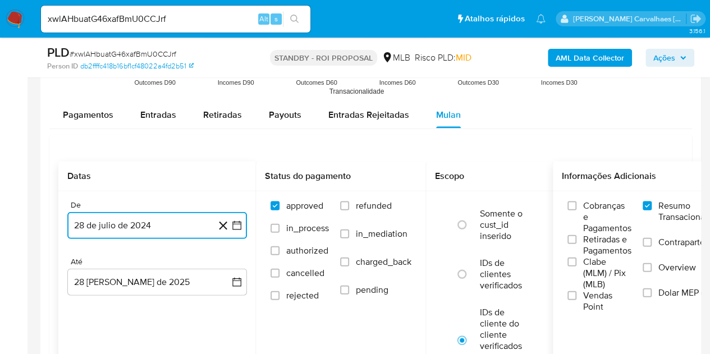
click at [237, 221] on icon "button" at bounding box center [236, 225] width 11 height 11
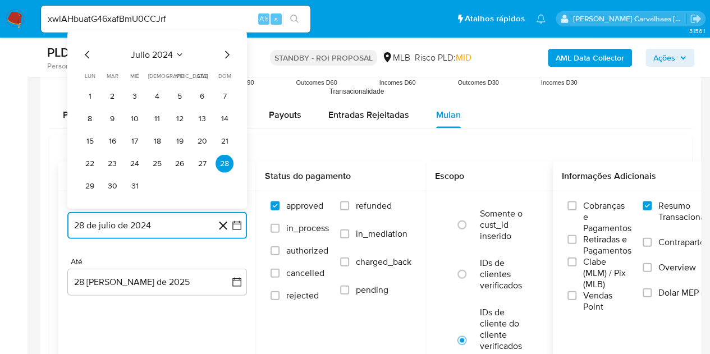
click at [224, 52] on icon "Mes siguiente" at bounding box center [226, 54] width 13 height 13
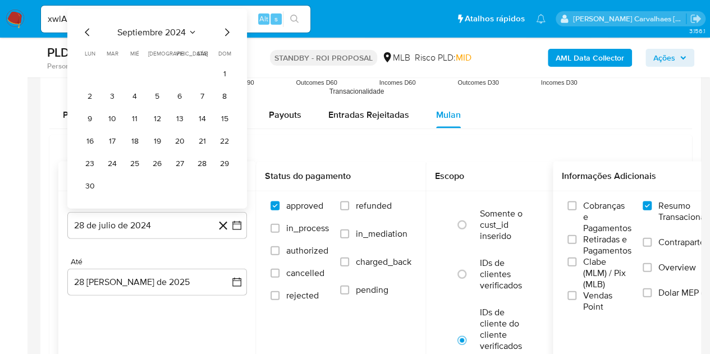
click at [224, 52] on span "dom" at bounding box center [224, 53] width 13 height 8
click at [226, 31] on icon "Mes siguiente" at bounding box center [226, 32] width 13 height 13
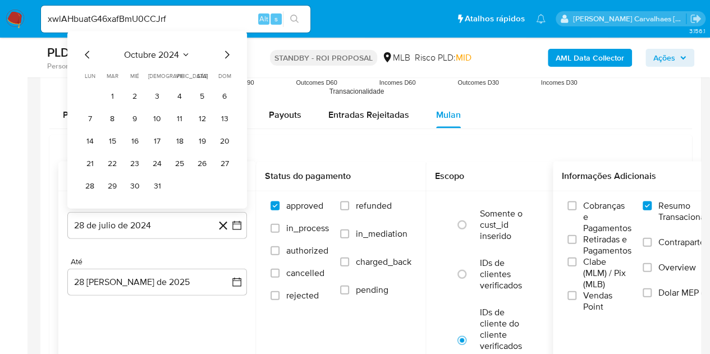
click at [226, 31] on div "octubre 2024 octubre 2024 lun lunes mar martes mié miércoles jue jueves vie vie…" at bounding box center [157, 119] width 180 height 177
click at [224, 49] on icon "Mes siguiente" at bounding box center [226, 54] width 13 height 13
click at [224, 51] on span "dom" at bounding box center [224, 53] width 13 height 8
click at [224, 34] on icon "Mes siguiente" at bounding box center [226, 32] width 13 height 13
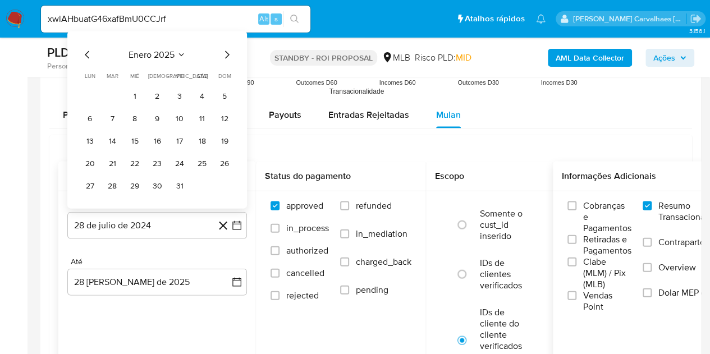
click at [224, 56] on icon "Mes siguiente" at bounding box center [226, 54] width 13 height 13
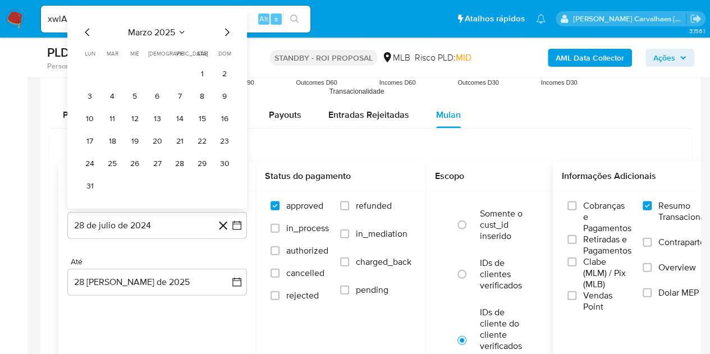
click at [227, 33] on icon "Mes siguiente" at bounding box center [227, 33] width 4 height 8
click at [226, 49] on icon "Mes siguiente" at bounding box center [226, 54] width 13 height 13
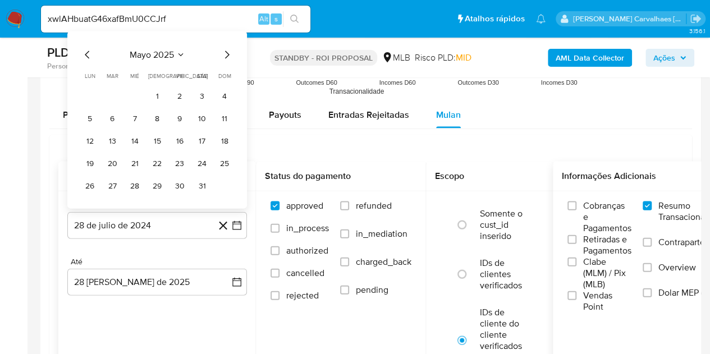
click at [223, 56] on icon "Mes siguiente" at bounding box center [226, 54] width 13 height 13
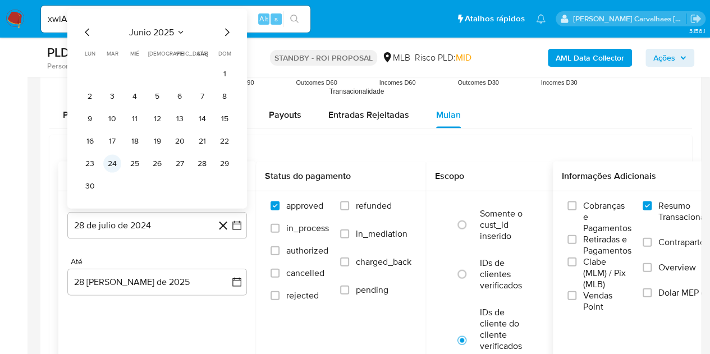
click at [113, 159] on button "24" at bounding box center [112, 164] width 18 height 18
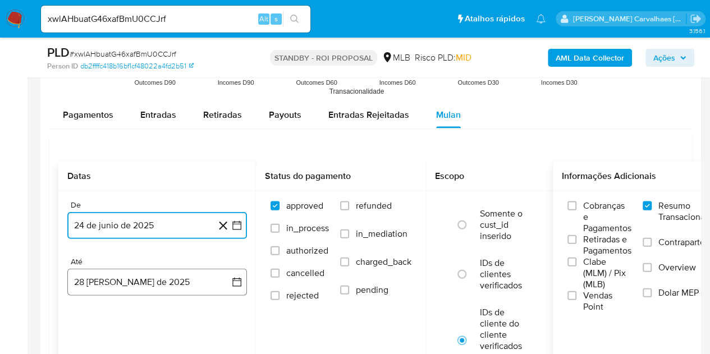
click at [230, 280] on button "28 [PERSON_NAME] de 2025" at bounding box center [157, 282] width 180 height 27
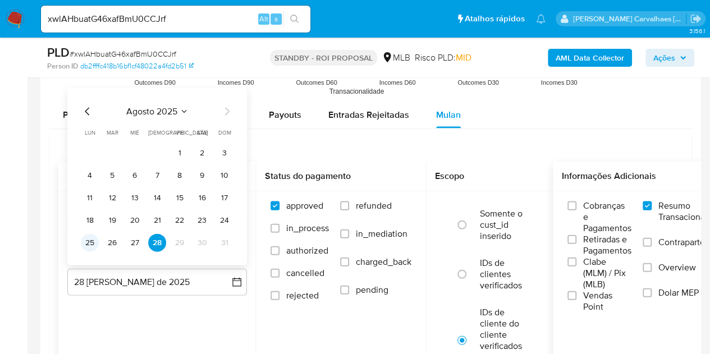
click at [91, 241] on button "25" at bounding box center [90, 243] width 18 height 18
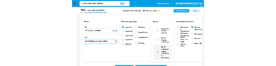
scroll to position [1291, 0]
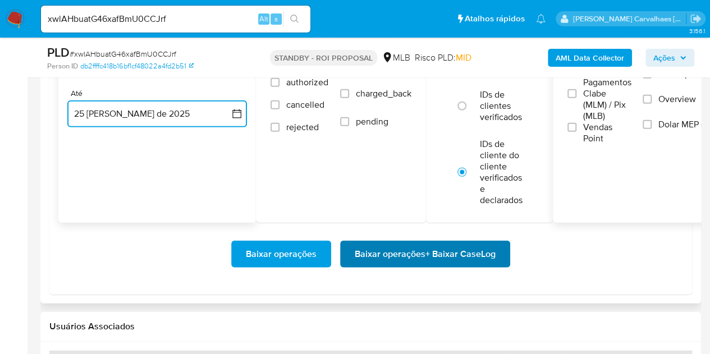
click at [478, 254] on span "Baixar operações + Baixar CaseLog" at bounding box center [425, 254] width 141 height 25
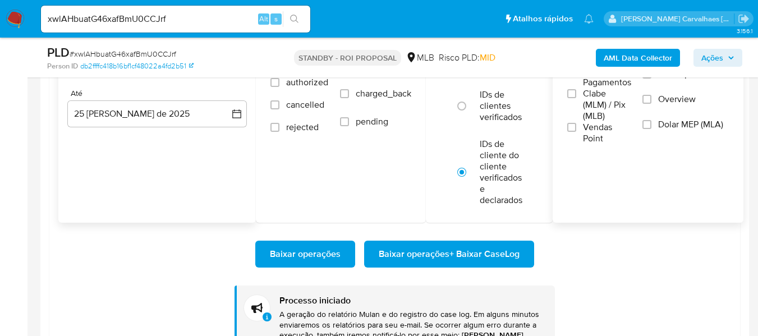
scroll to position [0, 0]
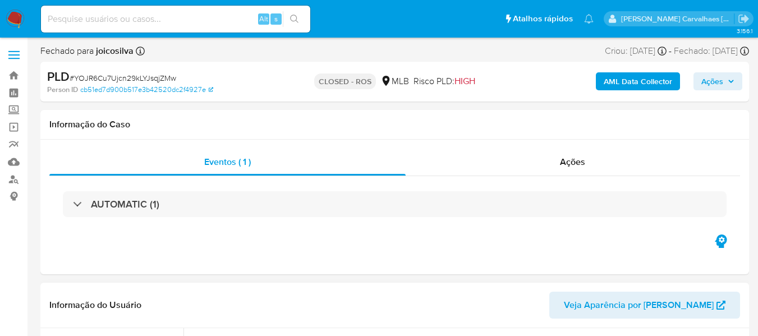
select select "10"
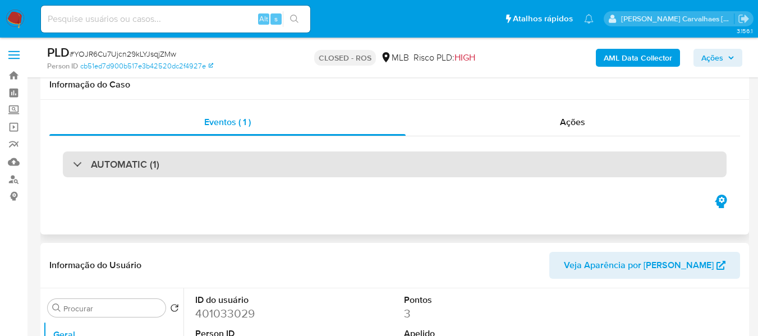
scroll to position [281, 0]
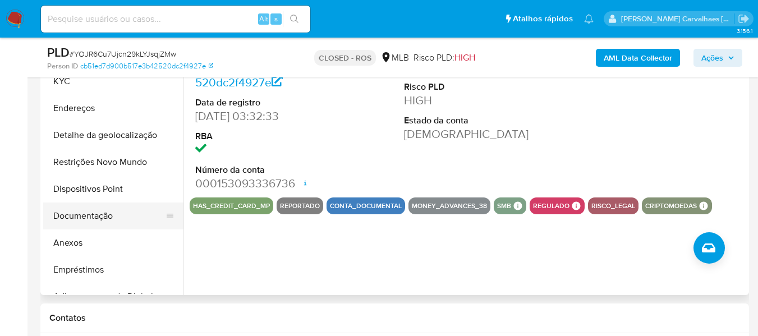
click at [95, 219] on button "Documentação" at bounding box center [108, 216] width 131 height 27
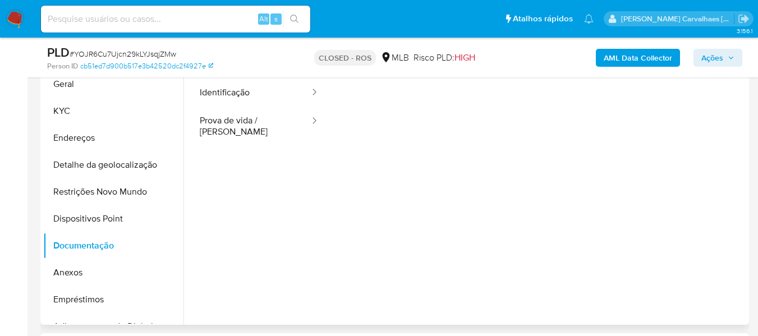
scroll to position [225, 0]
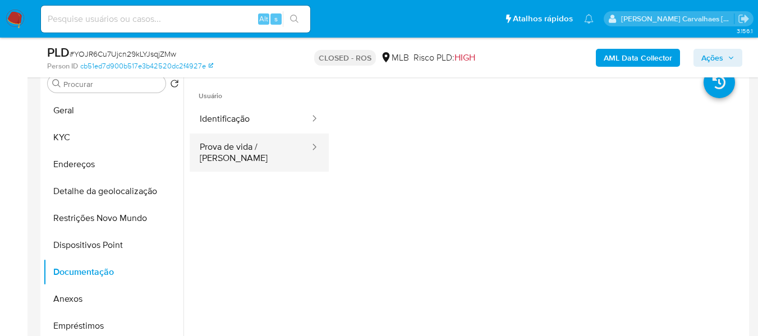
click at [280, 144] on button "Prova de vida / Selfie" at bounding box center [250, 153] width 121 height 38
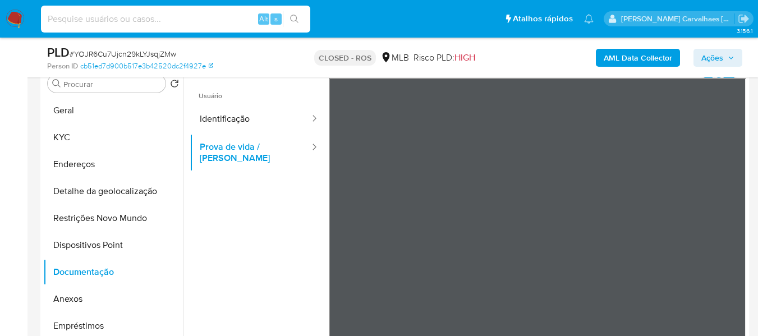
click at [126, 21] on input at bounding box center [175, 19] width 269 height 15
paste input "uwzhawpoSpLraXT9tOFPlBnN"
type input "uwzhawpoSpLraXT9tOFPlBnN"
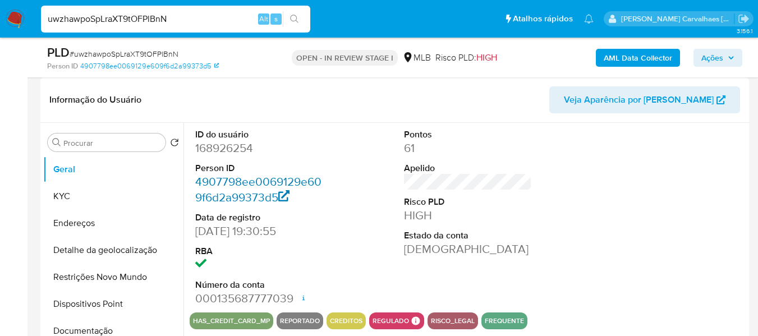
select select "10"
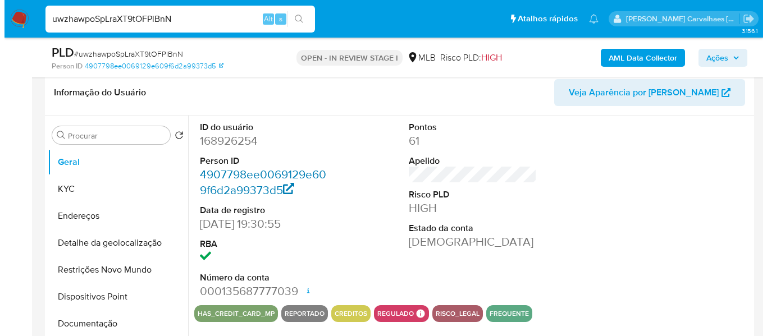
scroll to position [225, 0]
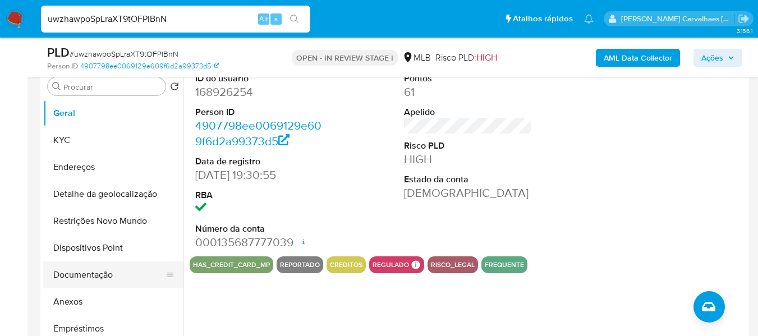
click at [92, 270] on button "Documentação" at bounding box center [108, 275] width 131 height 27
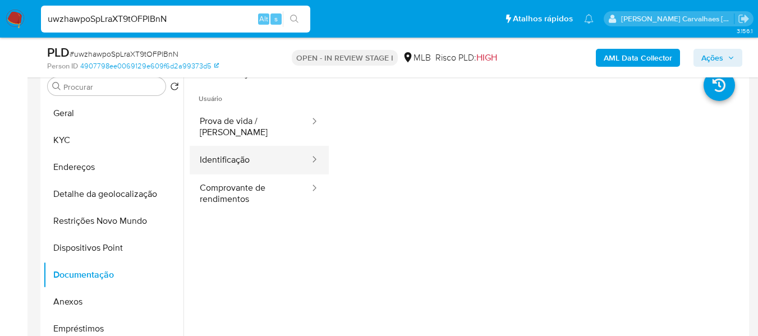
click at [263, 152] on button "Identificação" at bounding box center [250, 160] width 121 height 29
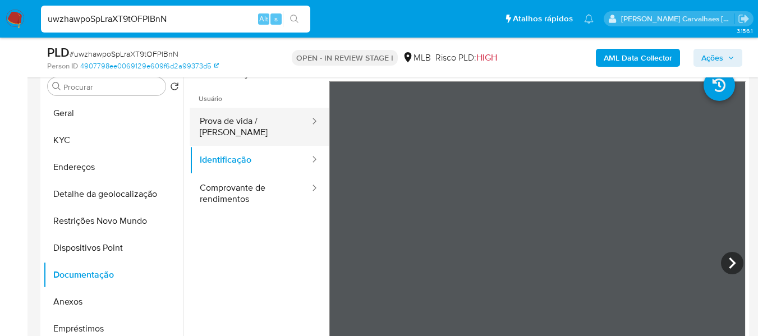
click at [241, 118] on button "Prova de vida / Selfie" at bounding box center [250, 127] width 121 height 38
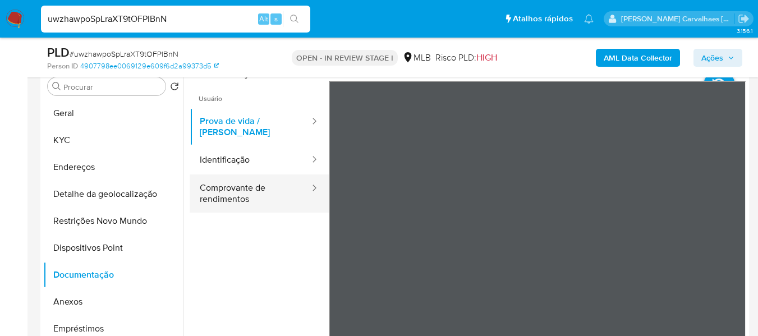
click at [251, 185] on button "Comprovante de rendimentos" at bounding box center [250, 194] width 121 height 38
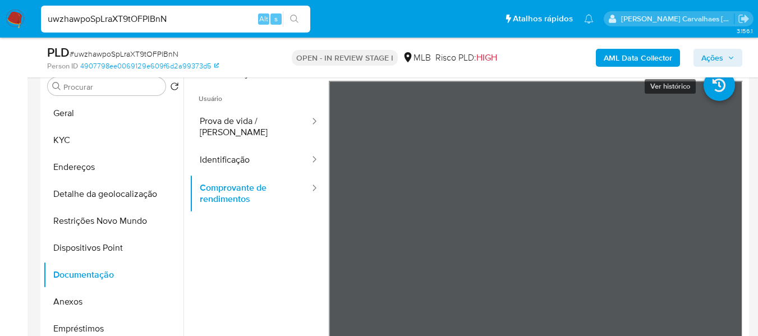
click at [704, 98] on icon at bounding box center [719, 85] width 31 height 31
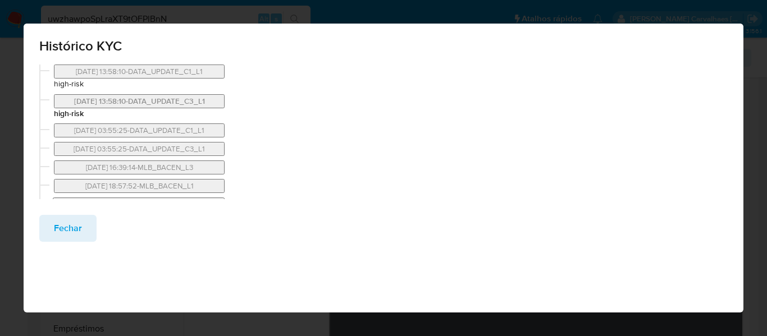
click at [118, 96] on button "02/06/2025 13:58:10-DATA_UPDATE_C3_L1" at bounding box center [139, 101] width 171 height 14
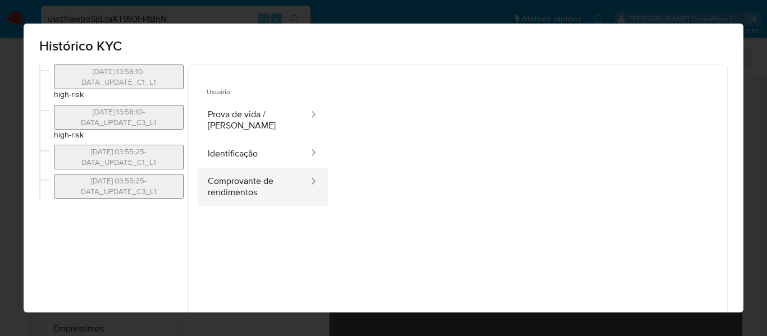
click at [253, 189] on button "Comprovante de rendimentos" at bounding box center [254, 187] width 112 height 38
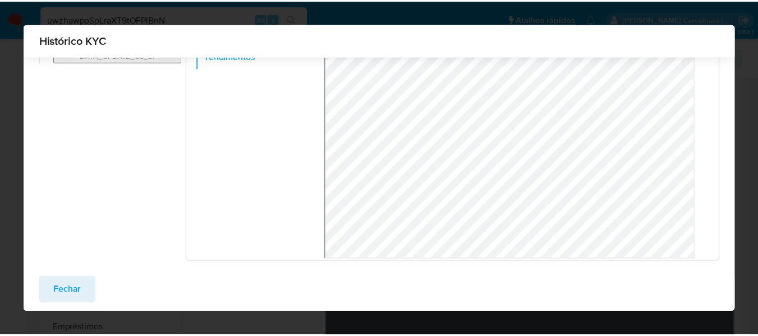
scroll to position [136, 0]
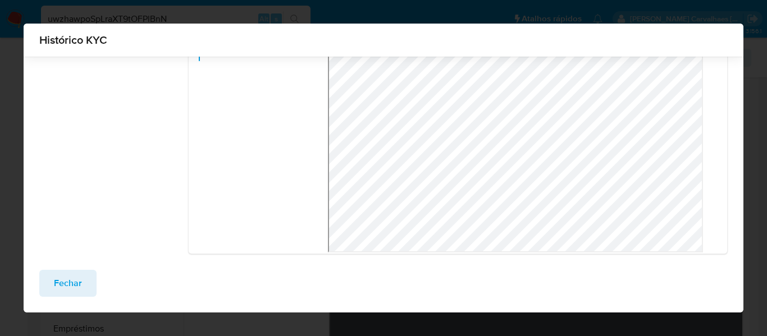
click at [72, 278] on span "Fechar" at bounding box center [68, 283] width 28 height 25
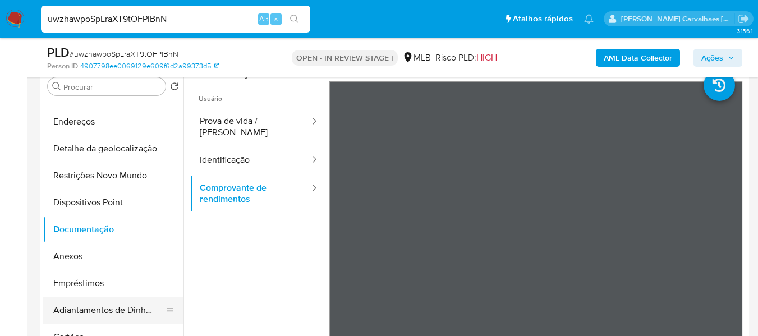
scroll to position [112, 0]
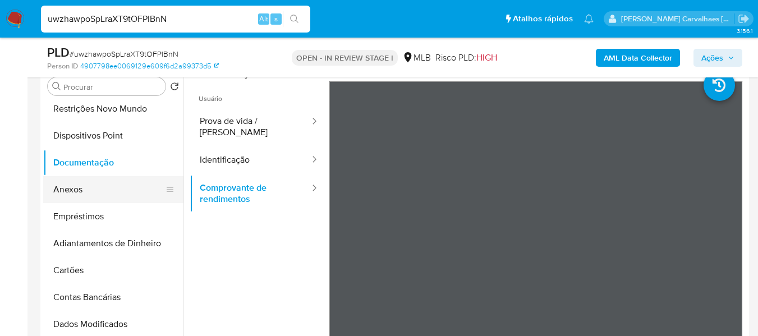
click at [65, 188] on button "Anexos" at bounding box center [108, 189] width 131 height 27
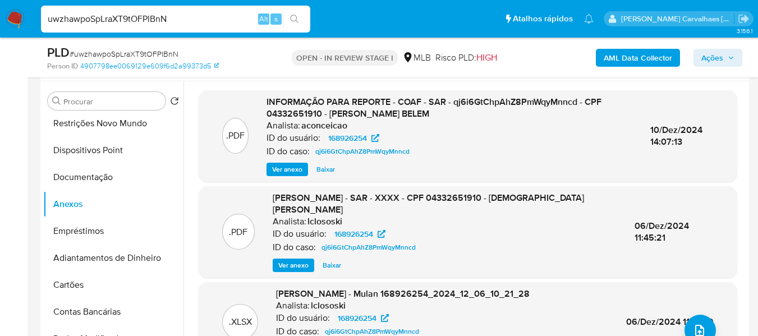
scroll to position [168, 0]
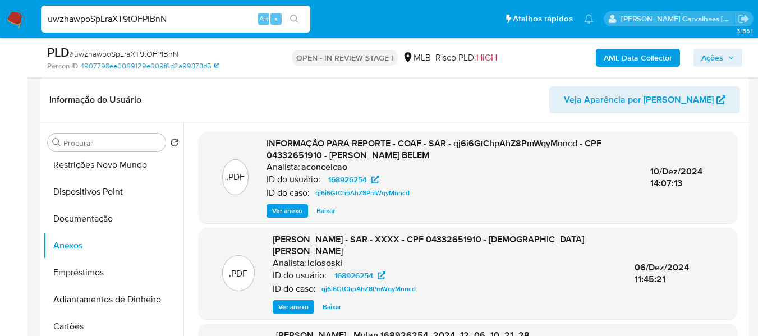
click at [284, 207] on span "Ver anexo" at bounding box center [287, 210] width 30 height 11
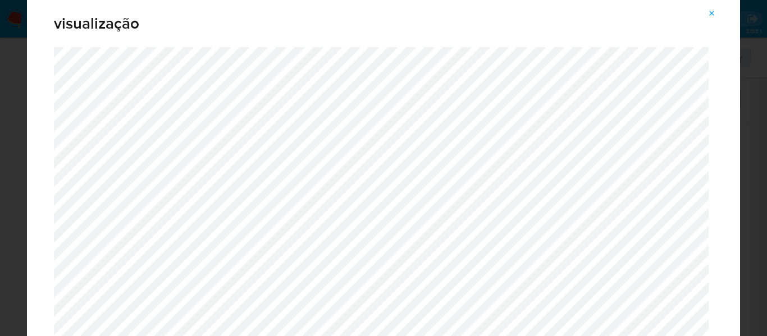
click at [715, 12] on icon "Attachment preview" at bounding box center [711, 13] width 9 height 9
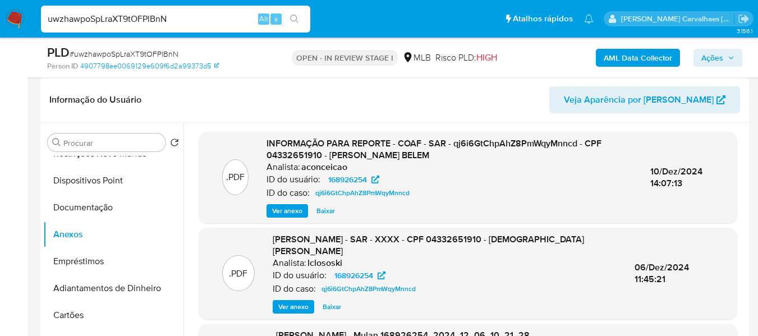
scroll to position [108, 0]
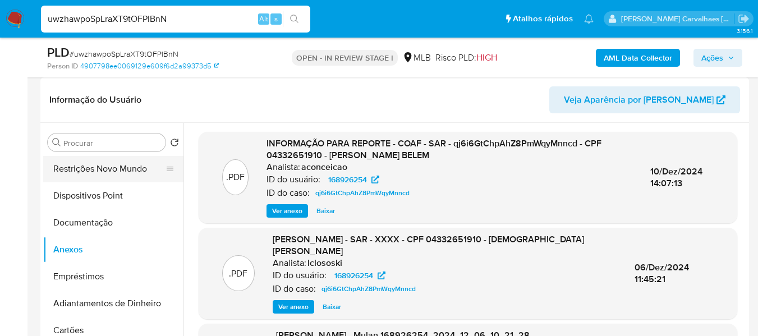
click at [106, 168] on button "Restrições Novo Mundo" at bounding box center [108, 169] width 131 height 27
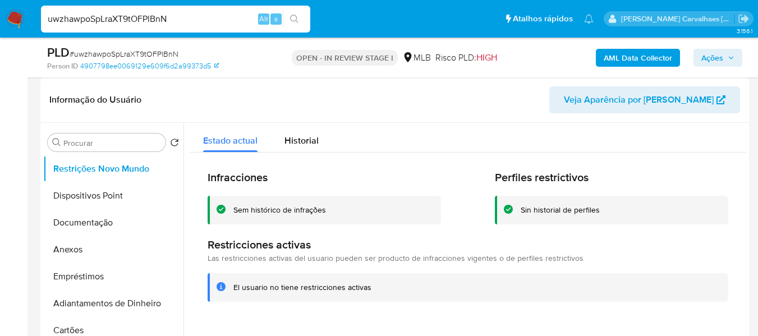
drag, startPoint x: 234, startPoint y: 290, endPoint x: 368, endPoint y: 287, distance: 134.2
click at [368, 287] on div "El usuario no tiene restricciones activas" at bounding box center [303, 287] width 138 height 11
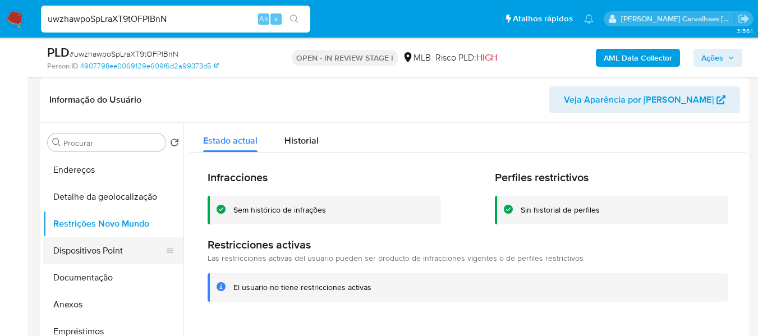
scroll to position [0, 0]
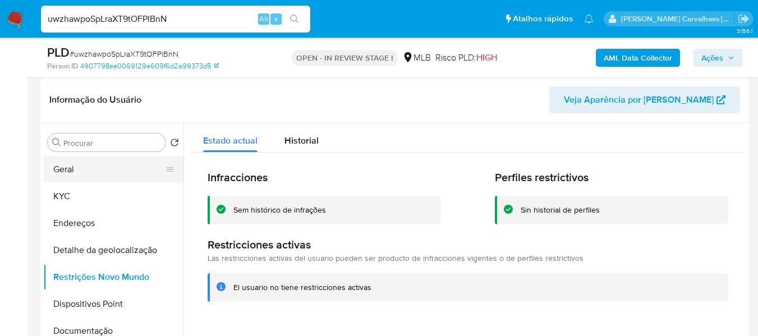
click at [98, 169] on button "Geral" at bounding box center [108, 169] width 131 height 27
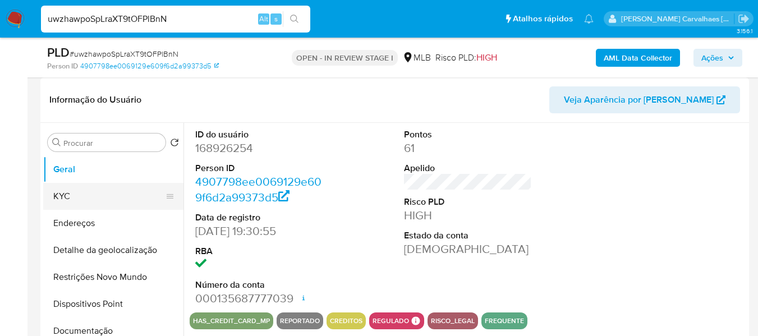
click at [81, 189] on button "KYC" at bounding box center [108, 196] width 131 height 27
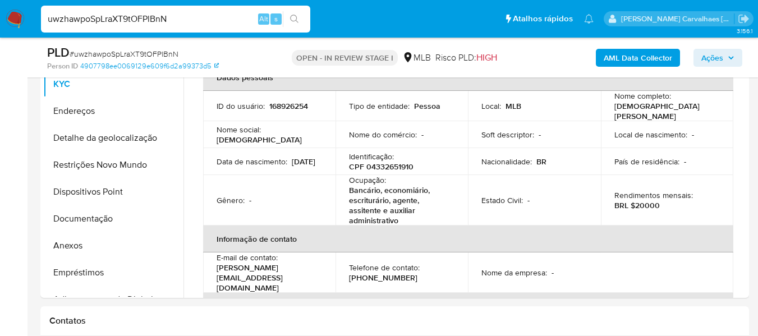
scroll to position [285, 0]
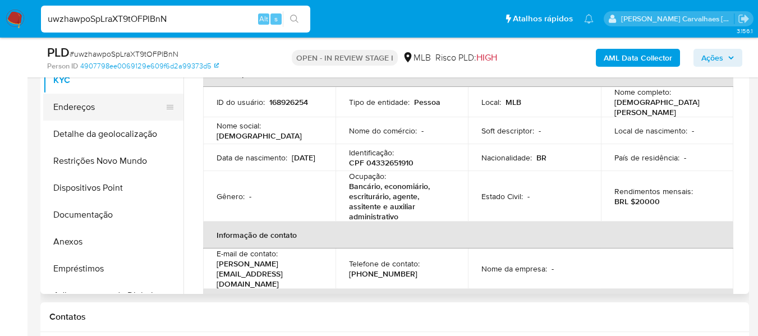
click at [89, 111] on button "Endereços" at bounding box center [108, 107] width 131 height 27
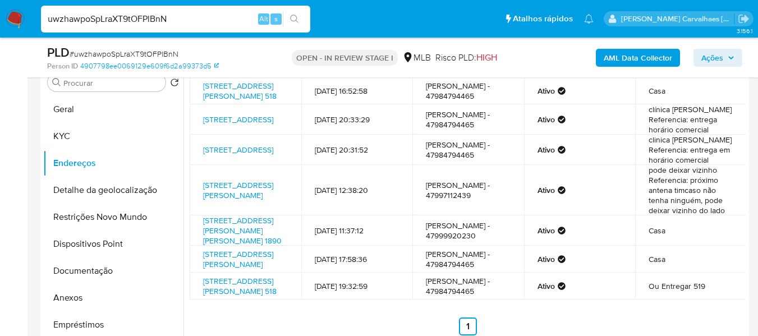
scroll to position [62, 0]
click at [105, 191] on button "Detalhe da geolocalização" at bounding box center [108, 190] width 131 height 27
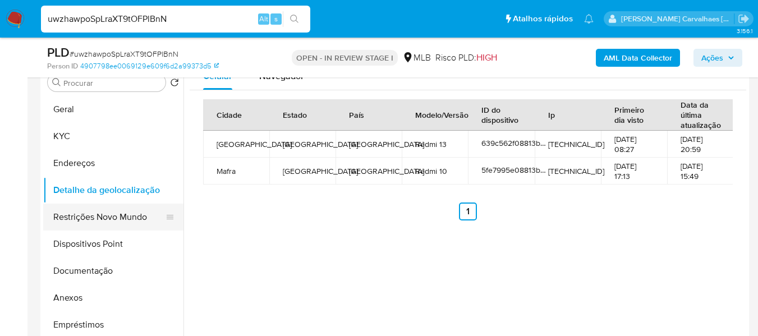
click at [86, 222] on button "Restrições Novo Mundo" at bounding box center [108, 217] width 131 height 27
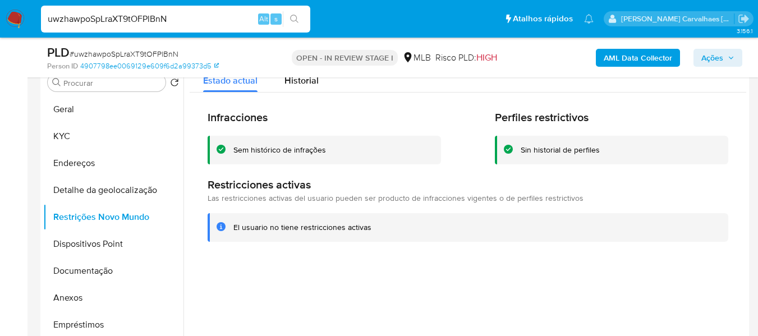
click at [273, 267] on div at bounding box center [465, 206] width 563 height 287
click at [106, 246] on button "Dispositivos Point" at bounding box center [108, 244] width 131 height 27
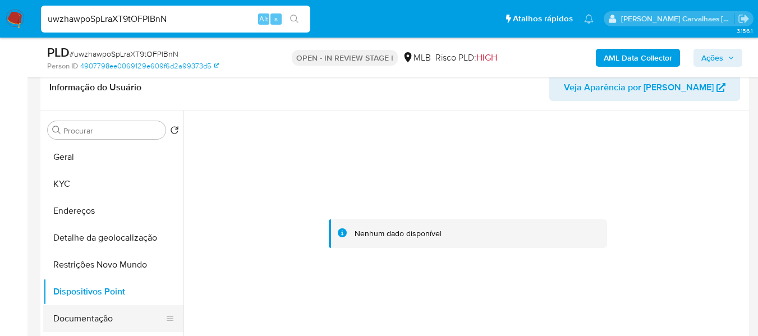
scroll to position [172, 0]
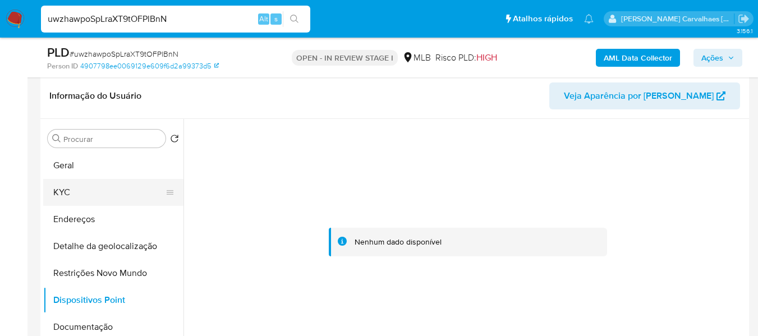
click at [62, 195] on button "KYC" at bounding box center [108, 192] width 131 height 27
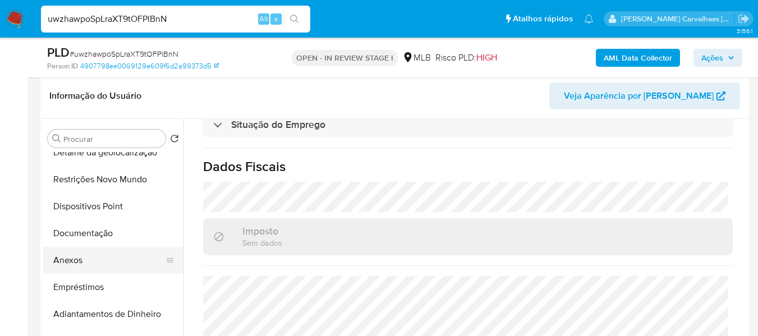
scroll to position [112, 0]
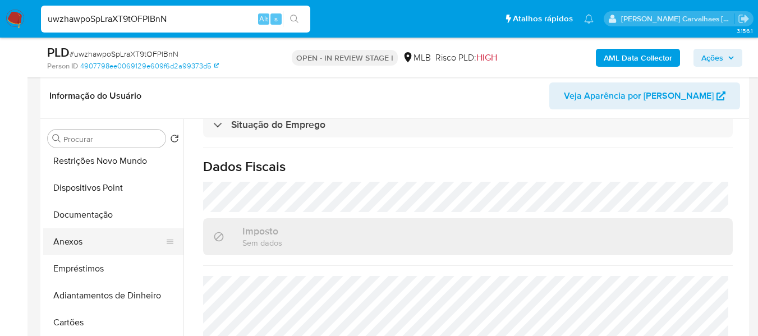
click at [83, 241] on button "Anexos" at bounding box center [108, 241] width 131 height 27
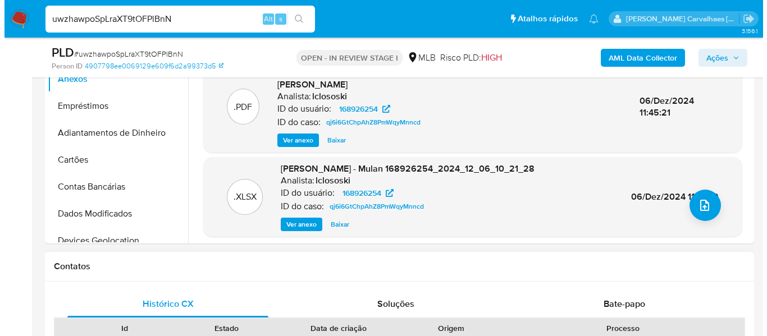
scroll to position [453, 0]
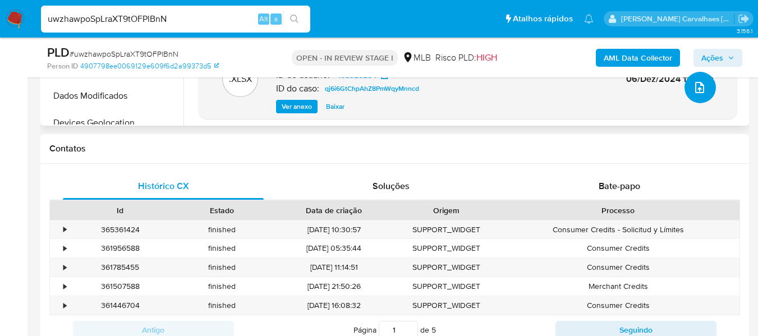
click at [696, 98] on button "upload-file" at bounding box center [700, 87] width 31 height 31
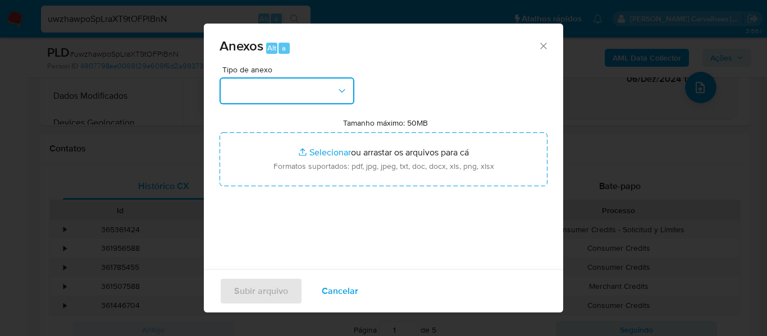
click at [308, 85] on button "button" at bounding box center [287, 90] width 135 height 27
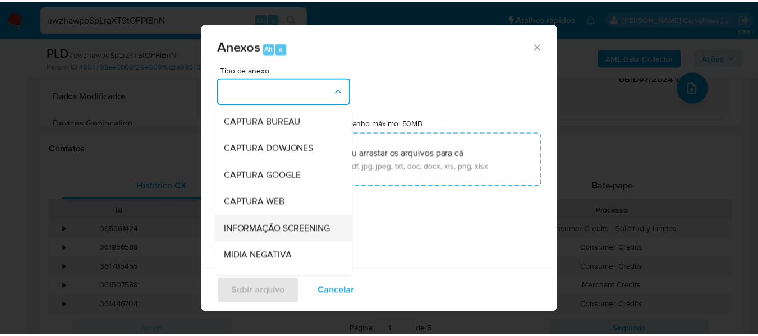
scroll to position [112, 0]
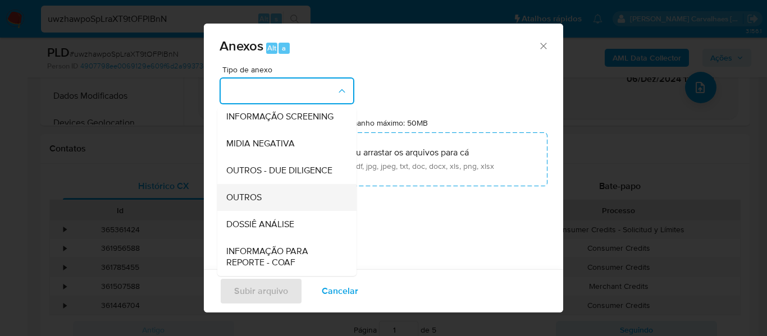
click at [271, 211] on div "OUTROS" at bounding box center [283, 197] width 115 height 27
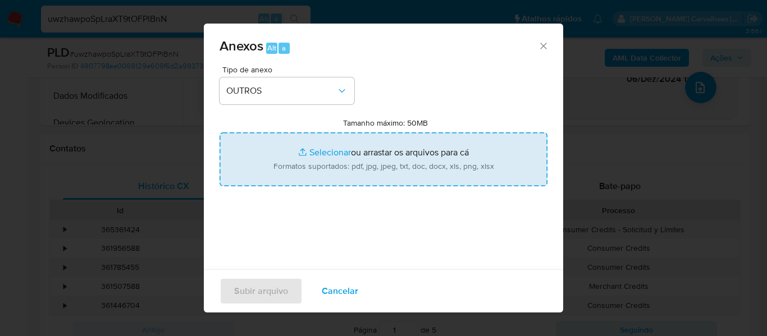
click at [310, 154] on input "Tamanho máximo: 50MB Selecionar arquivos" at bounding box center [384, 159] width 328 height 54
type input "C:\fakepath\Mulan Cristine Belem 168926254_2025_08_28_06_37_56 - Resumen TX.pdf"
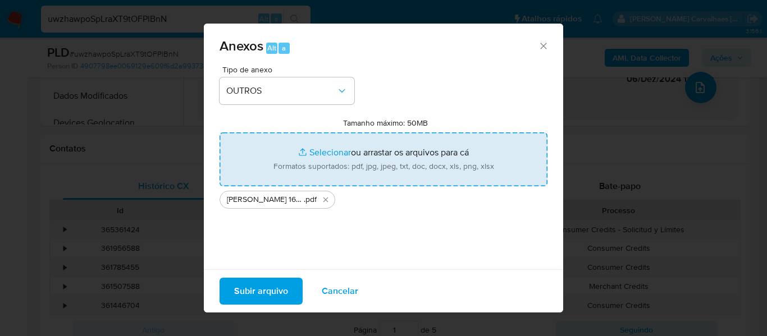
click at [294, 149] on input "Tamanho máximo: 50MB Selecionar arquivos" at bounding box center [384, 159] width 328 height 54
type input "C:\fakepath\SAR - xxxx - CPF 04332651910 - CRISTINE BELEM.pdf"
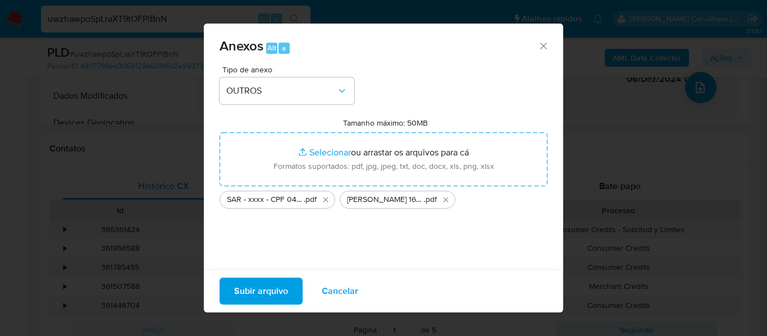
click at [255, 294] on span "Subir arquivo" at bounding box center [261, 291] width 54 height 25
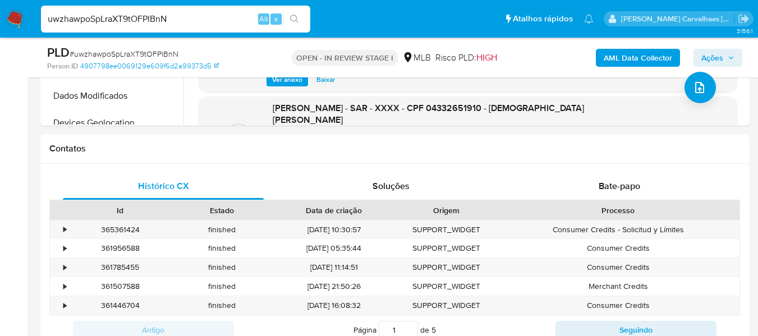
click at [714, 55] on span "Ações" at bounding box center [713, 58] width 22 height 18
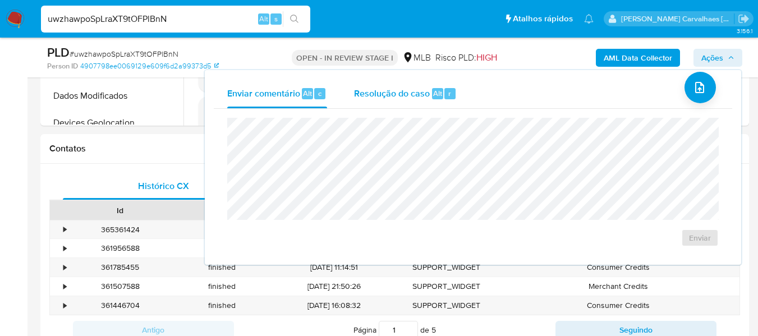
click at [411, 93] on span "Resolução do caso" at bounding box center [392, 92] width 76 height 13
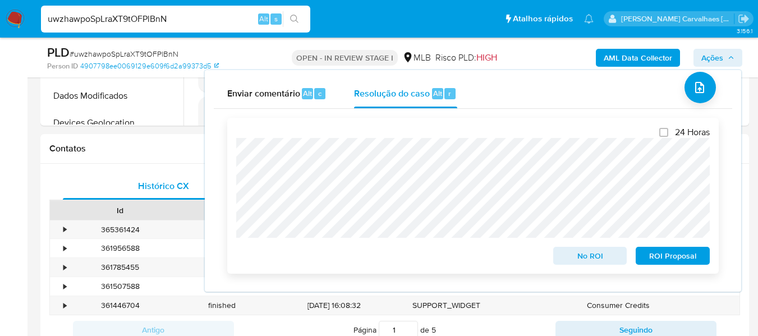
click at [671, 259] on span "ROI Proposal" at bounding box center [673, 256] width 58 height 16
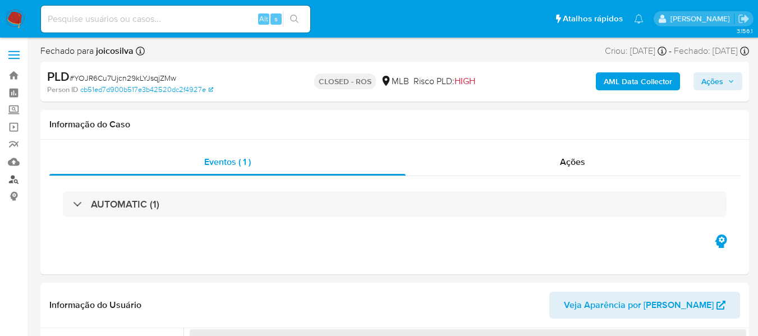
click at [16, 179] on link "Localizador de pessoas" at bounding box center [67, 179] width 134 height 17
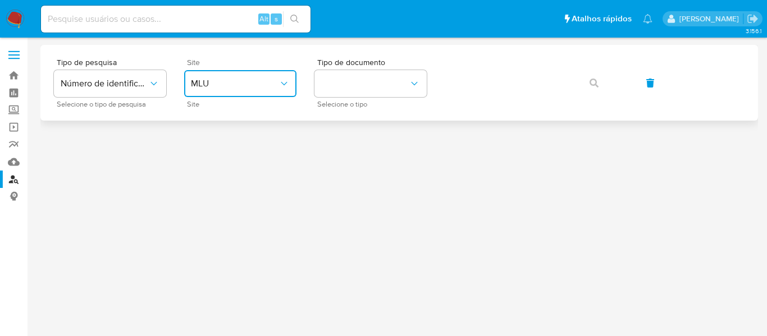
click at [208, 84] on span "MLU" at bounding box center [235, 83] width 88 height 11
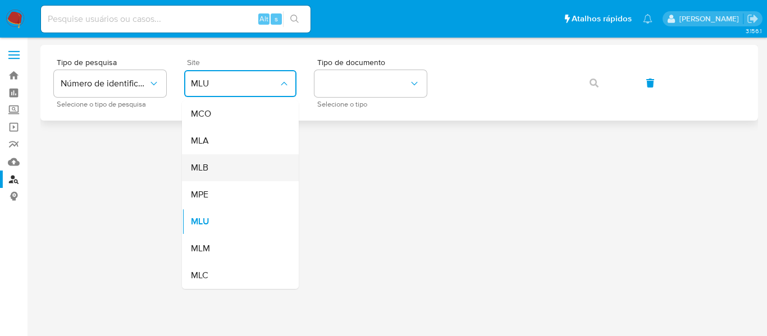
click at [211, 166] on div "MLB" at bounding box center [237, 167] width 92 height 27
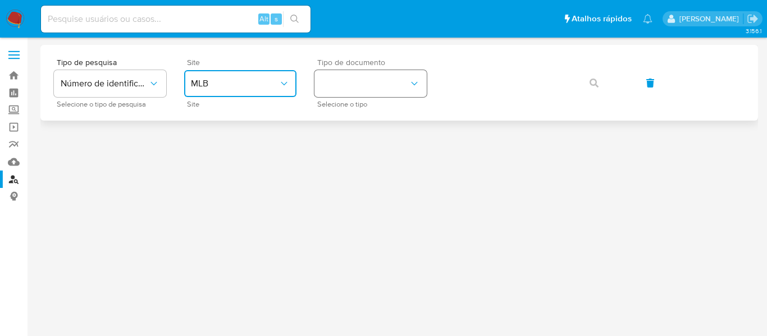
click at [362, 84] on button "identificationType" at bounding box center [370, 83] width 112 height 27
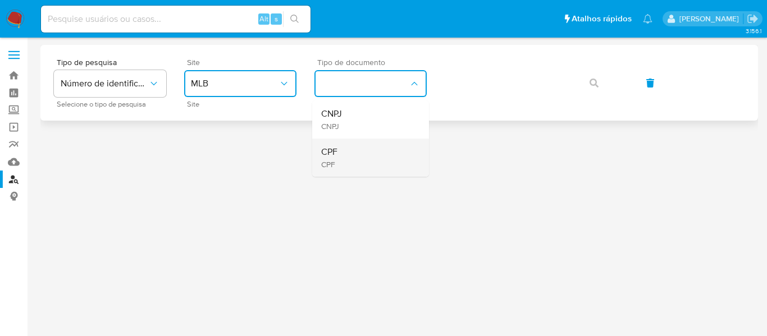
click at [356, 153] on div "CPF CPF" at bounding box center [367, 158] width 92 height 38
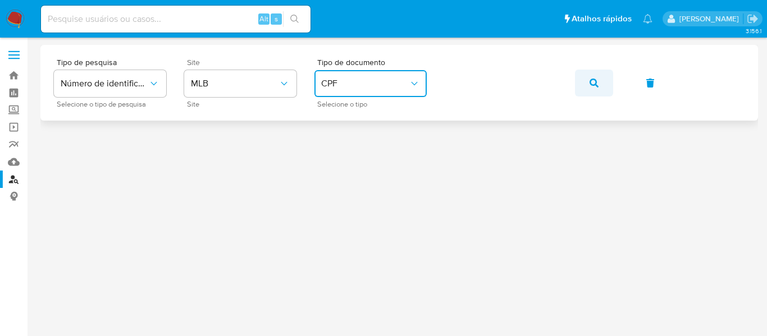
click at [591, 86] on icon "button" at bounding box center [593, 83] width 9 height 9
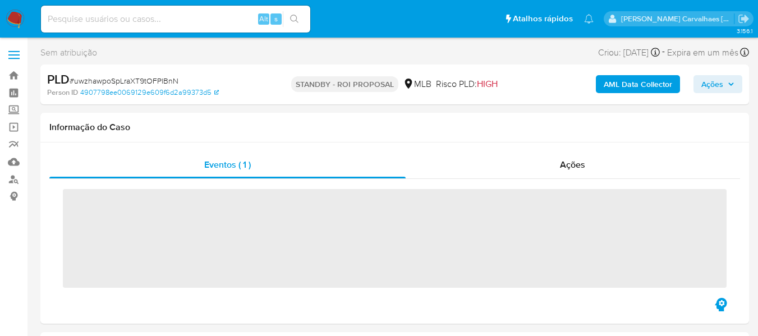
select select "10"
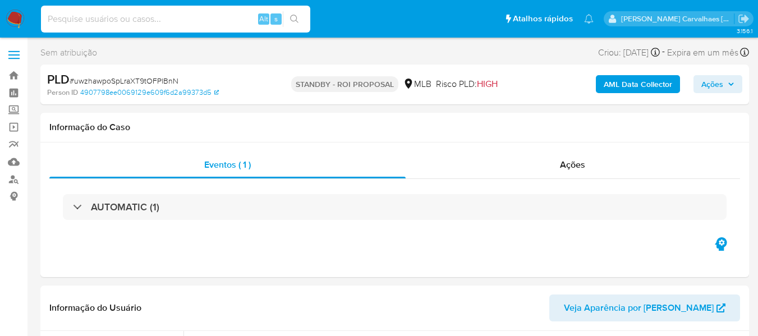
paste input "e992wgcEqvW8v5v3xjeNDBML"
type input "e992wgcEqvW8v5v3xjeNDBML"
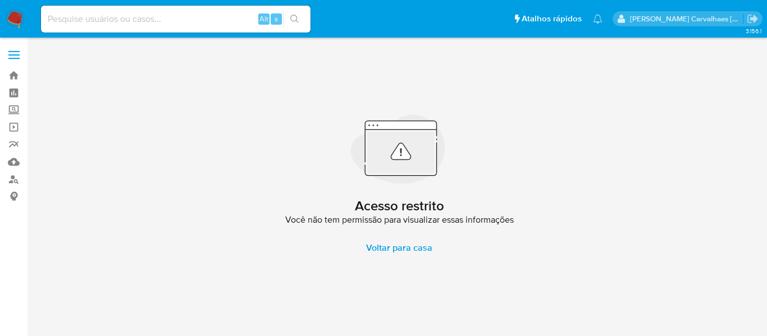
click at [62, 15] on input at bounding box center [175, 19] width 269 height 15
paste input "e992wgcEqvW8v5v3xjeNDBML"
click at [45, 19] on input "e992wgcEqvW8v5v3xjeNDBML" at bounding box center [175, 19] width 269 height 15
click at [48, 19] on input "e992wgcEqvW8v5v3xjeNDBML" at bounding box center [175, 19] width 269 height 15
type input "e992wgcEqvW8v5v3xjeNDBML"
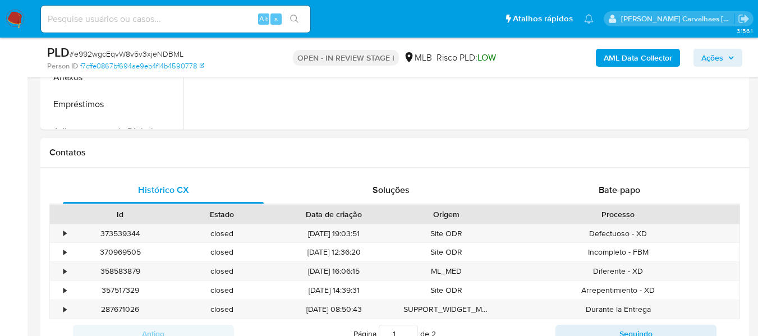
select select "10"
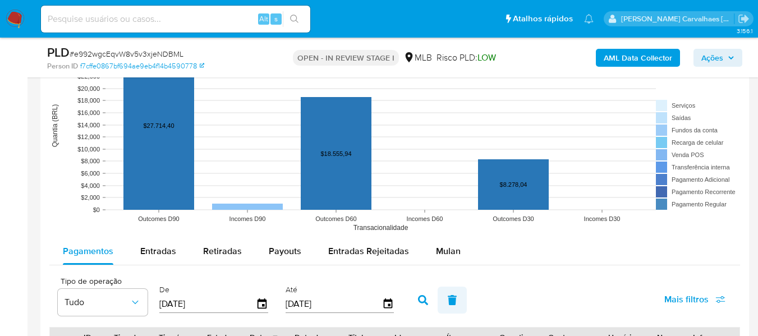
scroll to position [1179, 0]
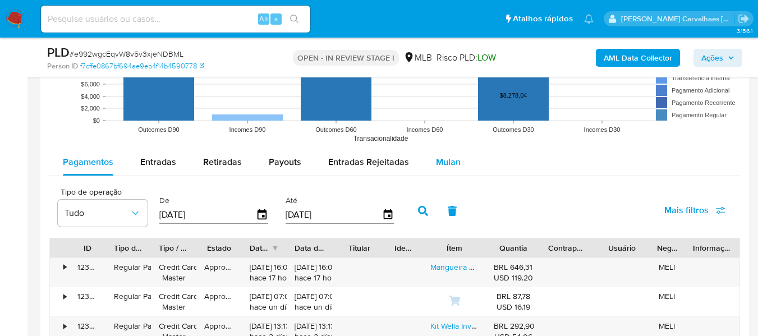
click at [447, 158] on span "Mulan" at bounding box center [448, 162] width 25 height 13
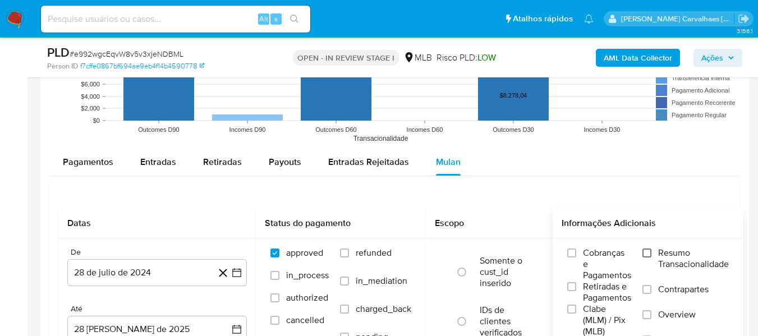
click at [650, 254] on input "Resumo Transacionalidade" at bounding box center [647, 253] width 9 height 9
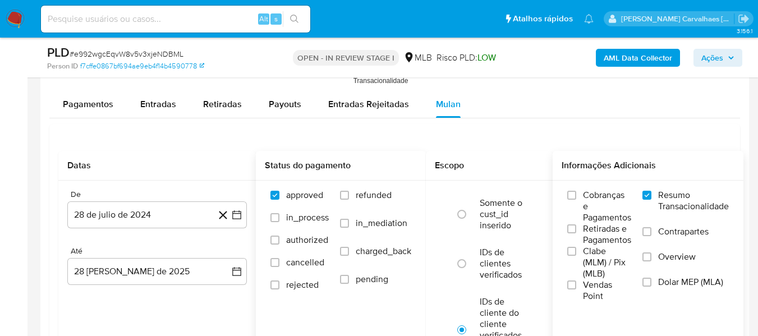
scroll to position [1291, 0]
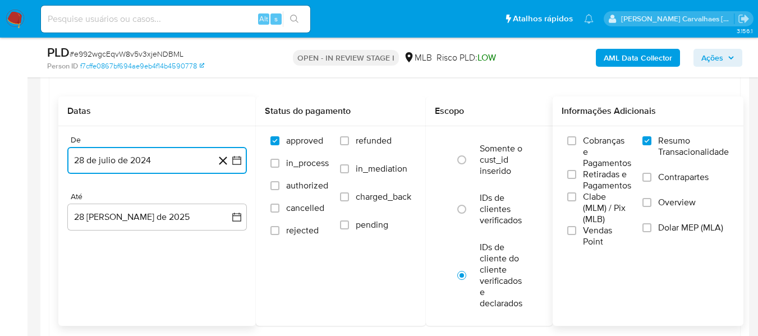
click at [232, 162] on icon "button" at bounding box center [236, 160] width 11 height 11
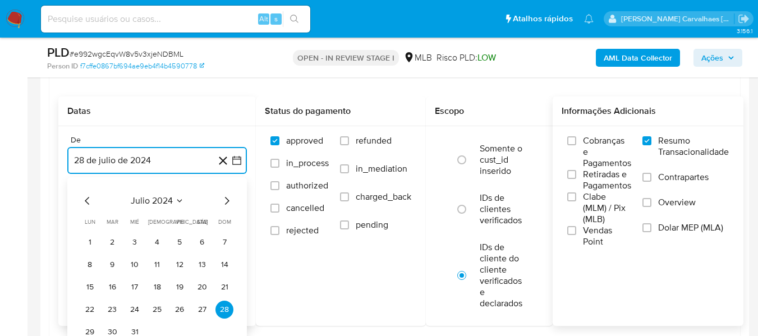
click at [227, 199] on icon "Mes siguiente" at bounding box center [227, 201] width 4 height 8
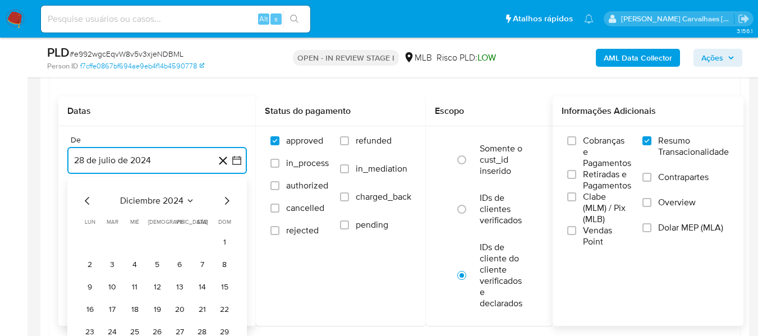
click at [227, 199] on icon "Mes siguiente" at bounding box center [227, 201] width 4 height 8
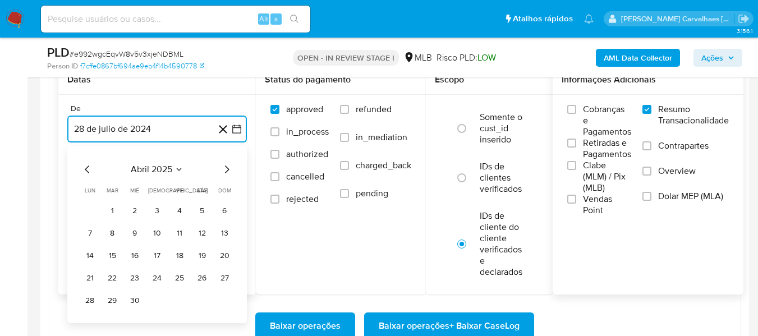
scroll to position [1347, 0]
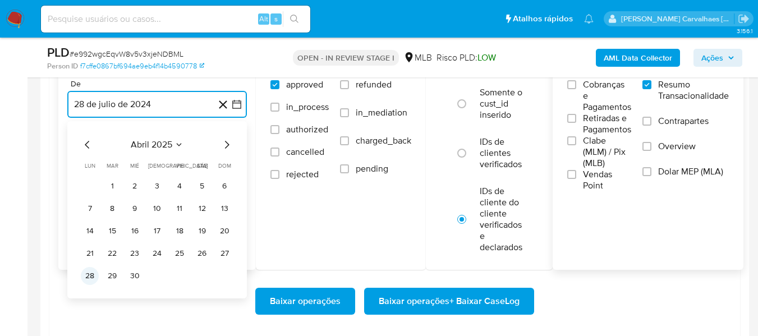
click at [85, 275] on button "28" at bounding box center [90, 276] width 18 height 18
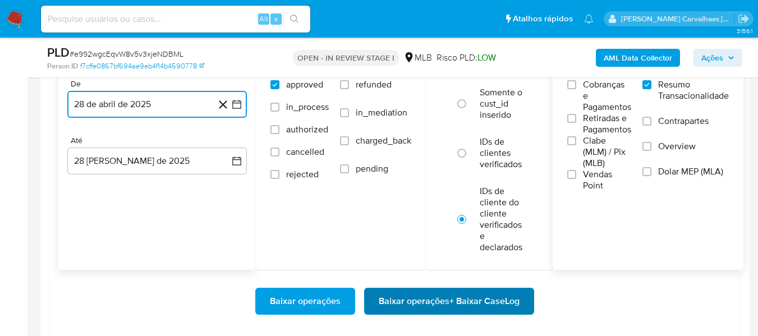
click at [429, 303] on span "Baixar operações + Baixar CaseLog" at bounding box center [449, 301] width 141 height 25
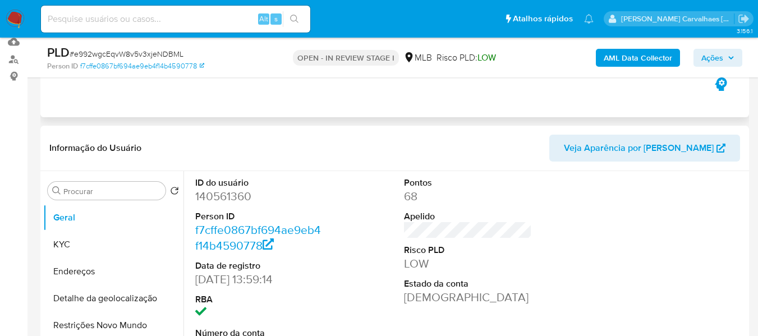
scroll to position [168, 0]
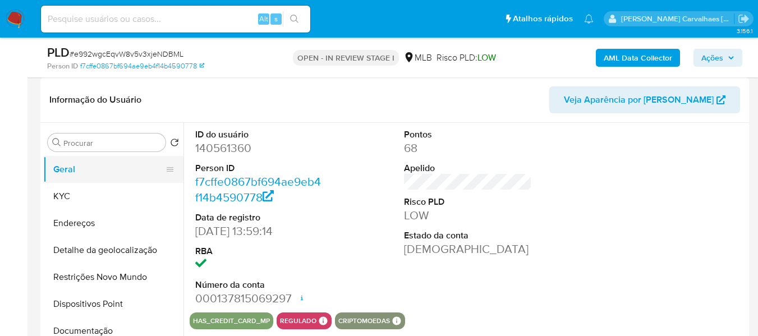
click at [64, 172] on button "Geral" at bounding box center [108, 169] width 131 height 27
drag, startPoint x: 81, startPoint y: 168, endPoint x: 83, endPoint y: 175, distance: 6.4
click at [83, 168] on button "Geral" at bounding box center [108, 169] width 131 height 27
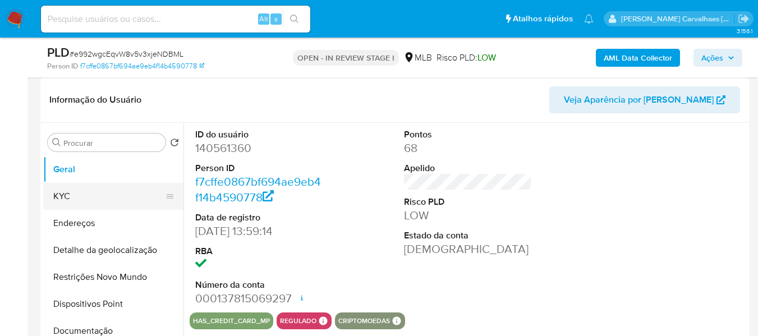
click at [83, 188] on button "KYC" at bounding box center [108, 196] width 131 height 27
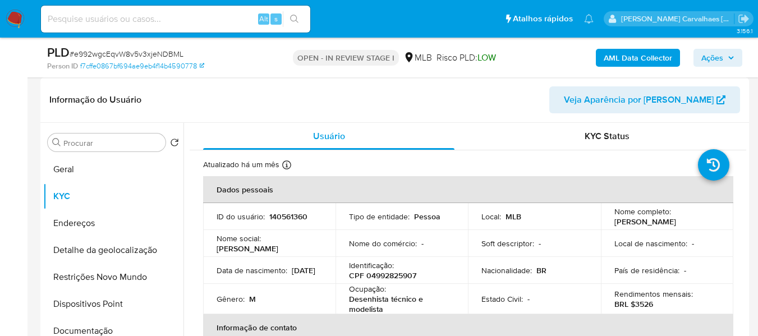
click at [175, 22] on input at bounding box center [175, 19] width 269 height 15
paste input "gAICLS57wAHmmK0xcrCCEMa0"
type input "gAICLS57wAHmmK0xcrCCEMa0"
click at [295, 17] on icon "search-icon" at bounding box center [294, 19] width 9 height 9
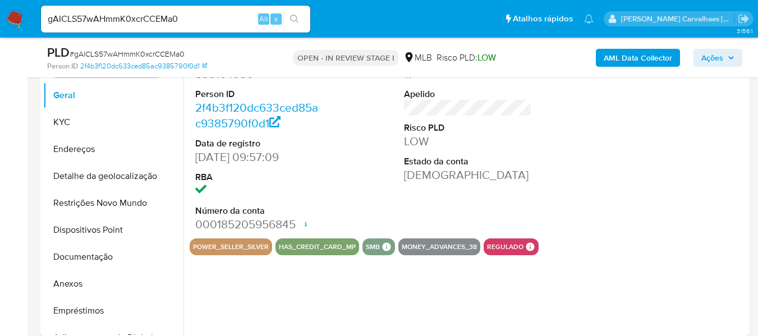
scroll to position [281, 0]
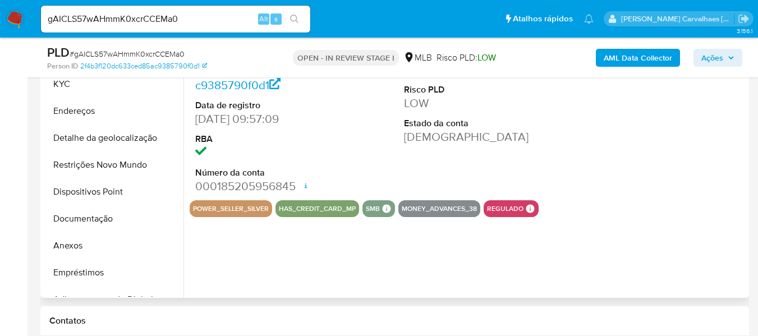
select select "10"
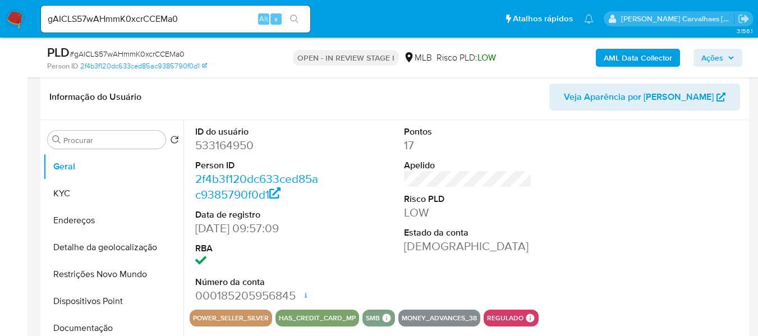
scroll to position [168, 0]
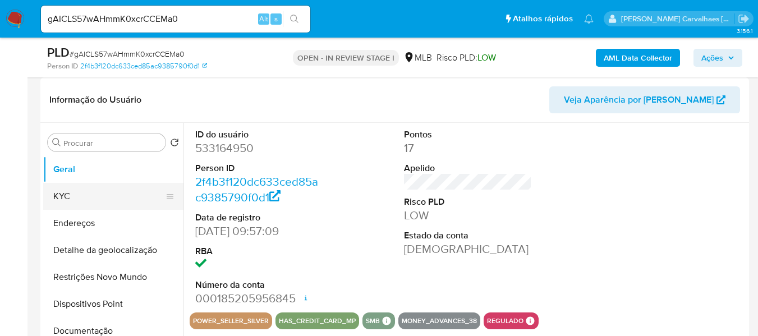
click at [95, 209] on button "KYC" at bounding box center [108, 196] width 131 height 27
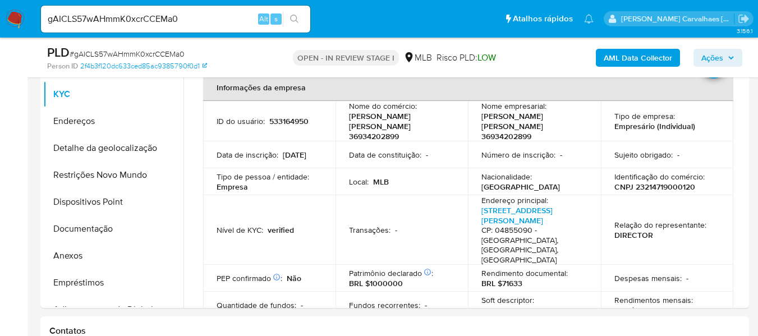
scroll to position [281, 0]
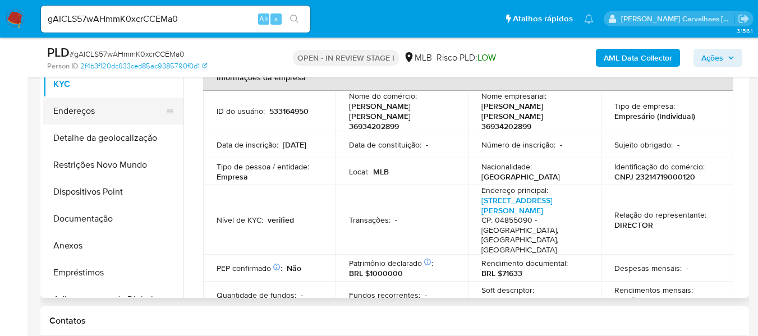
click at [91, 122] on button "Endereços" at bounding box center [108, 111] width 131 height 27
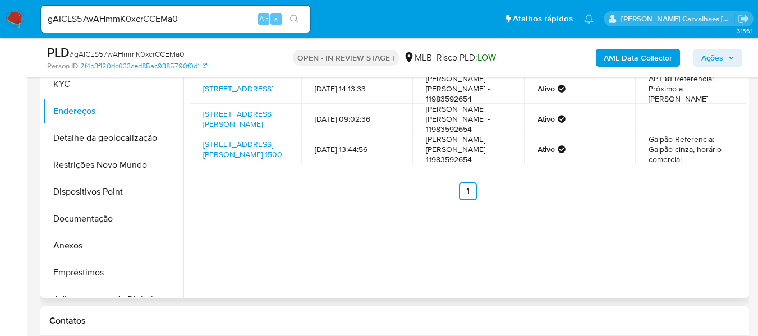
scroll to position [225, 0]
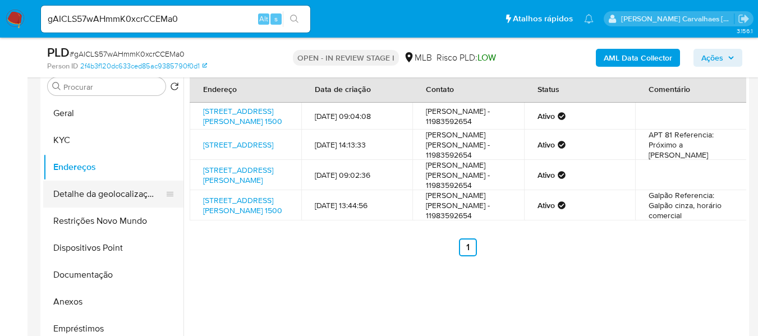
click at [149, 204] on button "Detalhe da geolocalização" at bounding box center [108, 194] width 131 height 27
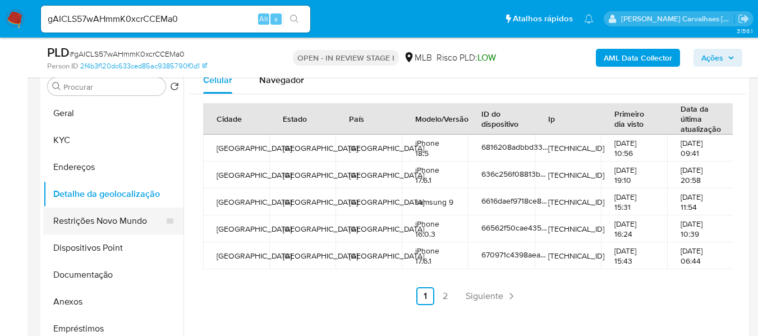
click at [138, 225] on button "Restrições Novo Mundo" at bounding box center [108, 221] width 131 height 27
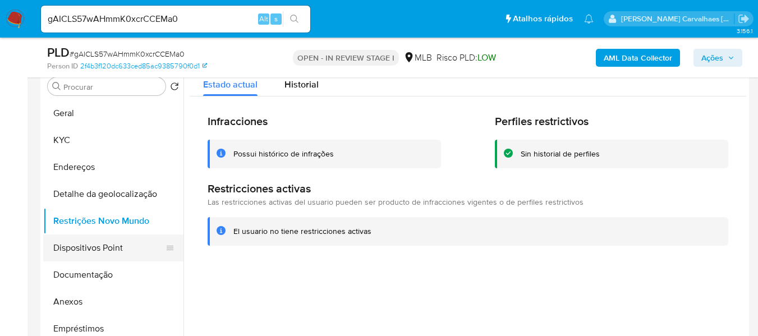
click at [94, 247] on button "Dispositivos Point" at bounding box center [108, 248] width 131 height 27
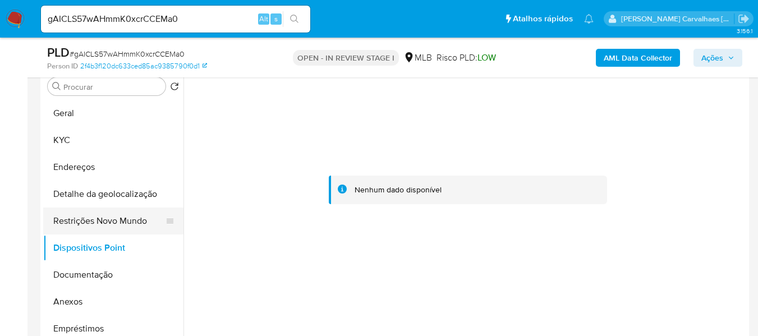
click at [172, 231] on button "Restrições Novo Mundo" at bounding box center [108, 221] width 131 height 27
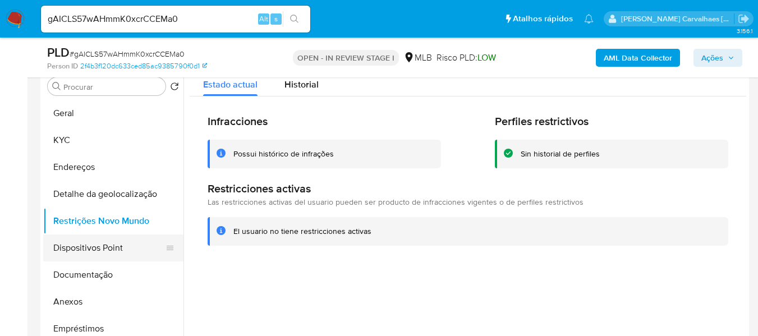
drag, startPoint x: 115, startPoint y: 248, endPoint x: 159, endPoint y: 236, distance: 46.6
click at [115, 248] on button "Dispositivos Point" at bounding box center [108, 248] width 131 height 27
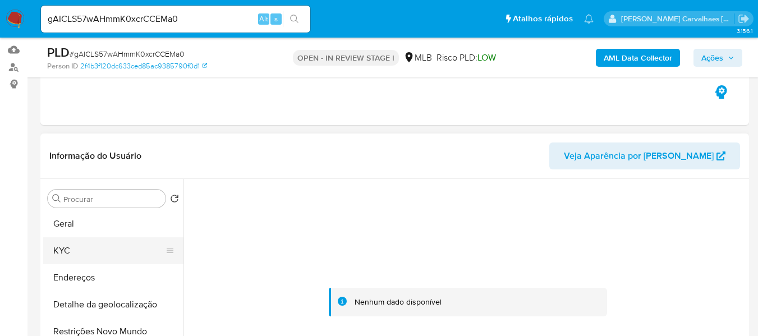
scroll to position [0, 0]
click at [84, 254] on button "KYC" at bounding box center [108, 252] width 131 height 27
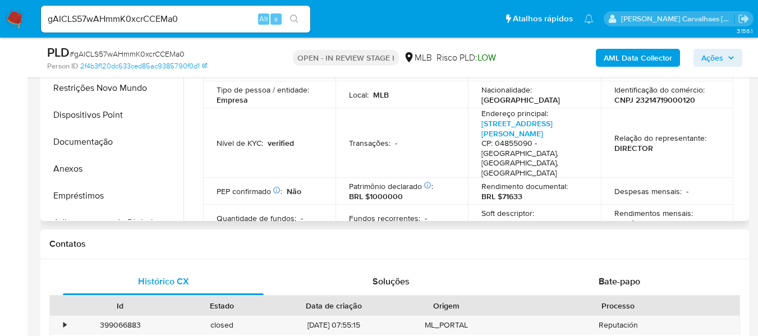
scroll to position [347, 0]
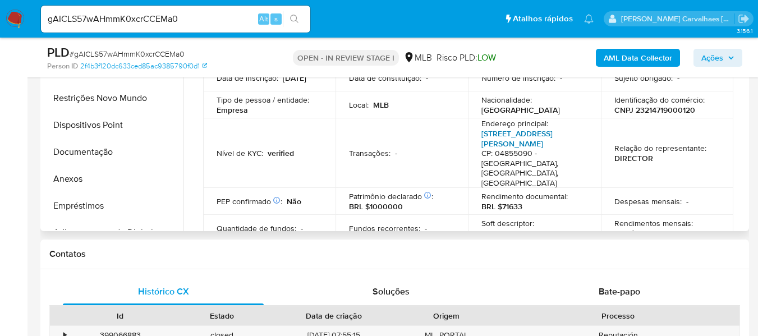
click at [491, 129] on link "Rua Manuel Vergueiro 1500, Jardim Belcito" at bounding box center [517, 138] width 71 height 21
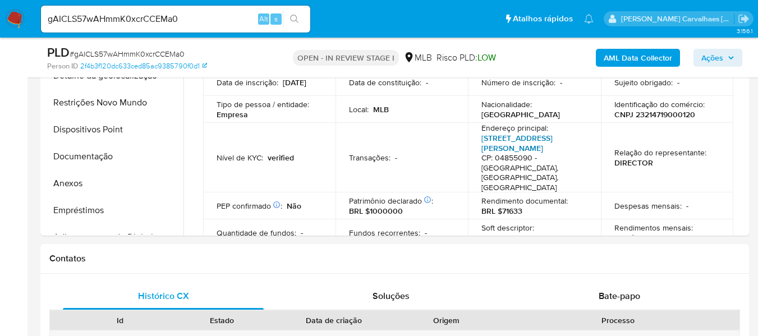
scroll to position [291, 0]
